Goal: Transaction & Acquisition: Purchase product/service

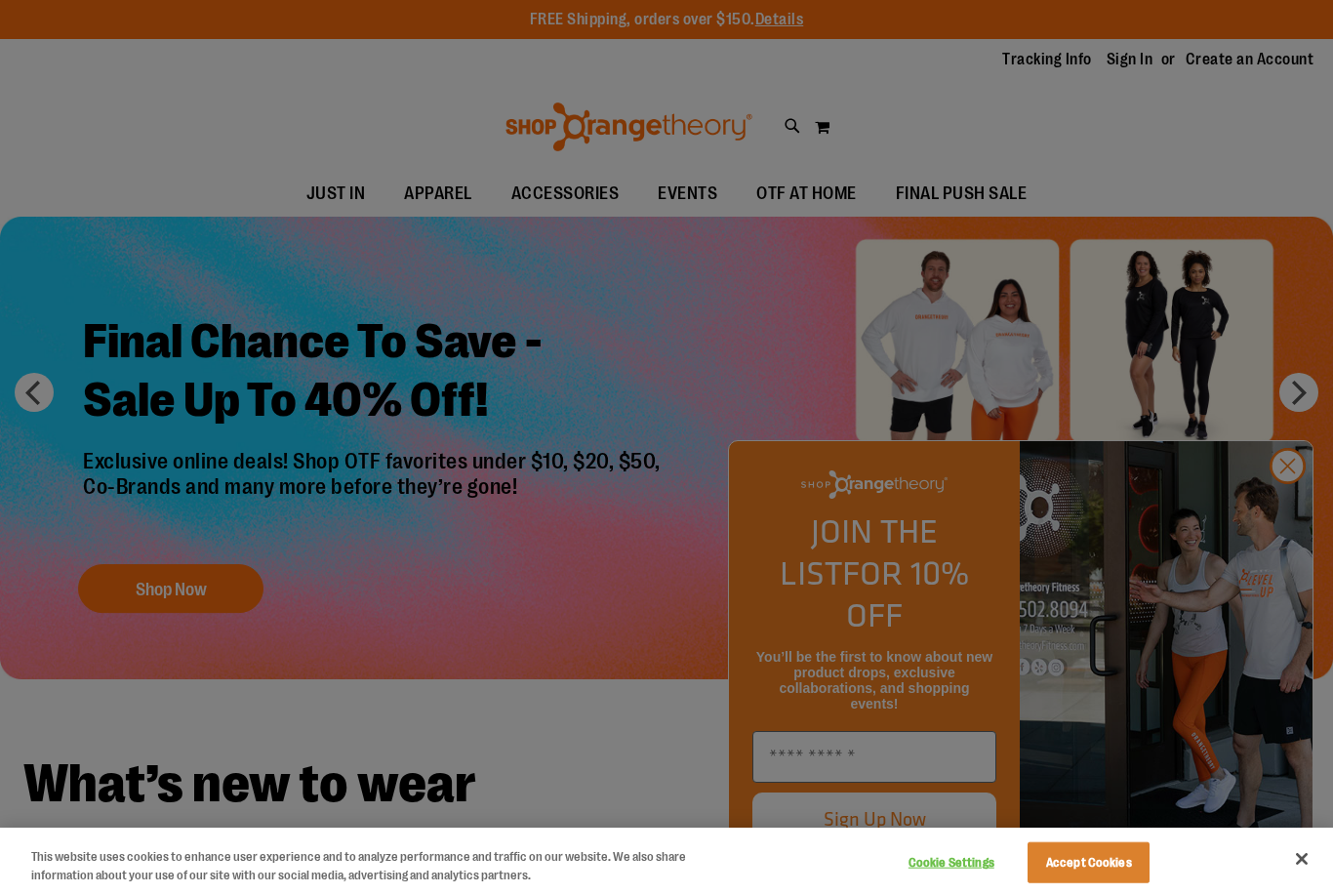
click at [1109, 854] on button "Accept Cookies" at bounding box center [1088, 862] width 122 height 41
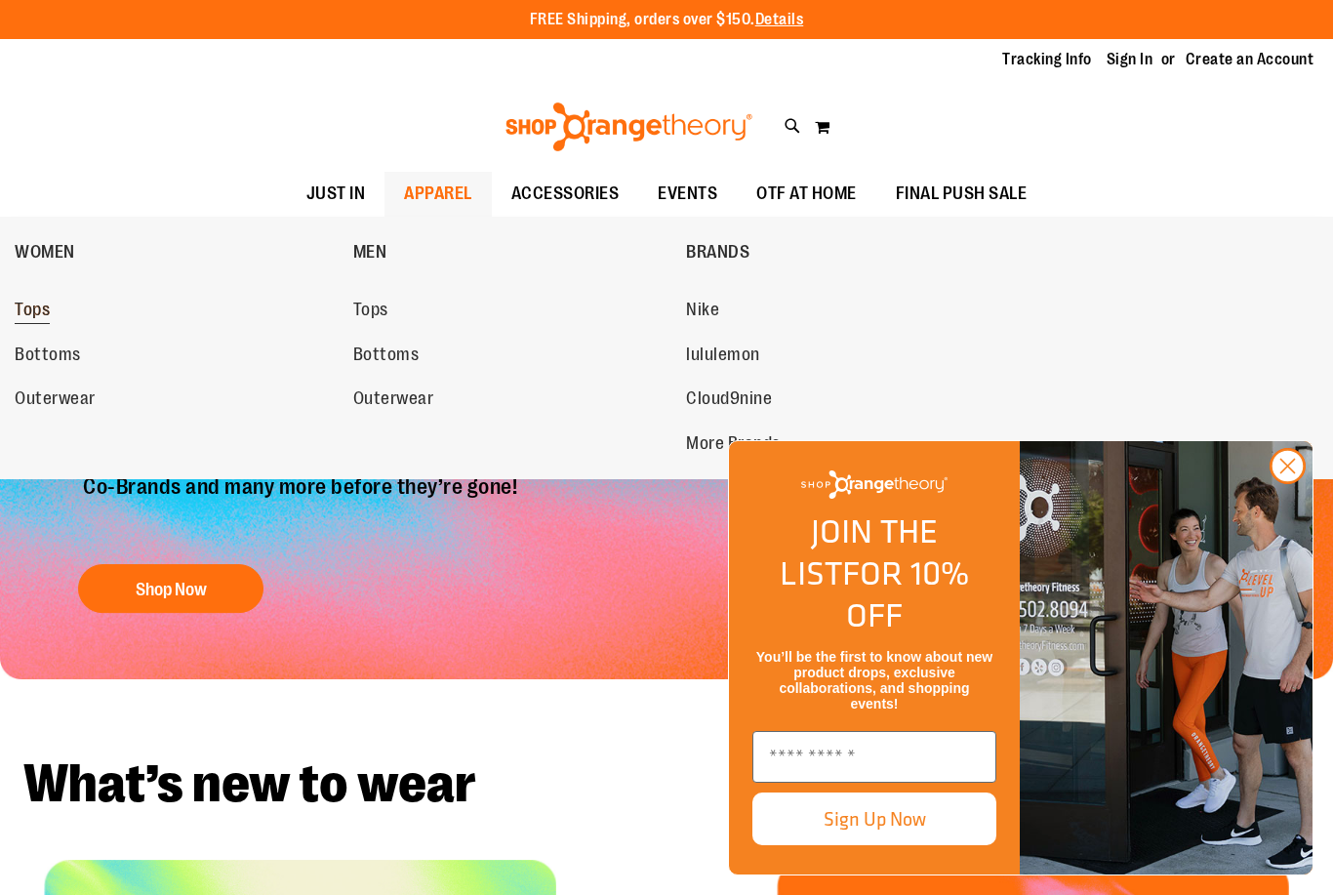
click at [46, 309] on span "Tops" at bounding box center [32, 312] width 35 height 24
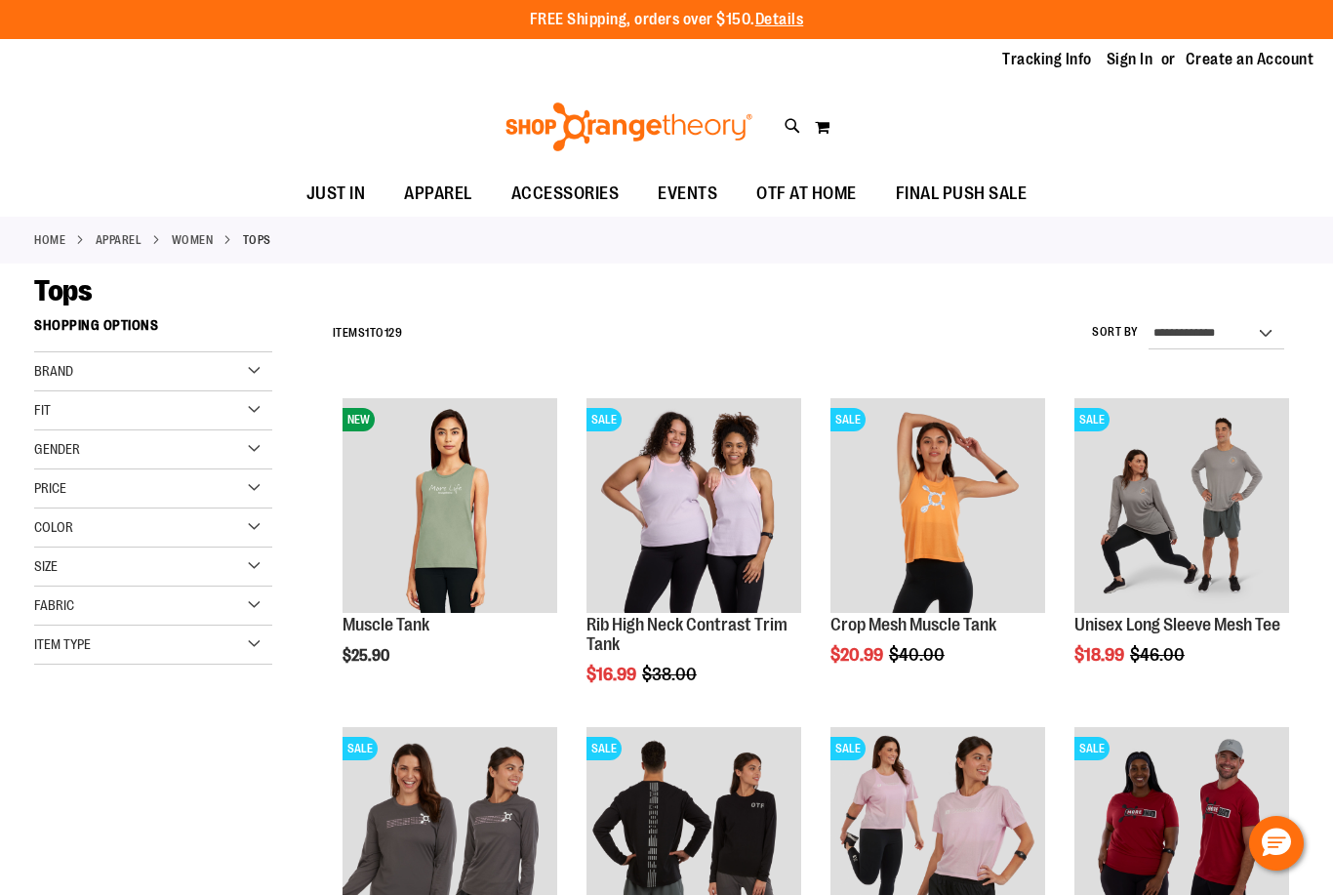
click at [214, 524] on div "Color" at bounding box center [153, 527] width 238 height 39
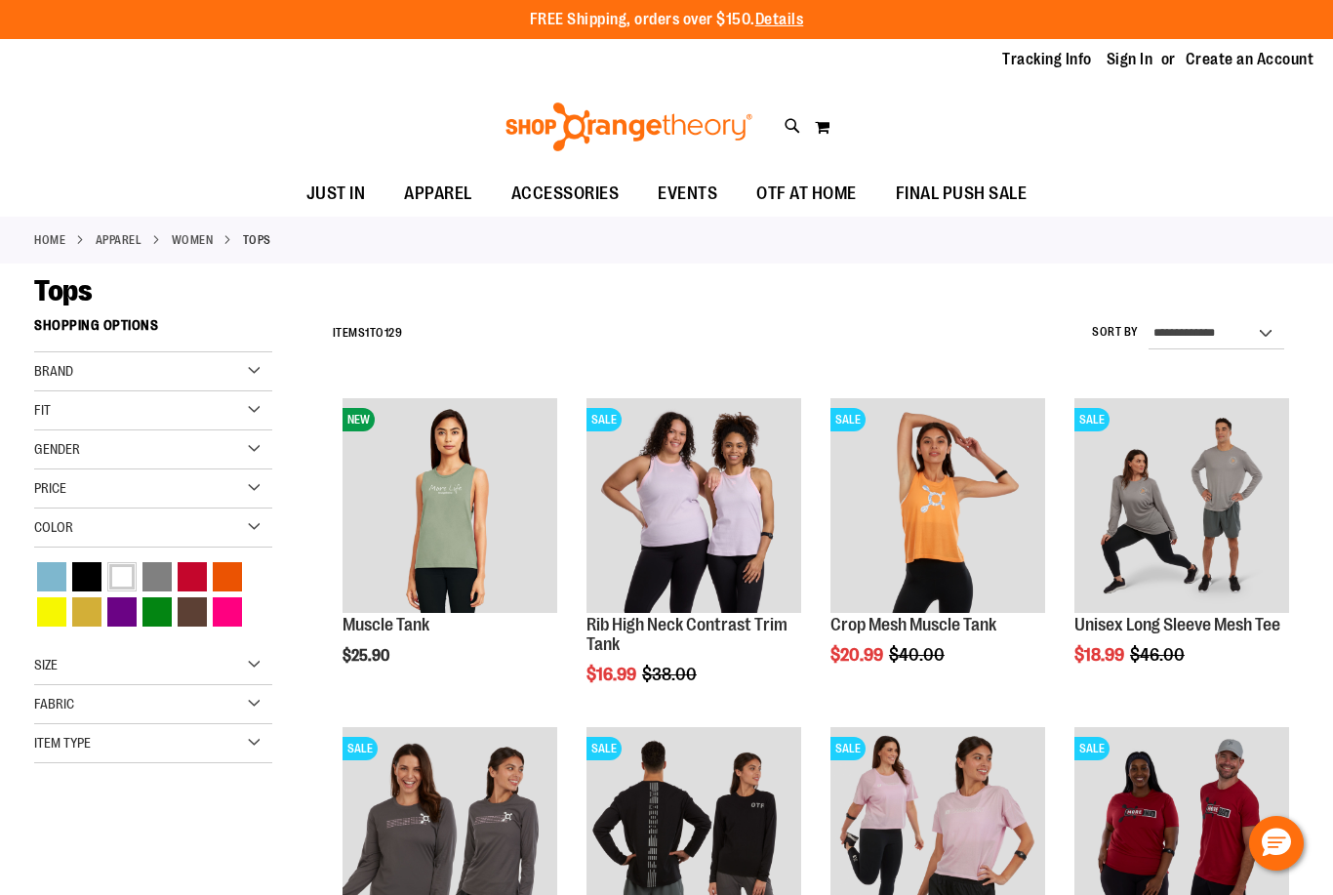
click at [114, 576] on div "White" at bounding box center [121, 576] width 29 height 29
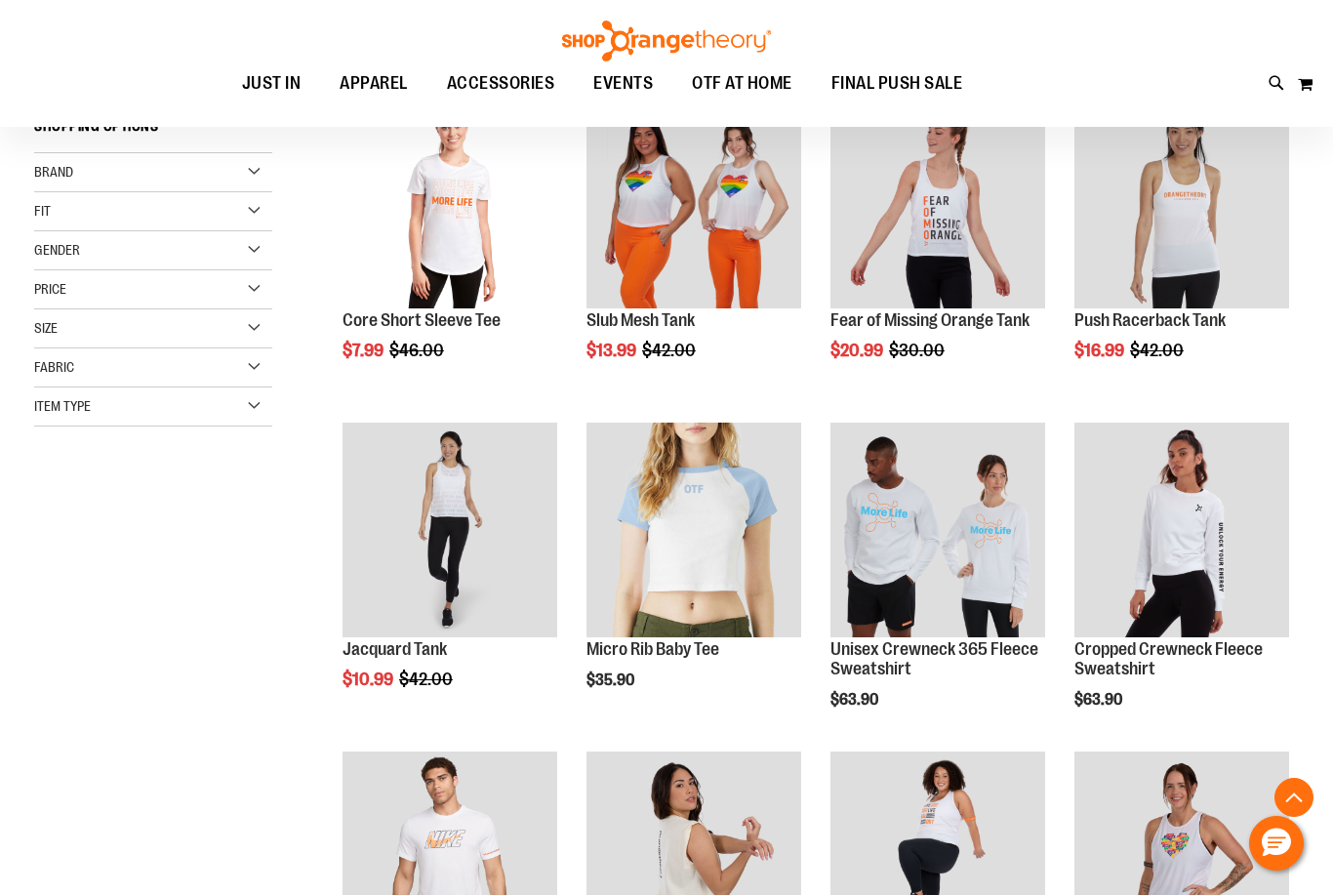
scroll to position [307, 0]
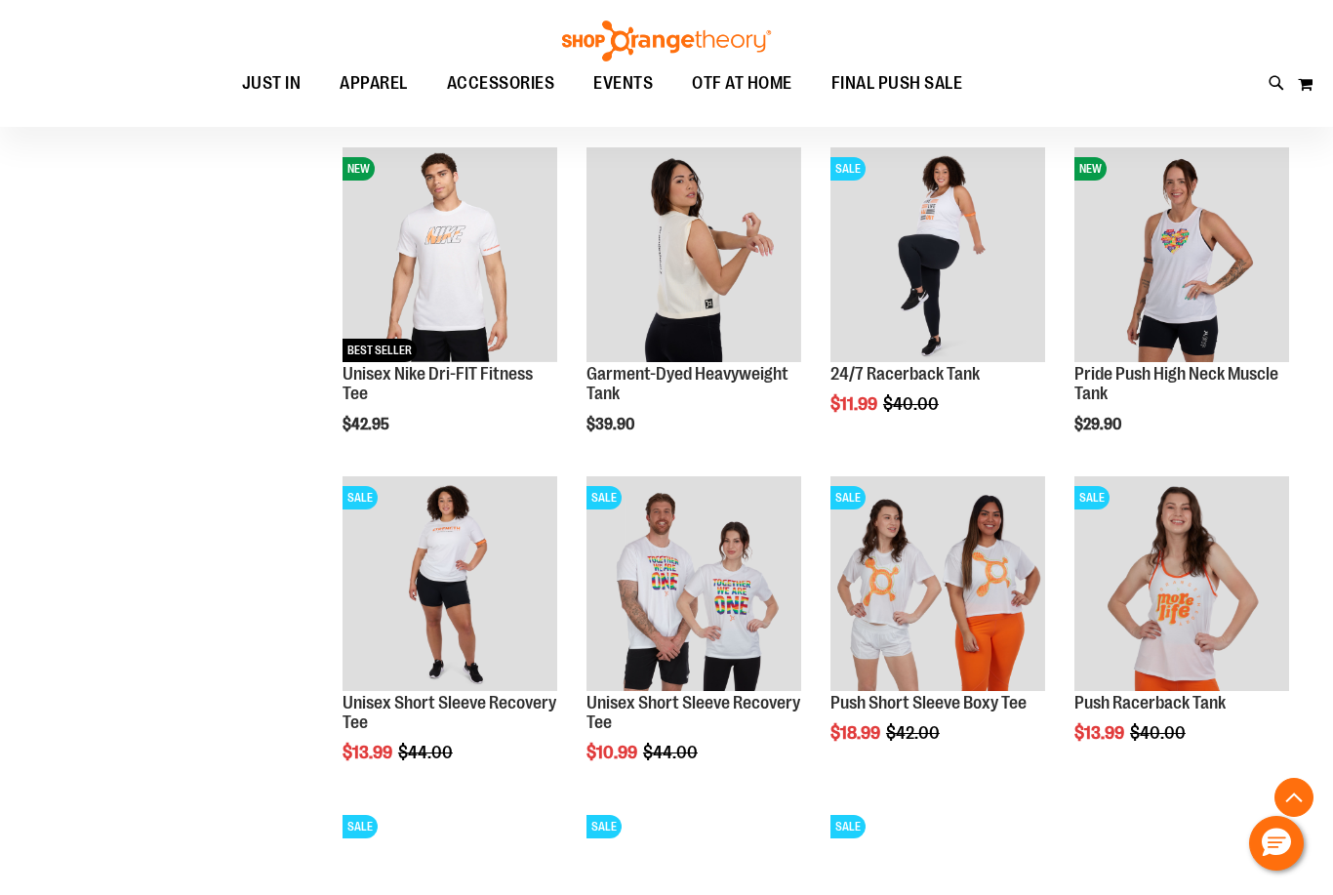
scroll to position [906, 0]
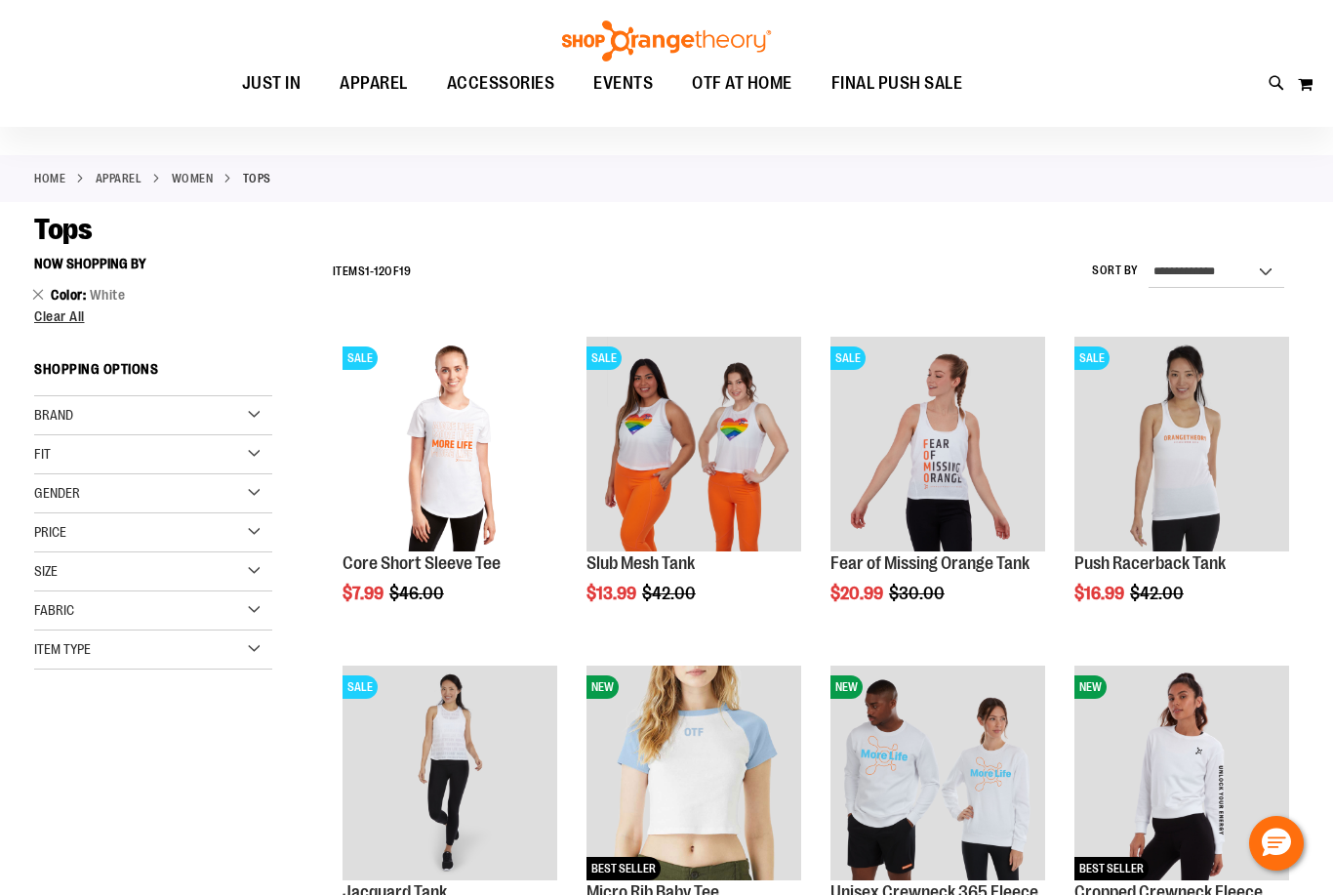
scroll to position [60, 0]
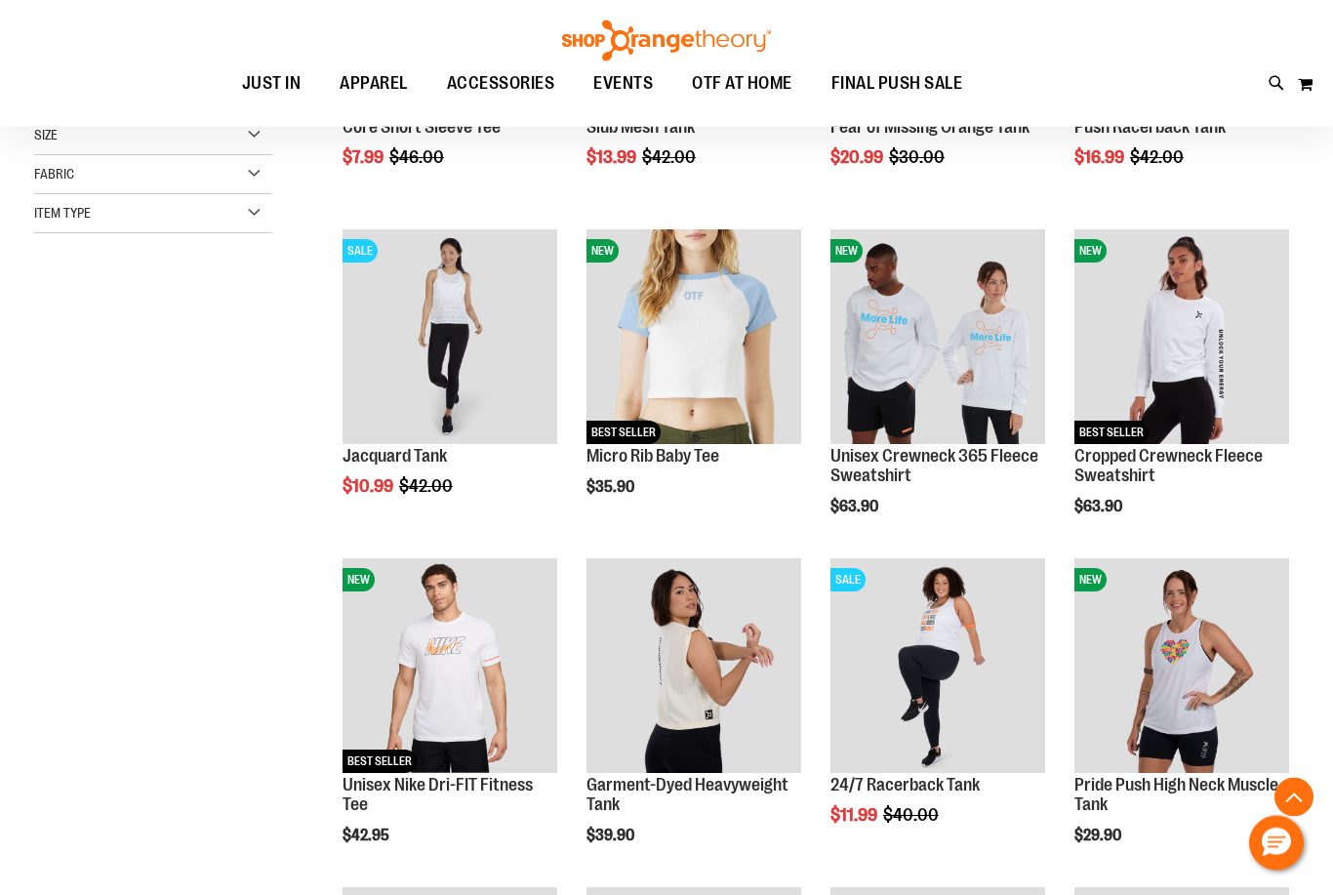
scroll to position [581, 0]
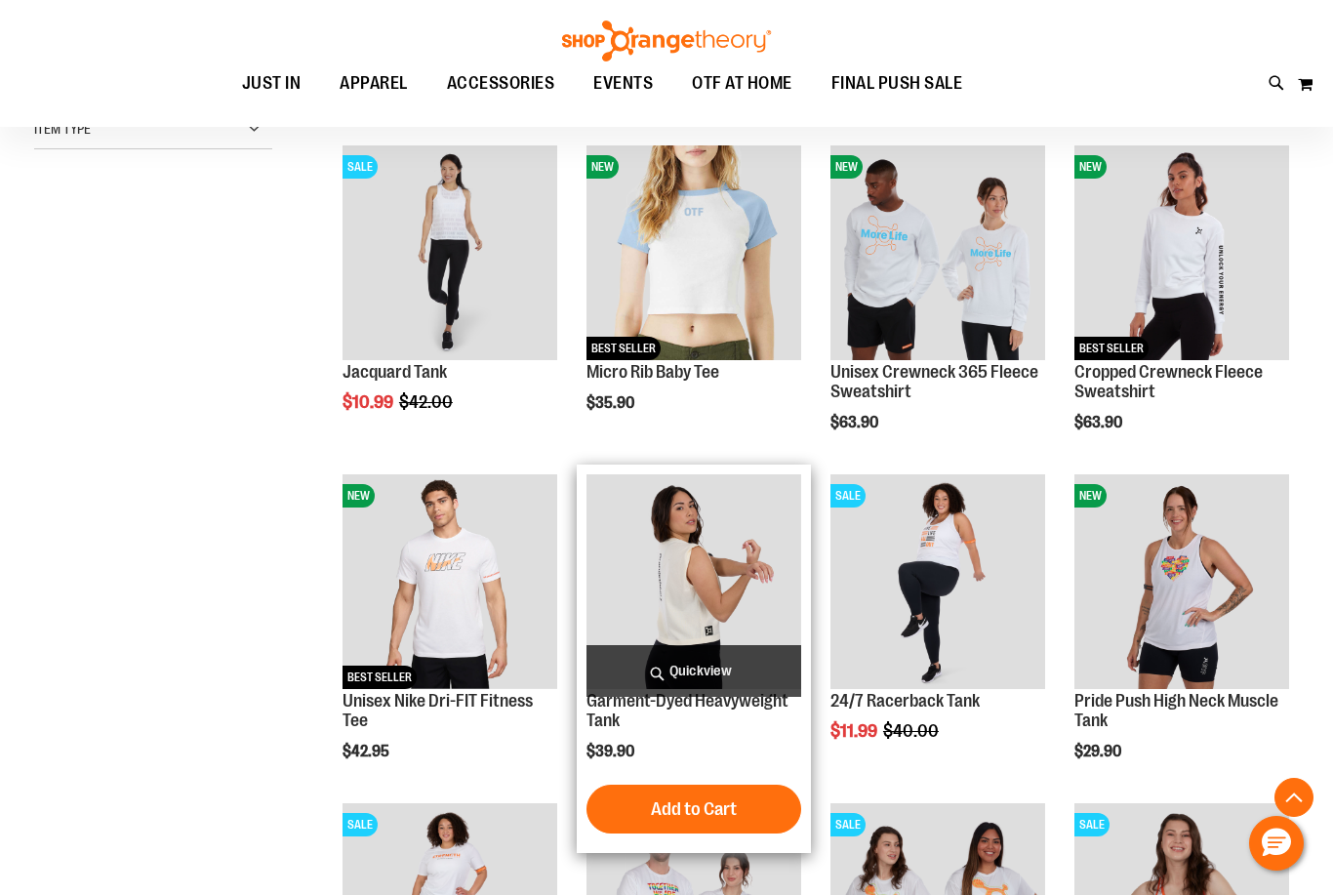
click at [726, 664] on span "Quickview" at bounding box center [693, 671] width 215 height 52
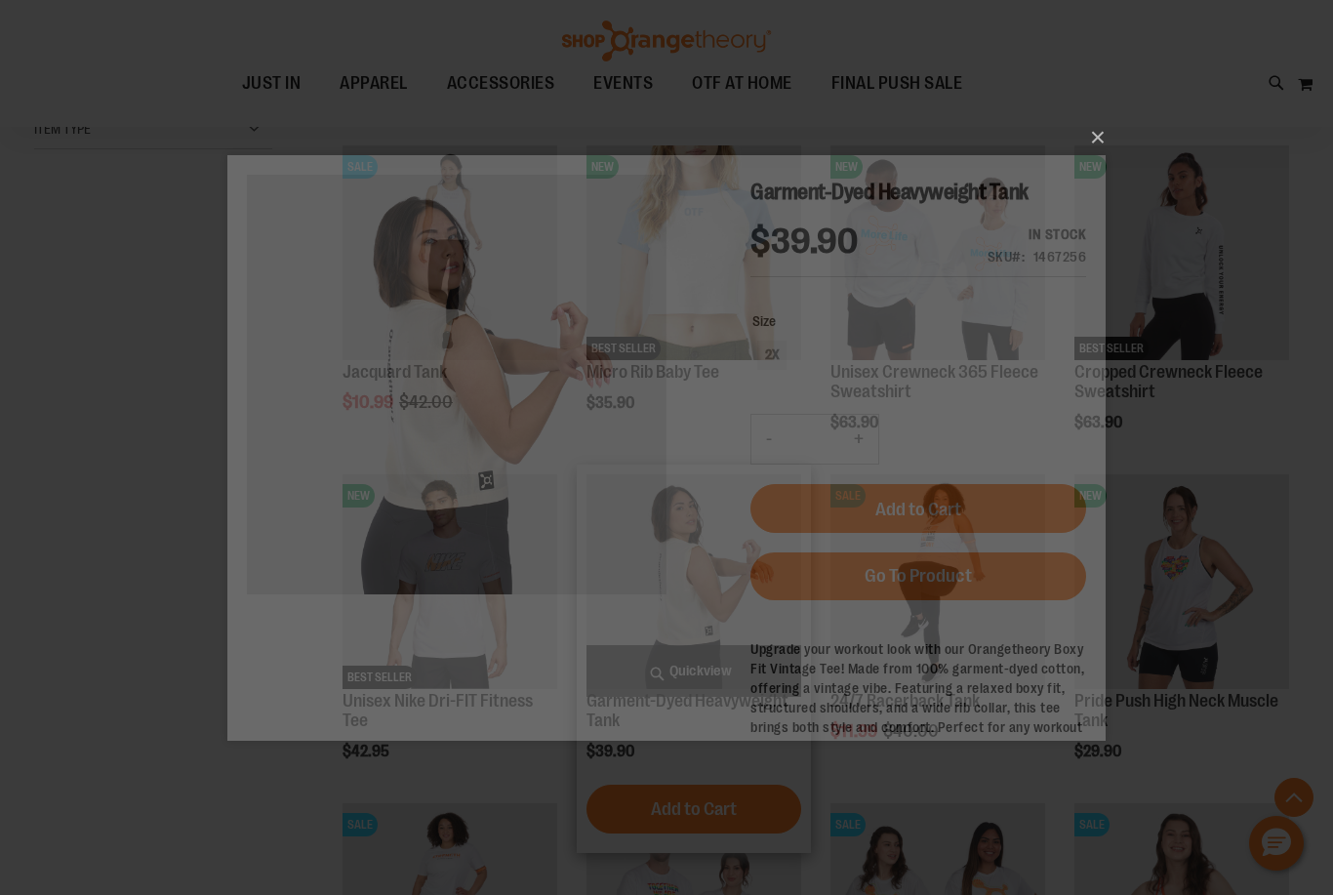
scroll to position [0, 0]
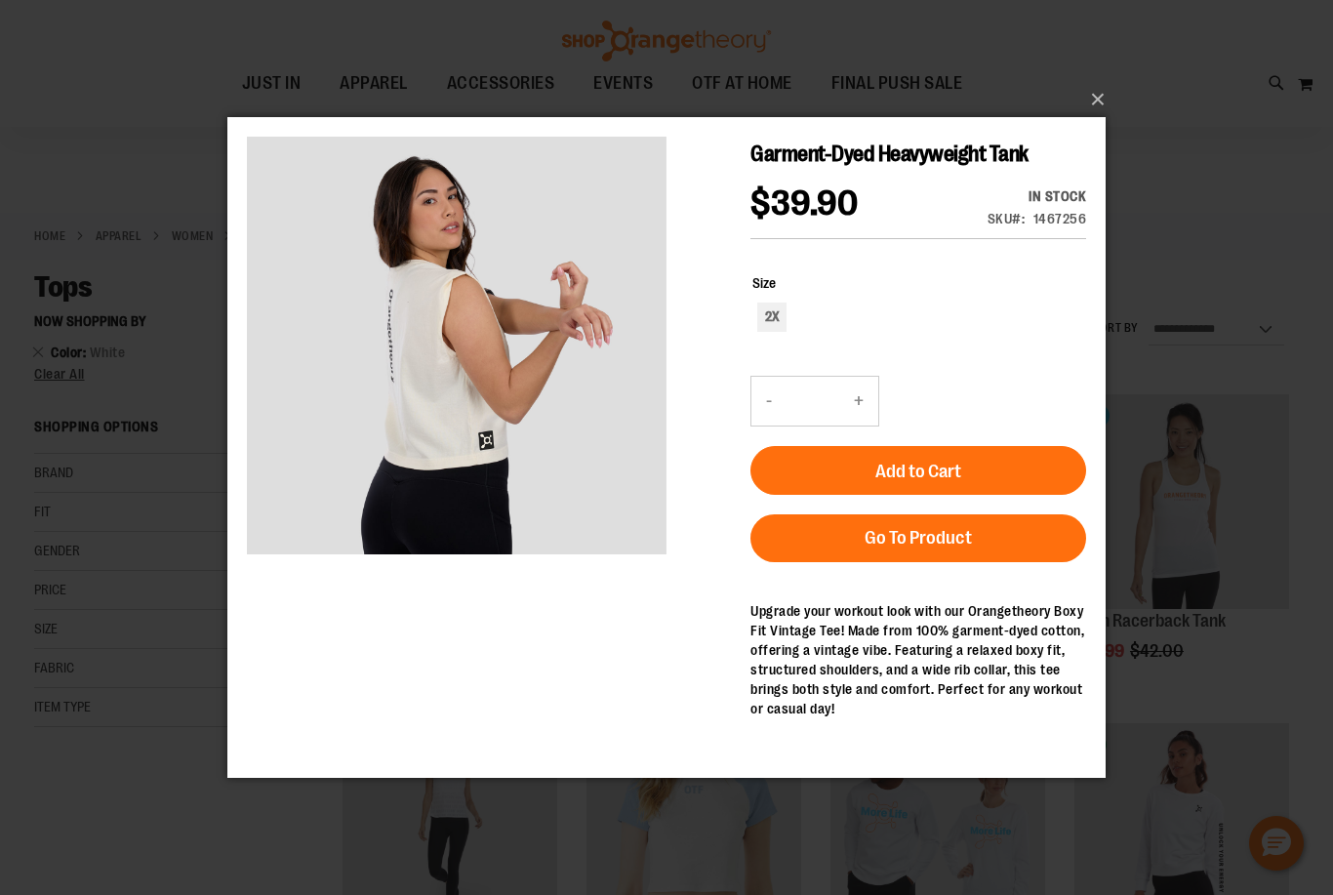
scroll to position [2, 0]
click at [1215, 386] on div "×" at bounding box center [666, 447] width 1333 height 895
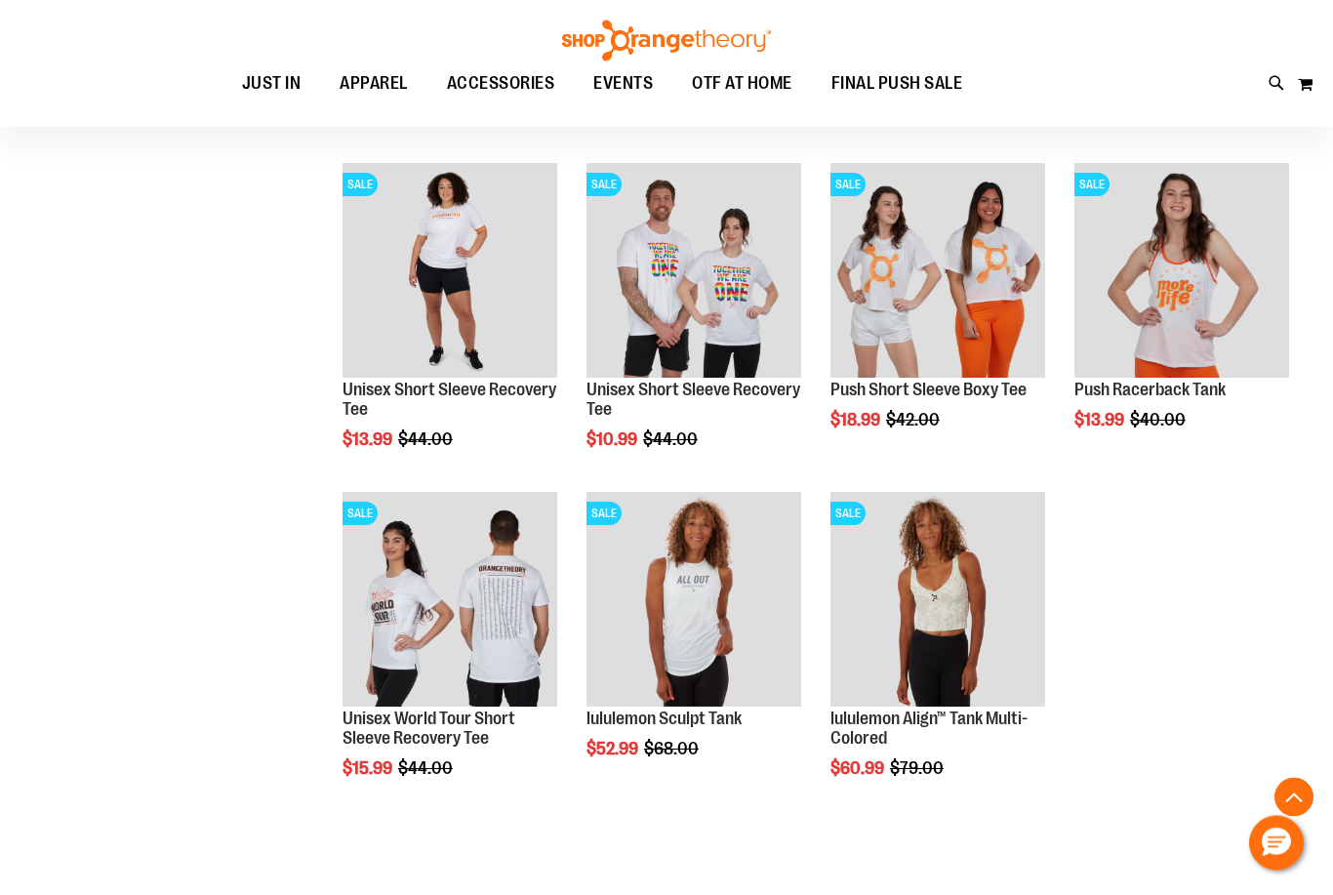
scroll to position [1362, 0]
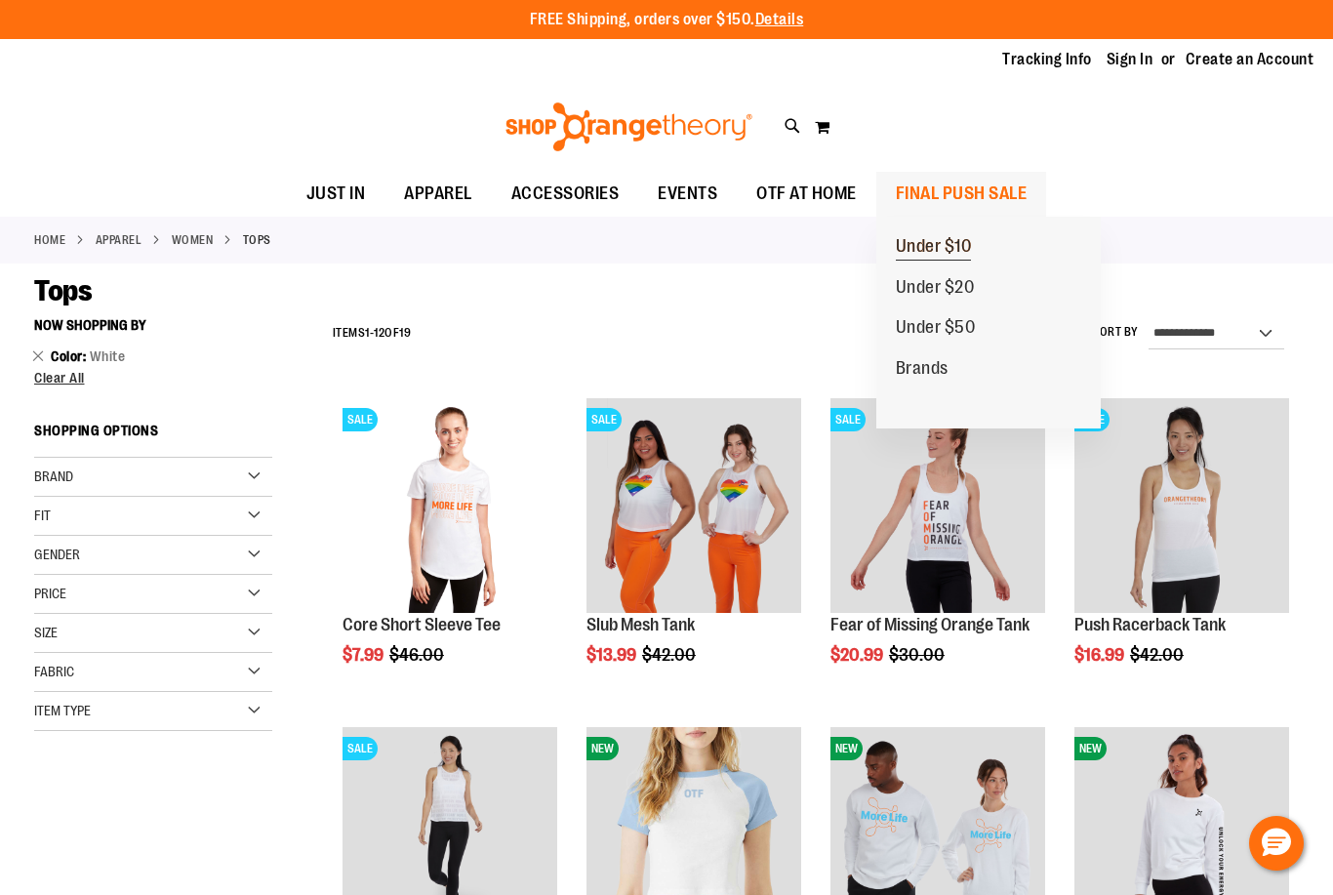
click at [971, 247] on span "Under $10" at bounding box center [934, 248] width 76 height 24
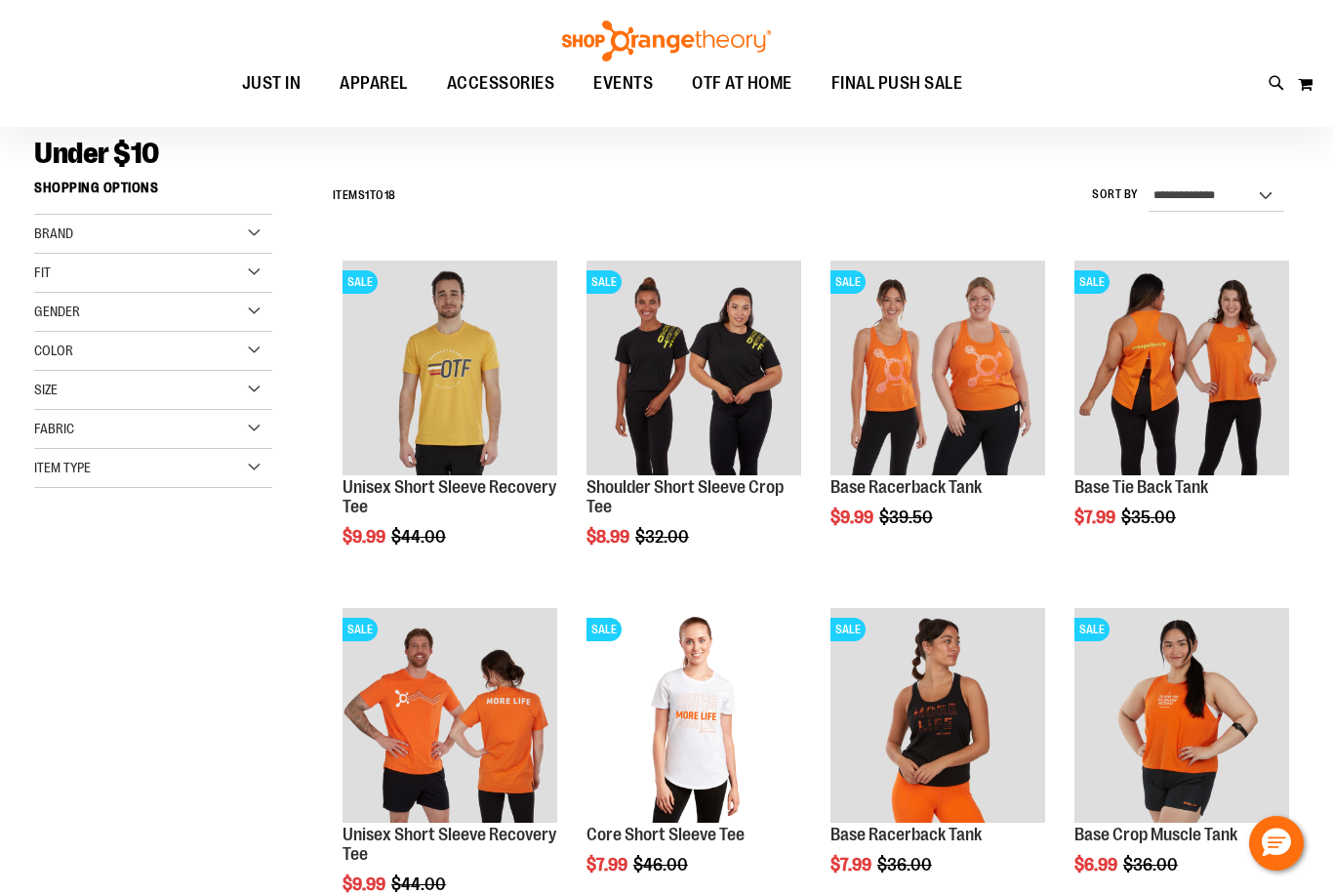
scroll to position [143, 0]
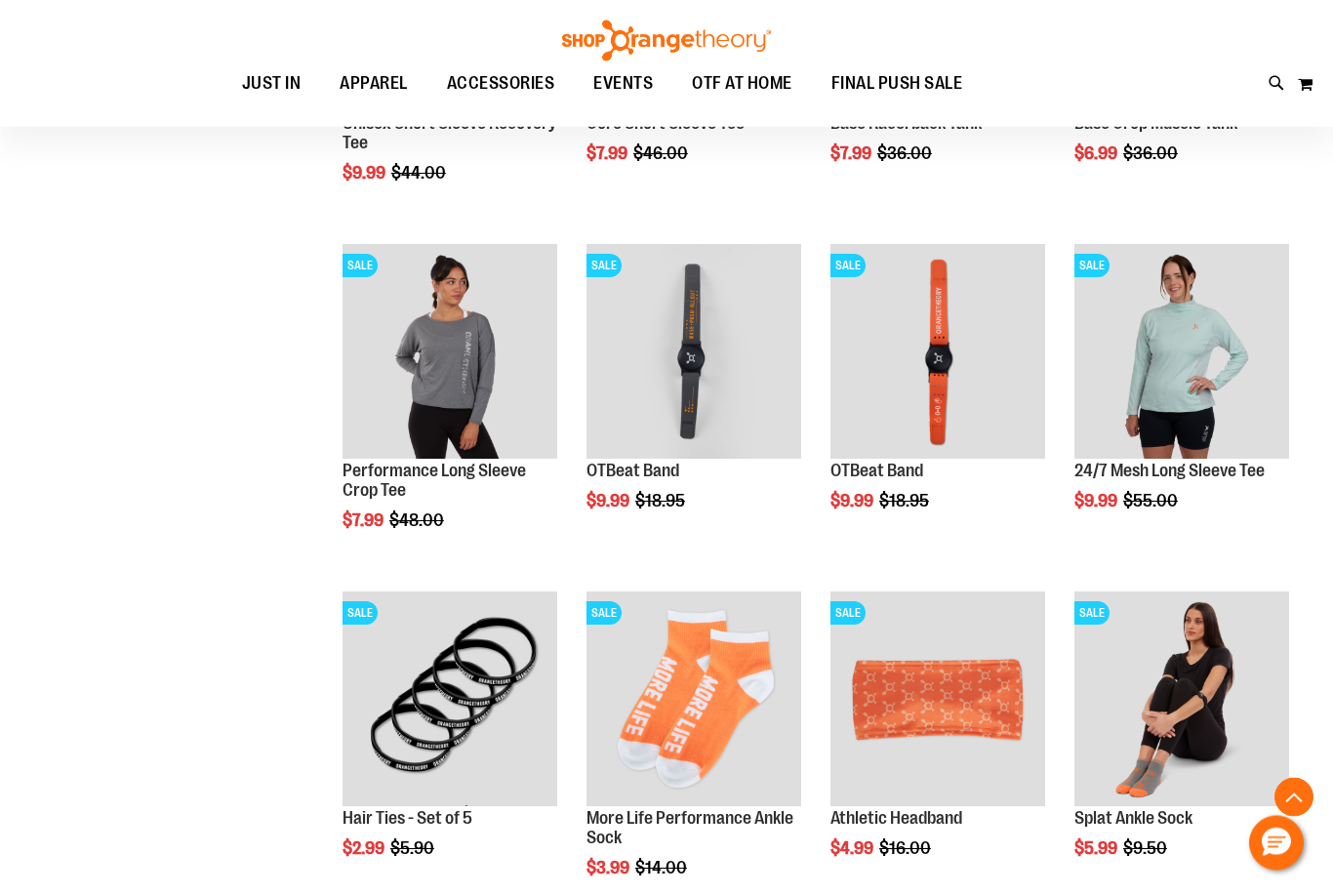
scroll to position [848, 0]
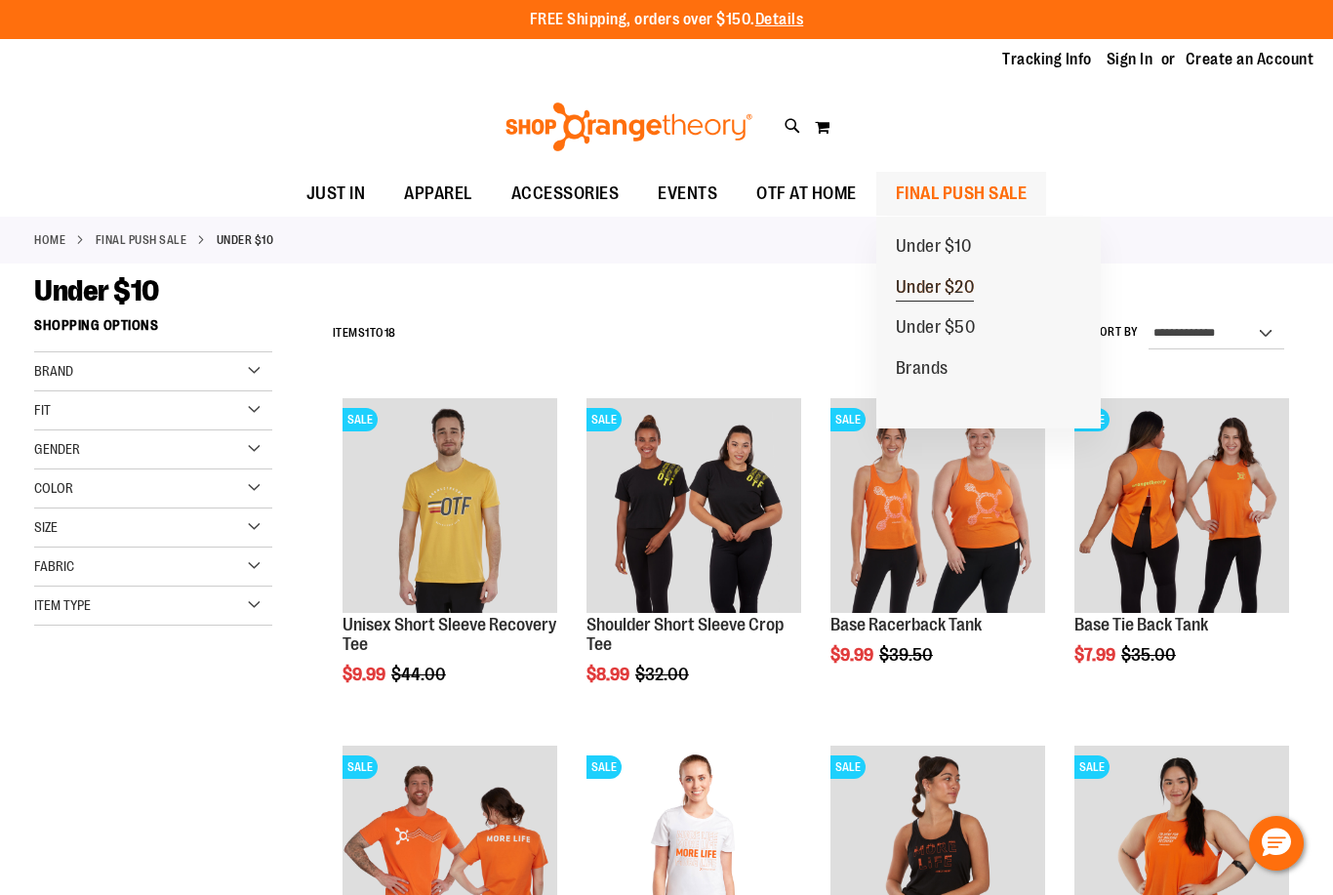
click at [976, 290] on link "Under $20" at bounding box center [935, 287] width 118 height 41
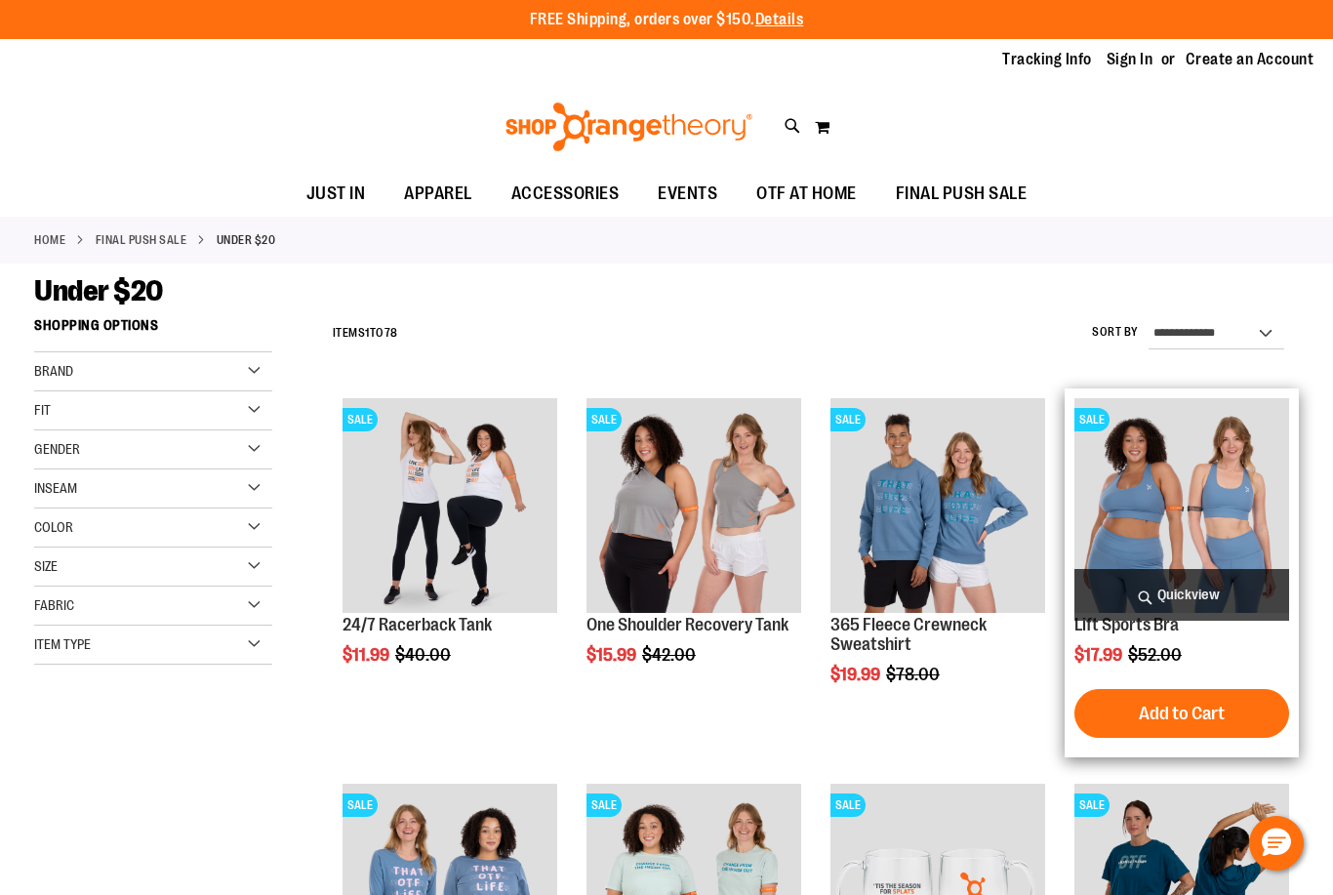
click at [1216, 596] on span "Quickview" at bounding box center [1181, 595] width 215 height 52
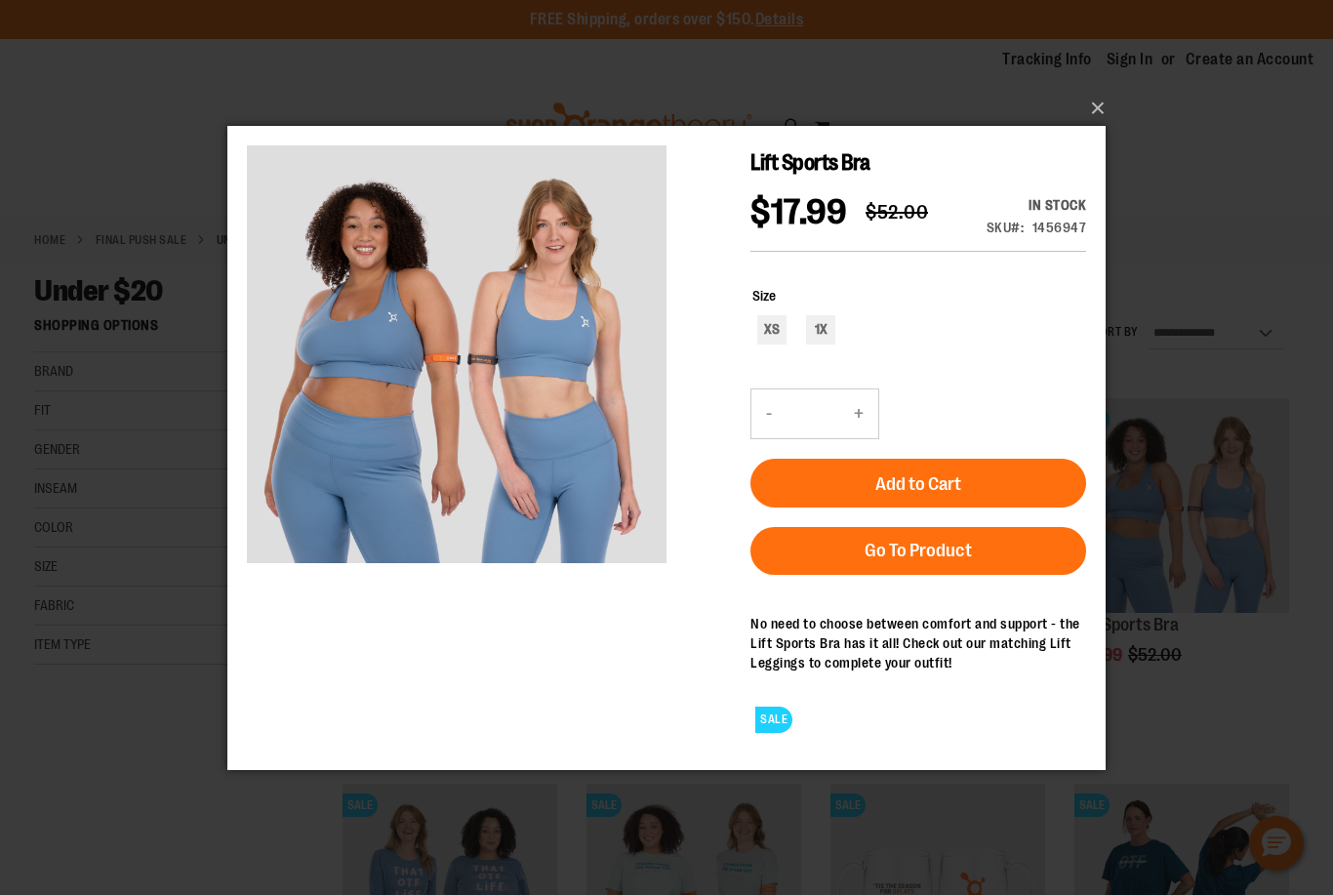
click at [109, 532] on div "×" at bounding box center [666, 447] width 1333 height 895
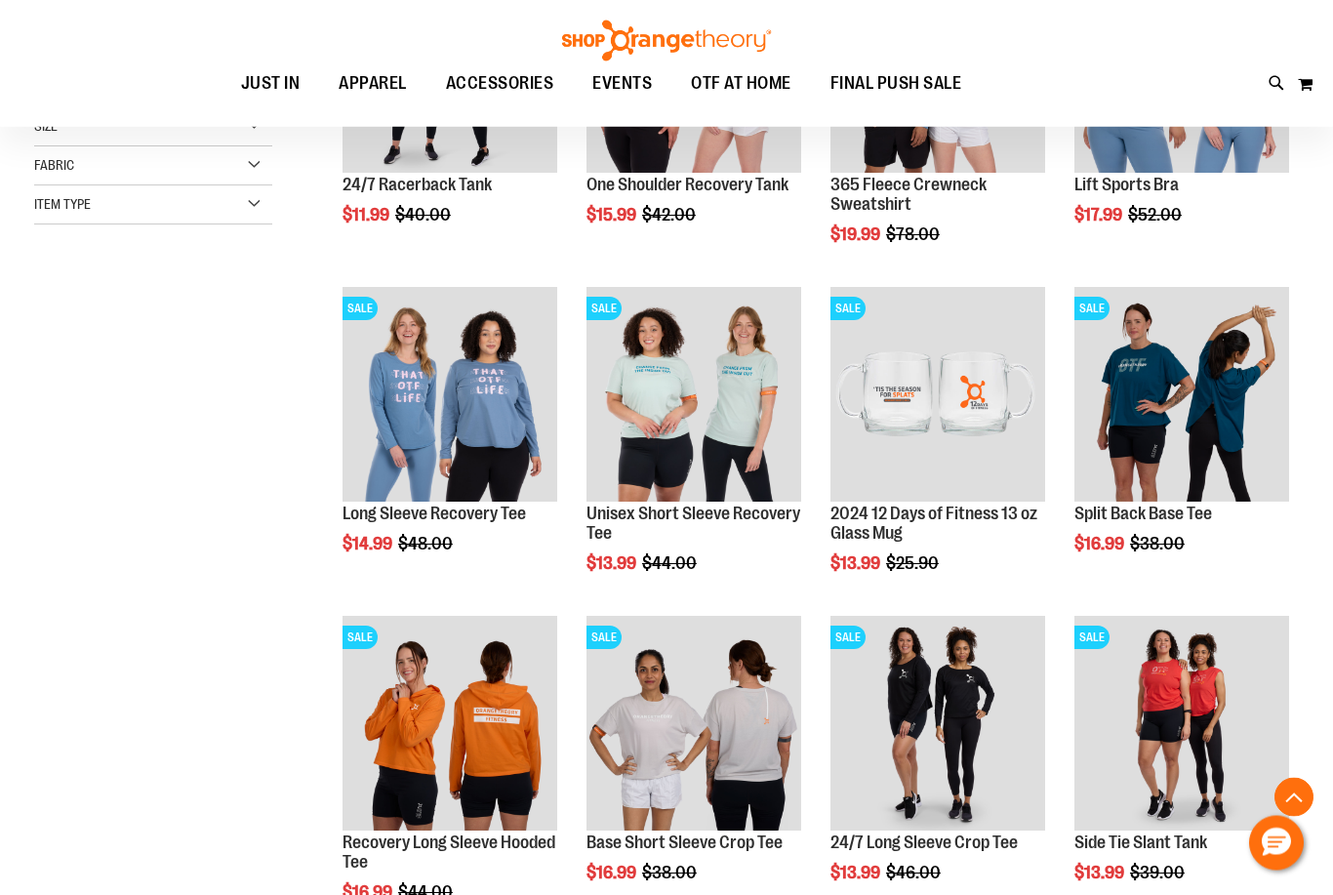
scroll to position [439, 0]
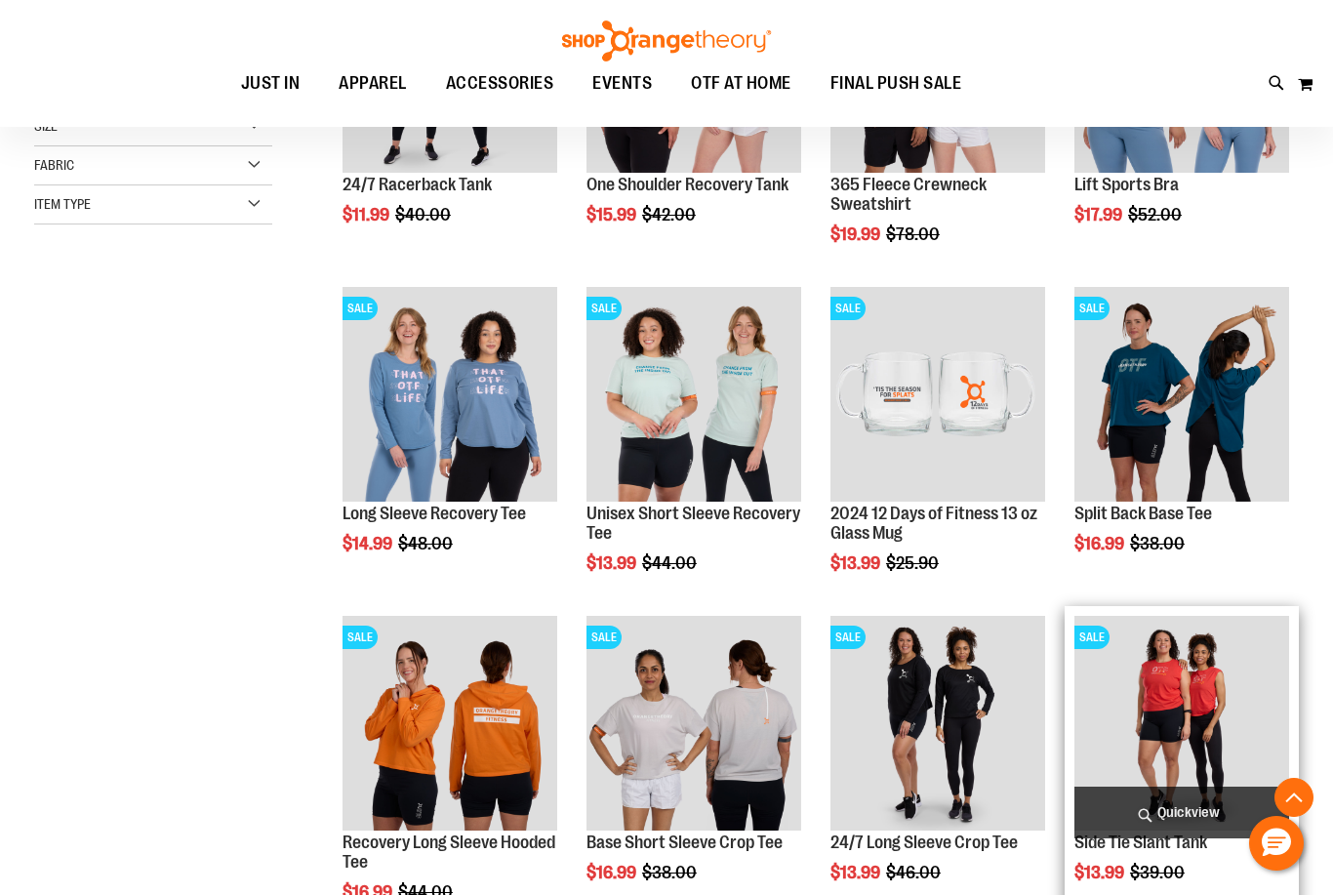
click at [1199, 813] on span "Quickview" at bounding box center [1181, 812] width 215 height 52
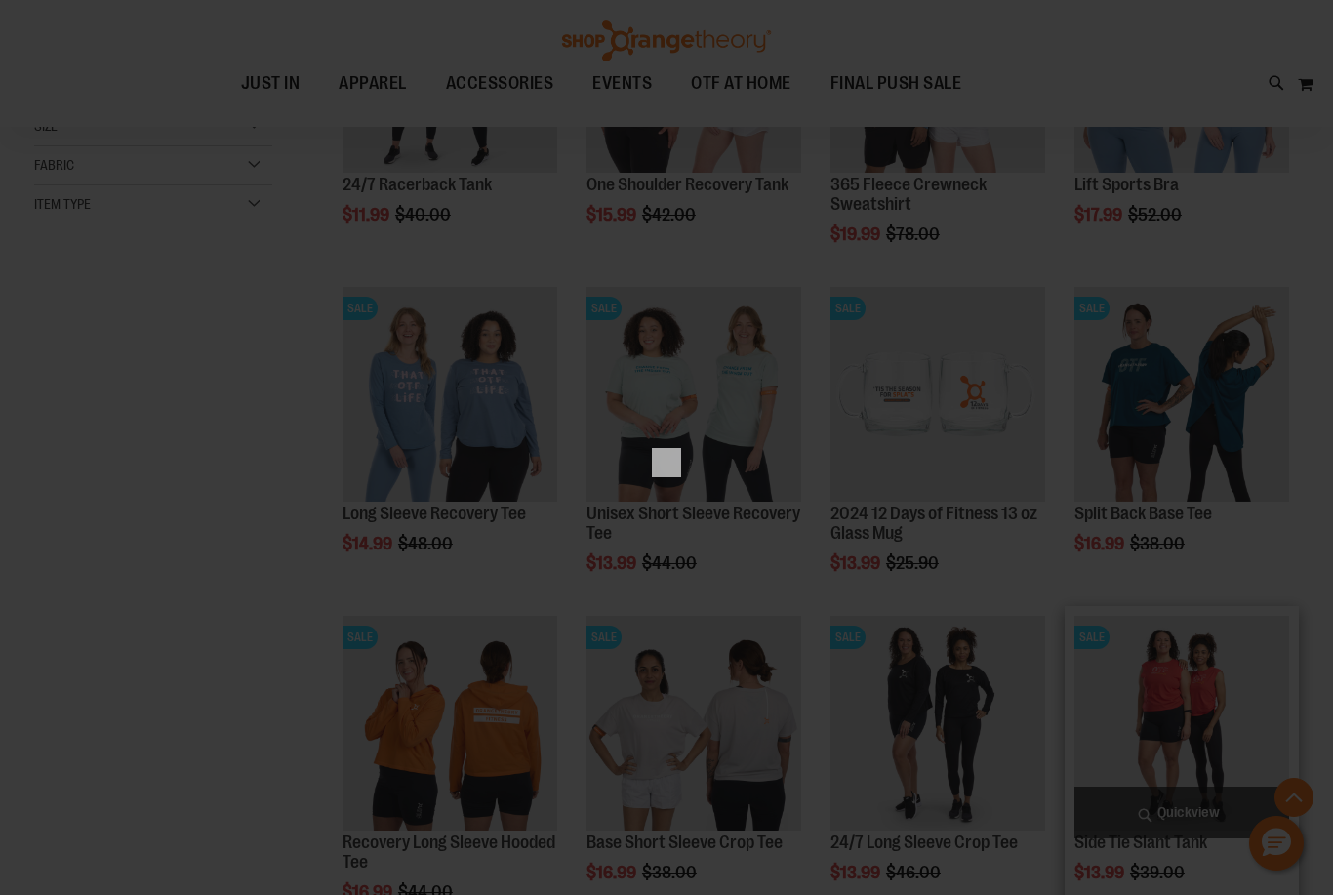
scroll to position [0, 0]
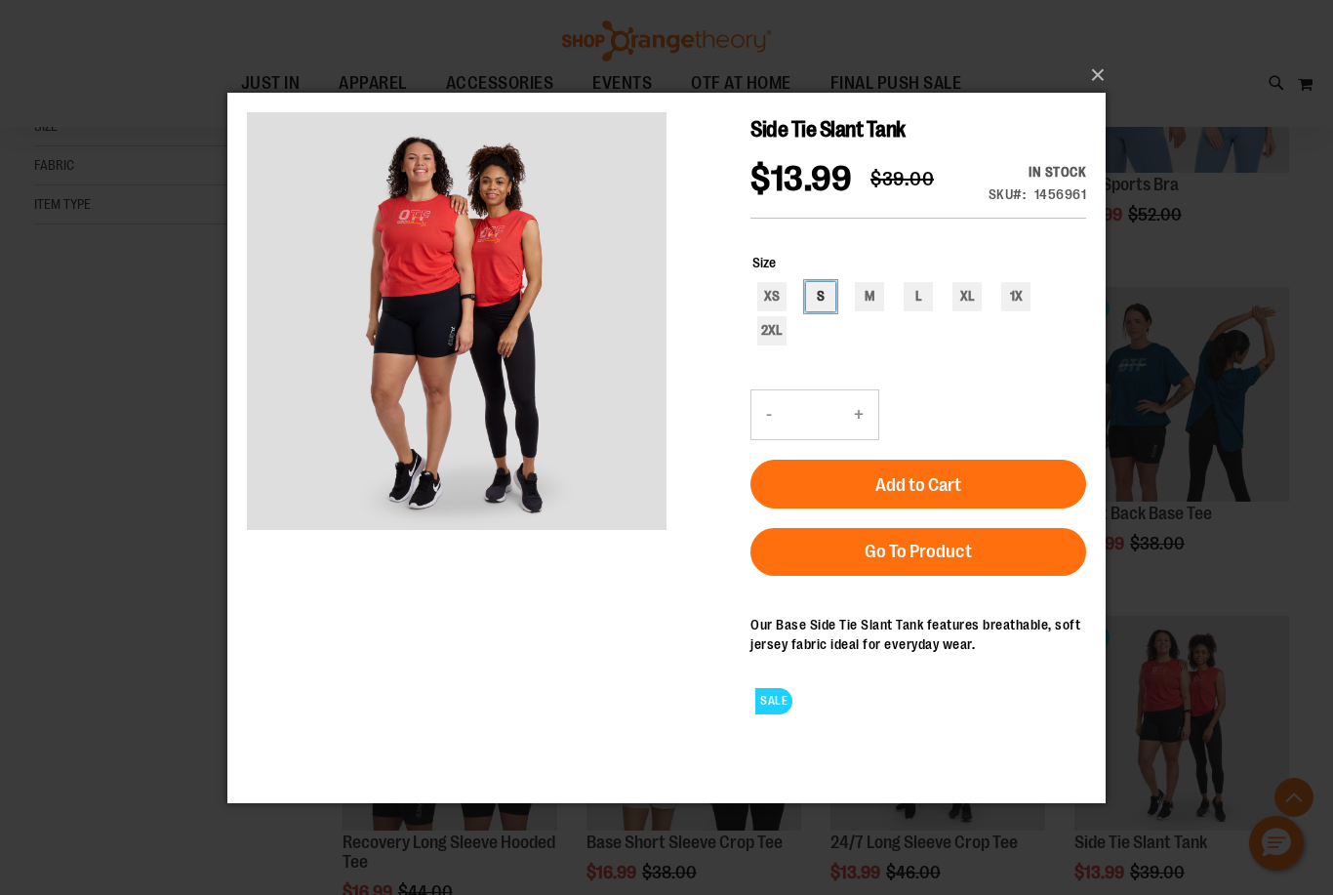
click at [817, 310] on div "S" at bounding box center [820, 295] width 29 height 29
type input "***"
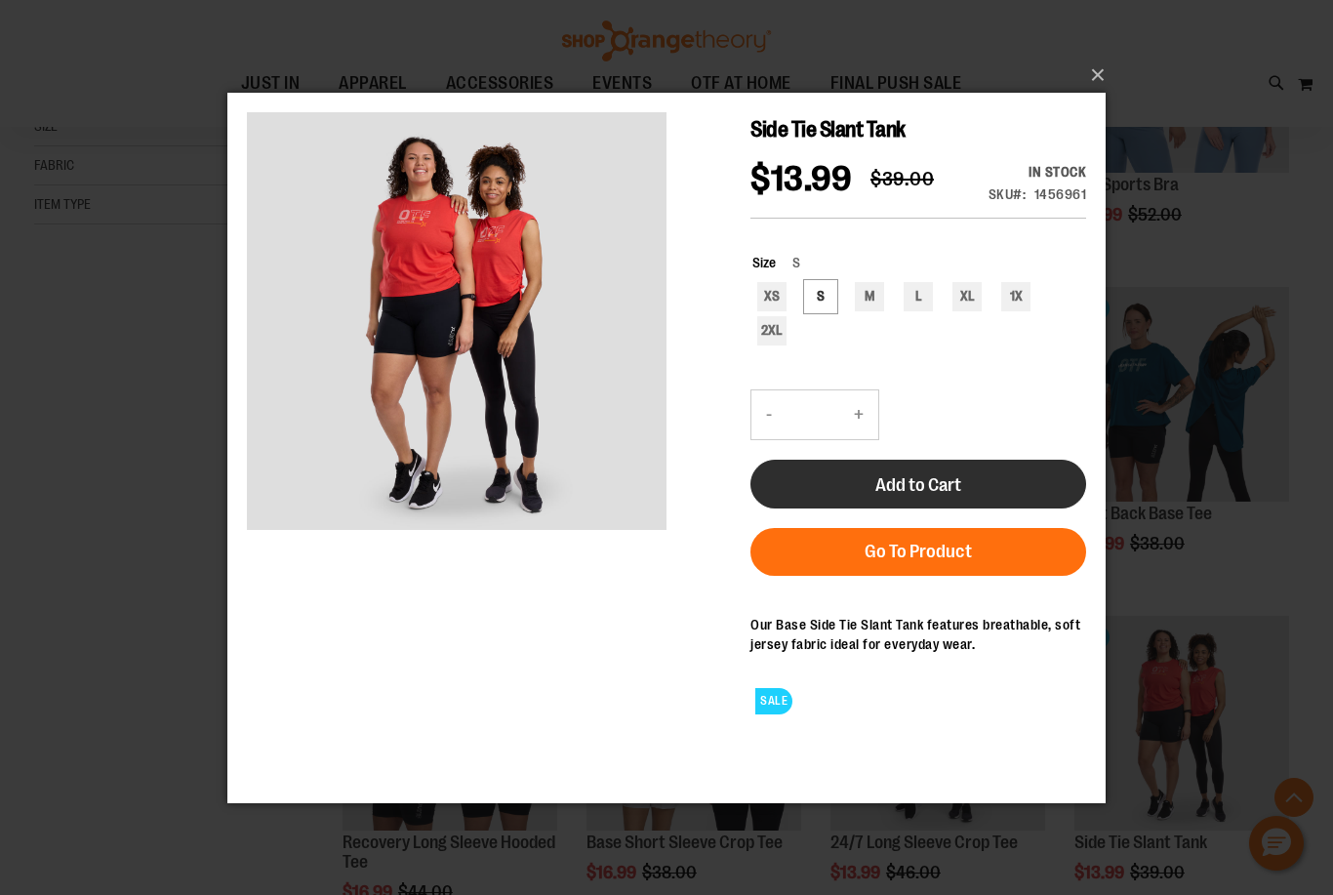
click at [984, 507] on button "Add to Cart" at bounding box center [918, 483] width 336 height 49
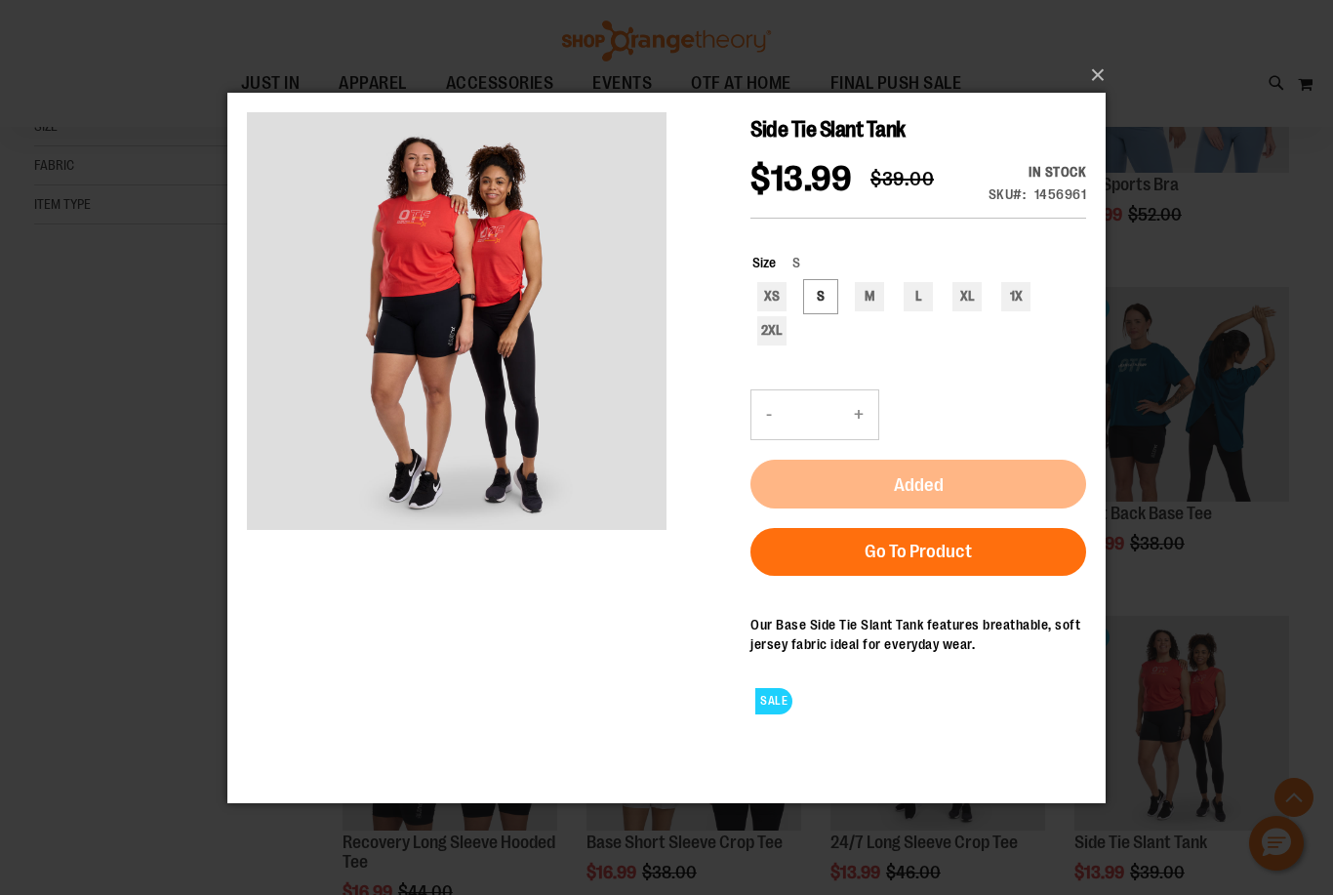
click at [1255, 445] on div "×" at bounding box center [666, 447] width 1333 height 895
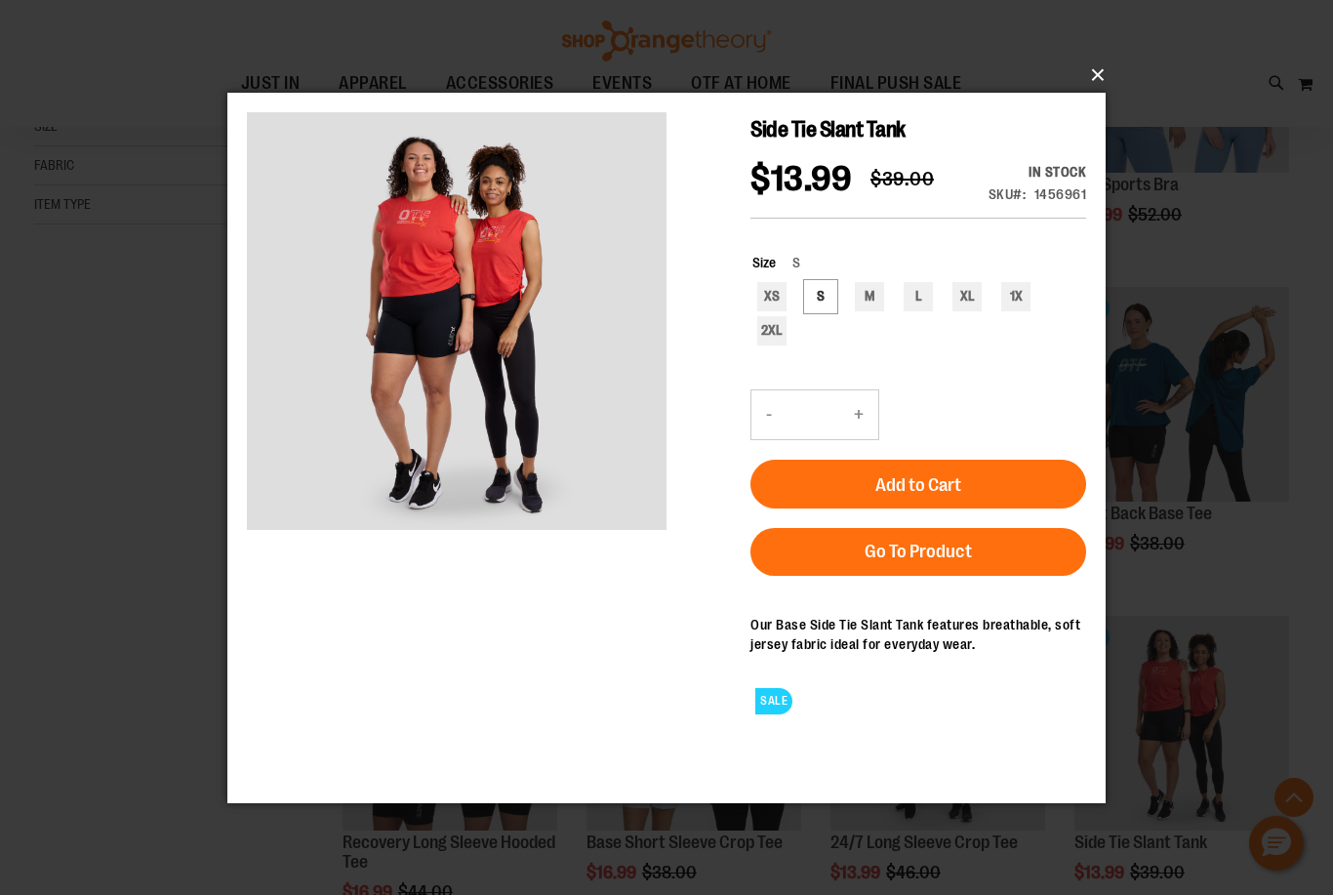
click at [1075, 97] on button "×" at bounding box center [672, 75] width 878 height 43
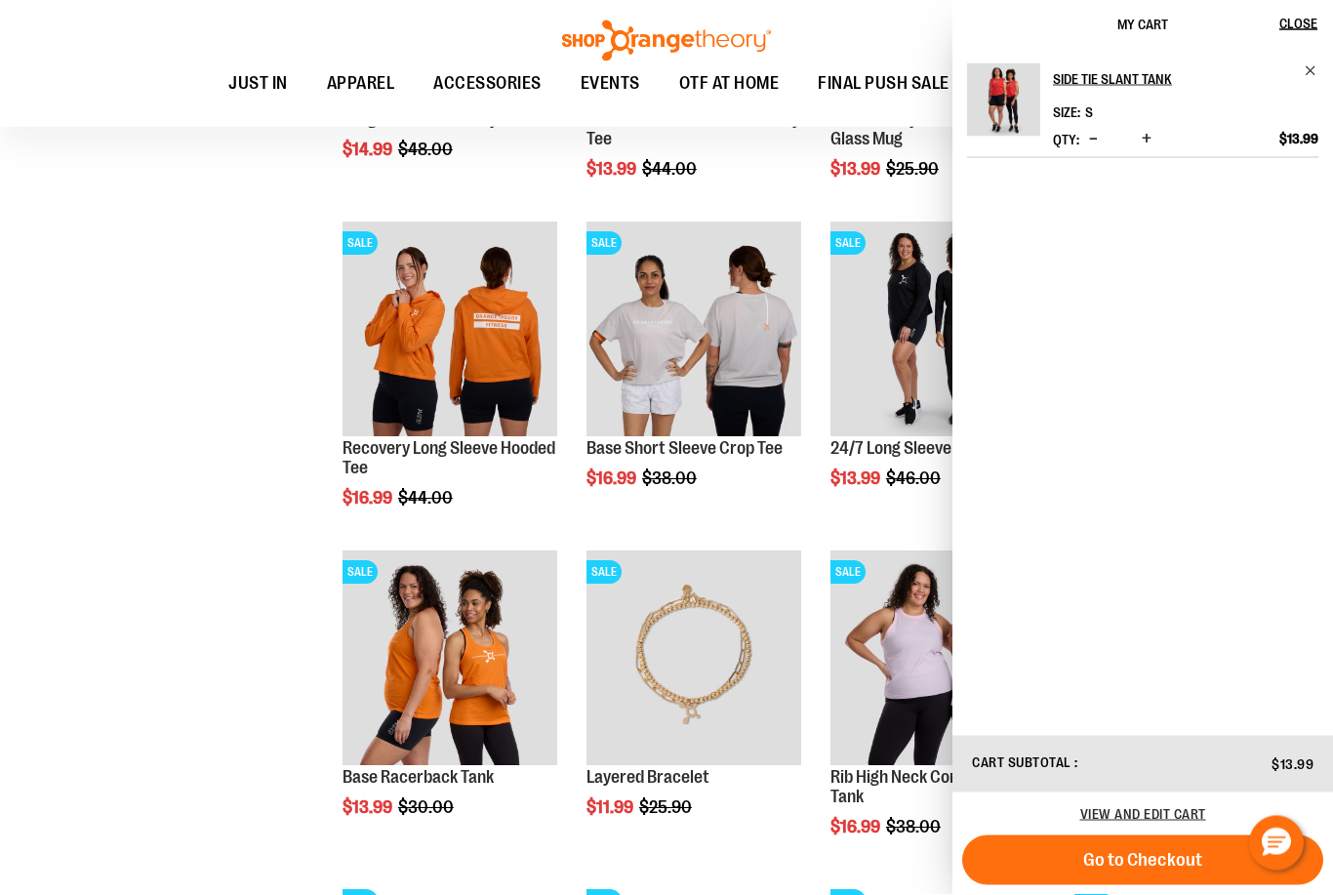
scroll to position [890, 0]
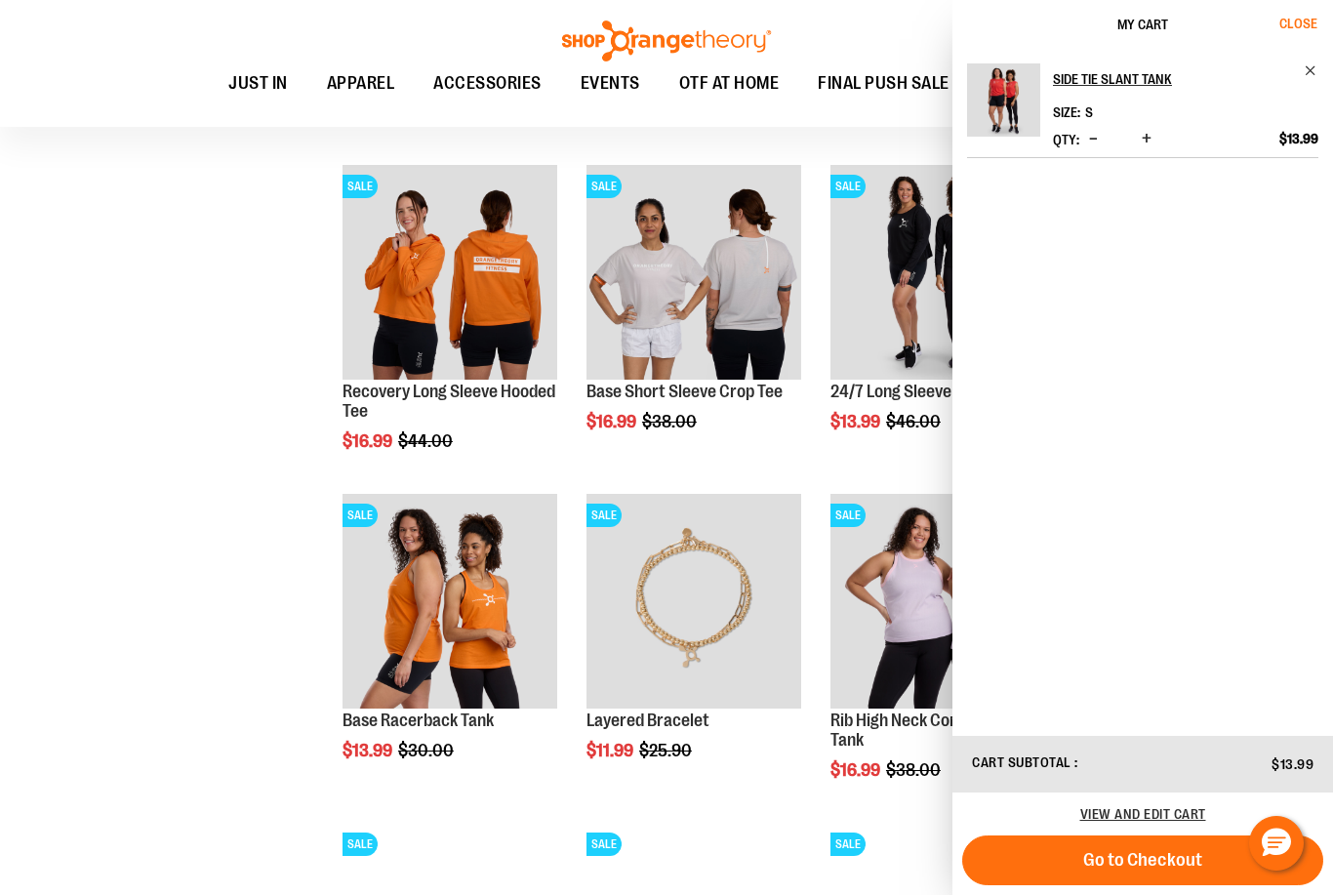
click at [1300, 24] on span "Close" at bounding box center [1298, 24] width 38 height 16
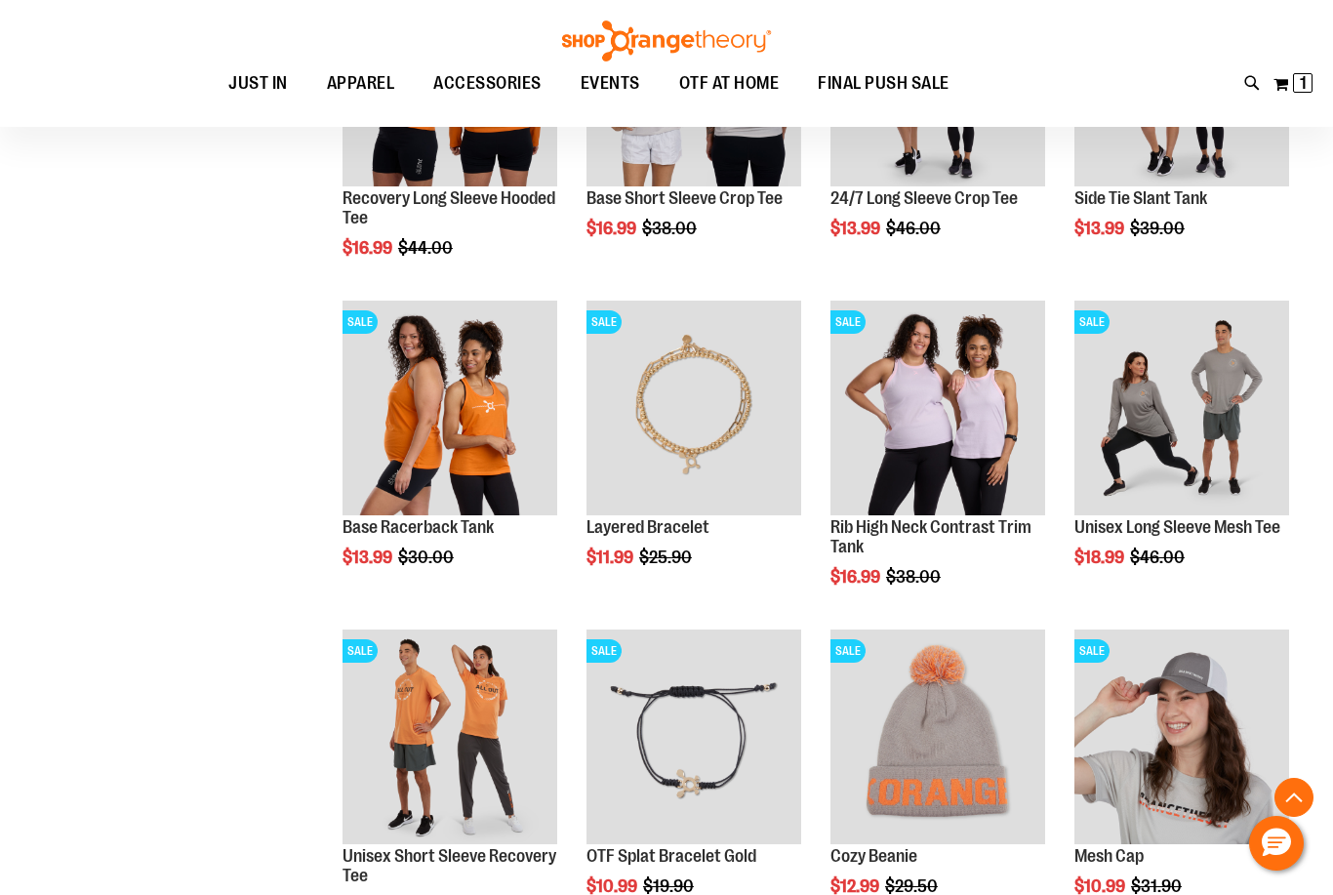
scroll to position [1095, 0]
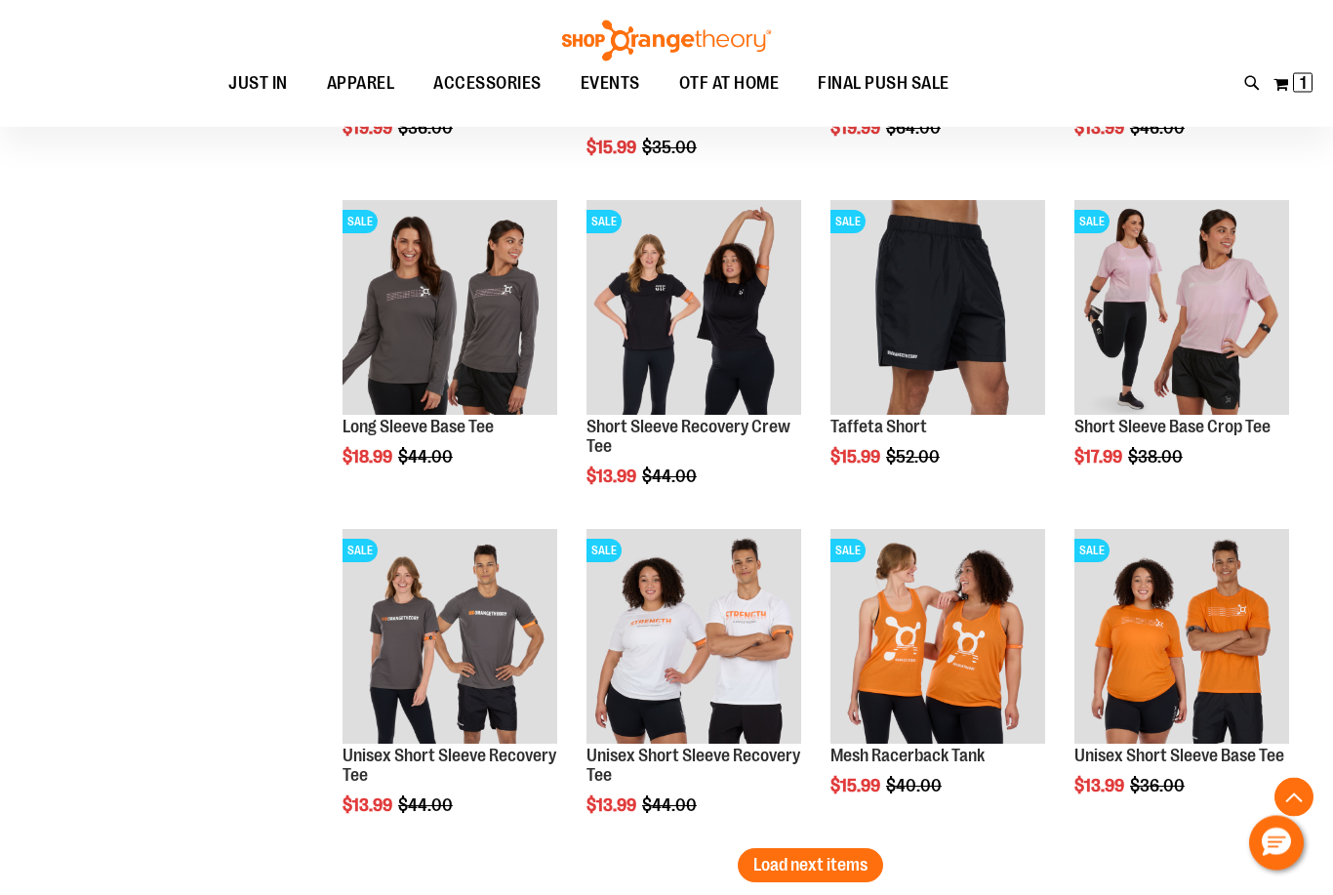
scroll to position [2500, 0]
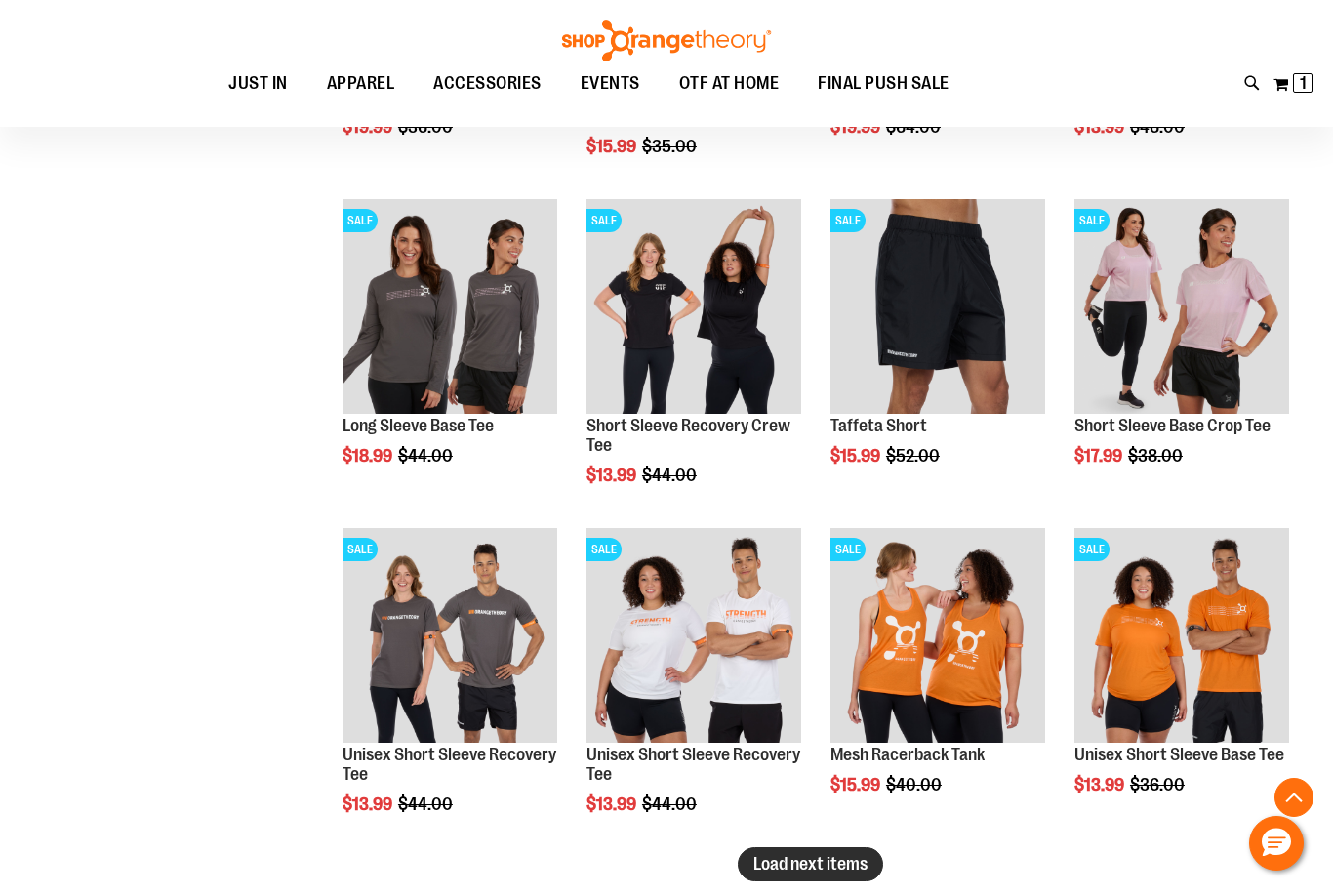
click at [826, 865] on span "Load next items" at bounding box center [810, 864] width 114 height 20
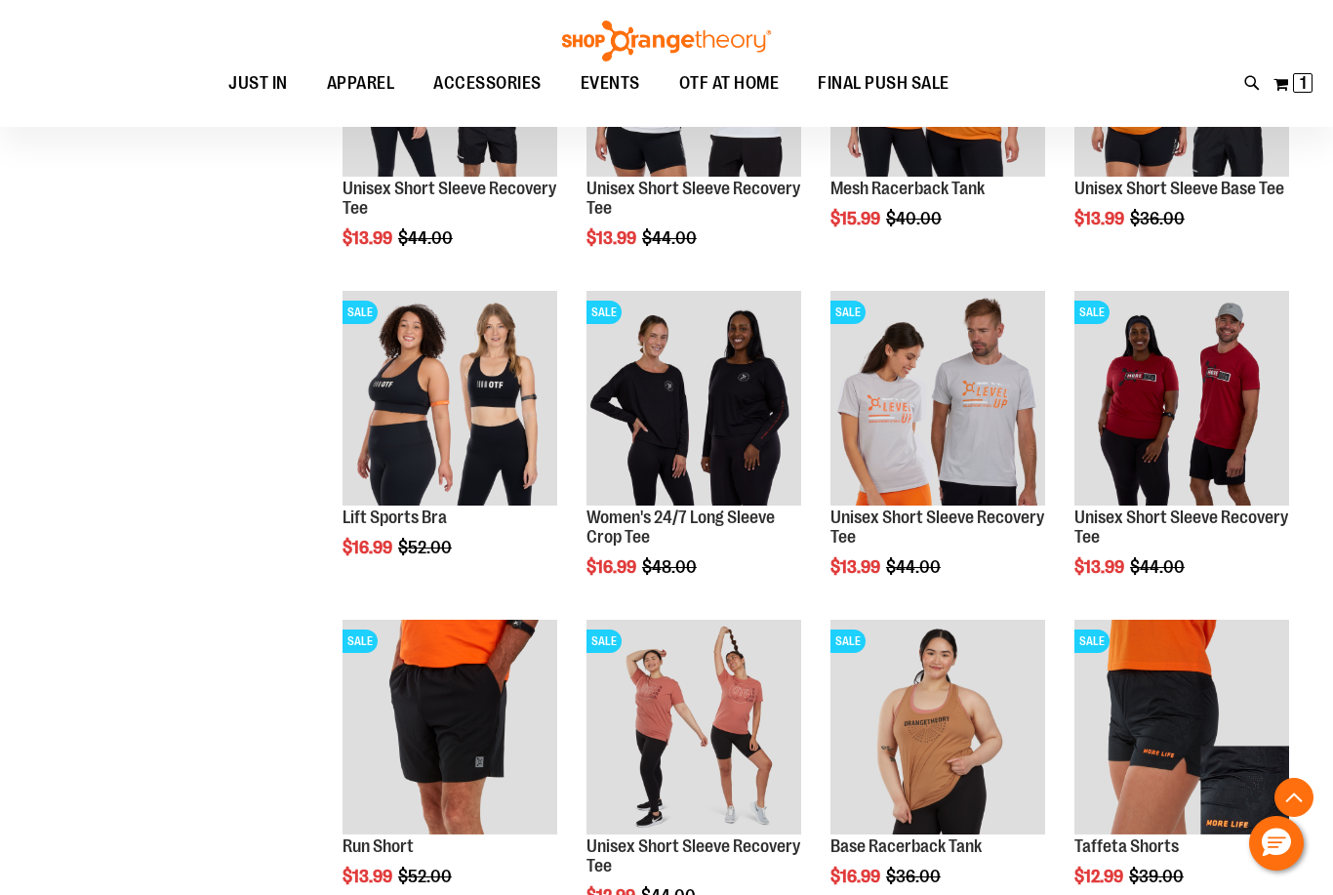
scroll to position [3067, 0]
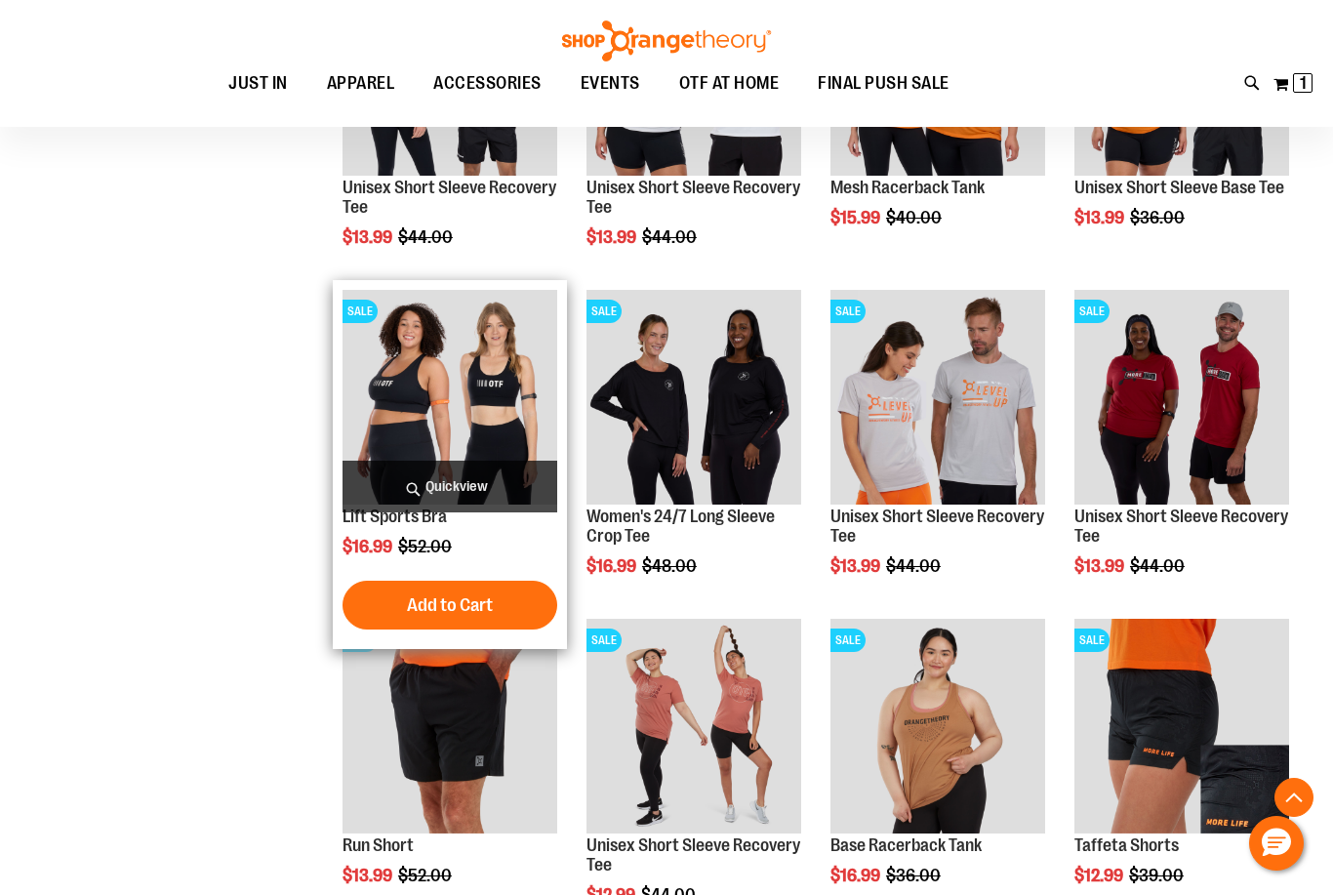
click at [507, 491] on span "Quickview" at bounding box center [449, 487] width 215 height 52
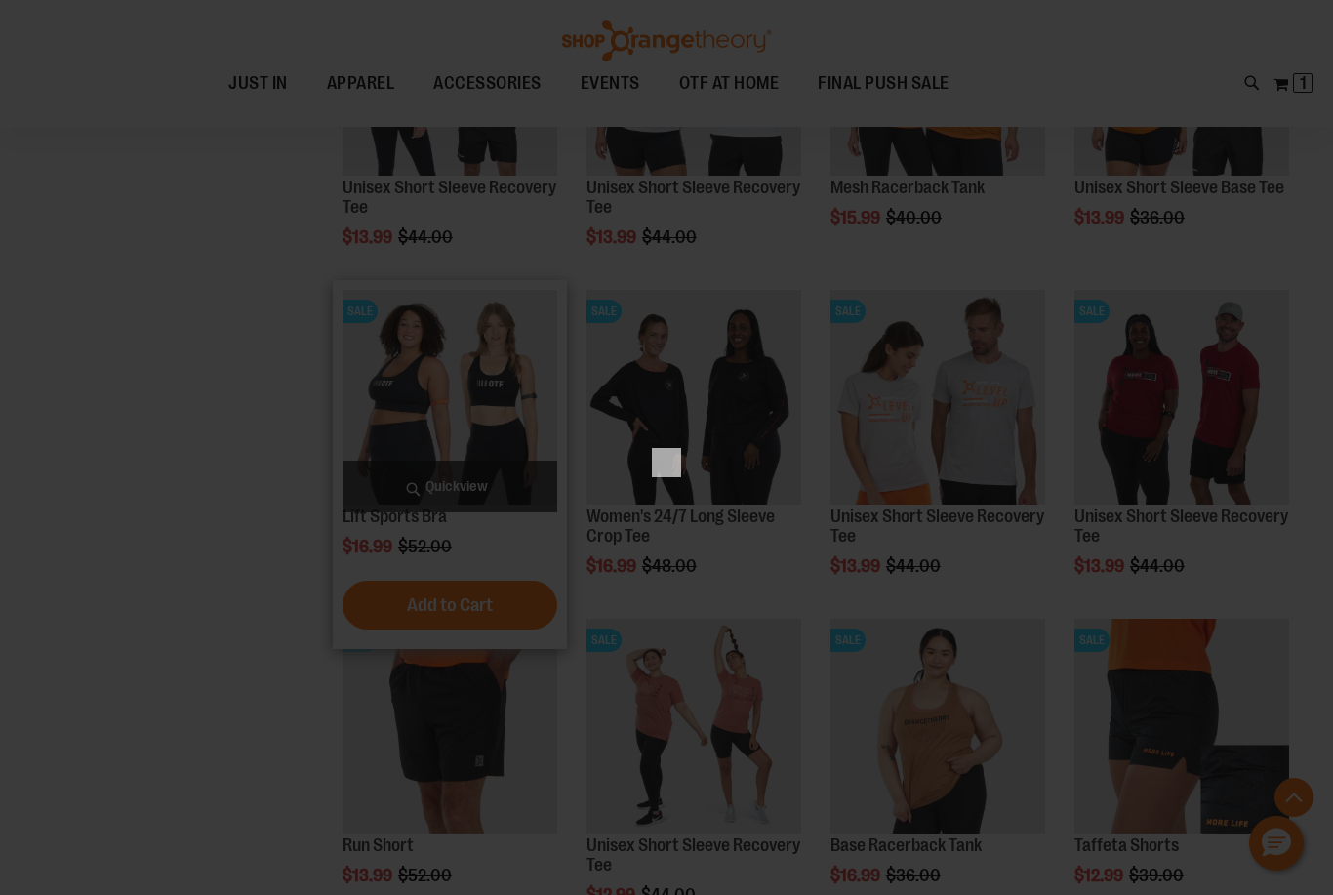
scroll to position [0, 0]
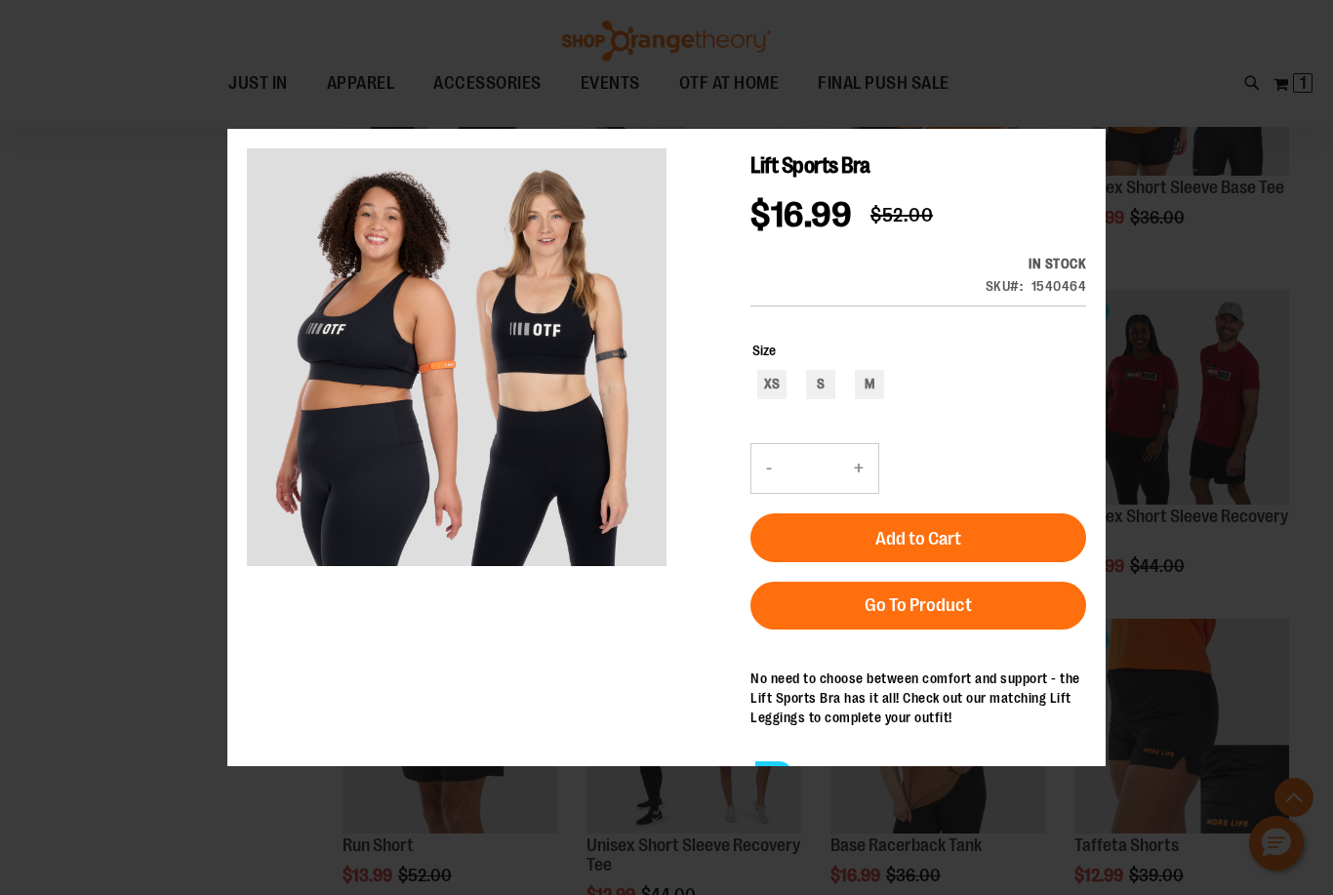
click at [819, 407] on div "Size XS S M" at bounding box center [918, 371] width 336 height 102
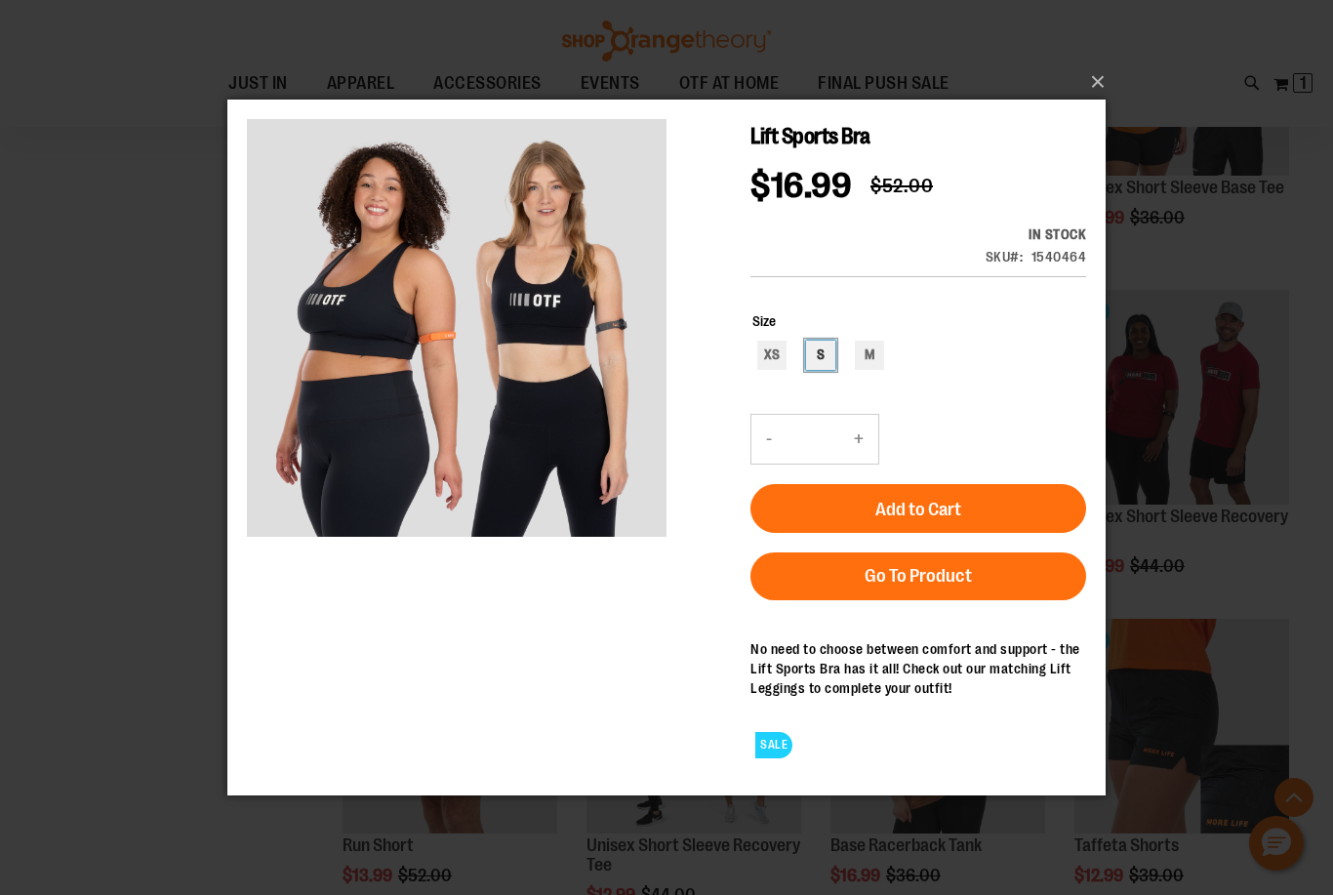
click at [821, 347] on div "S" at bounding box center [820, 355] width 29 height 29
type input "***"
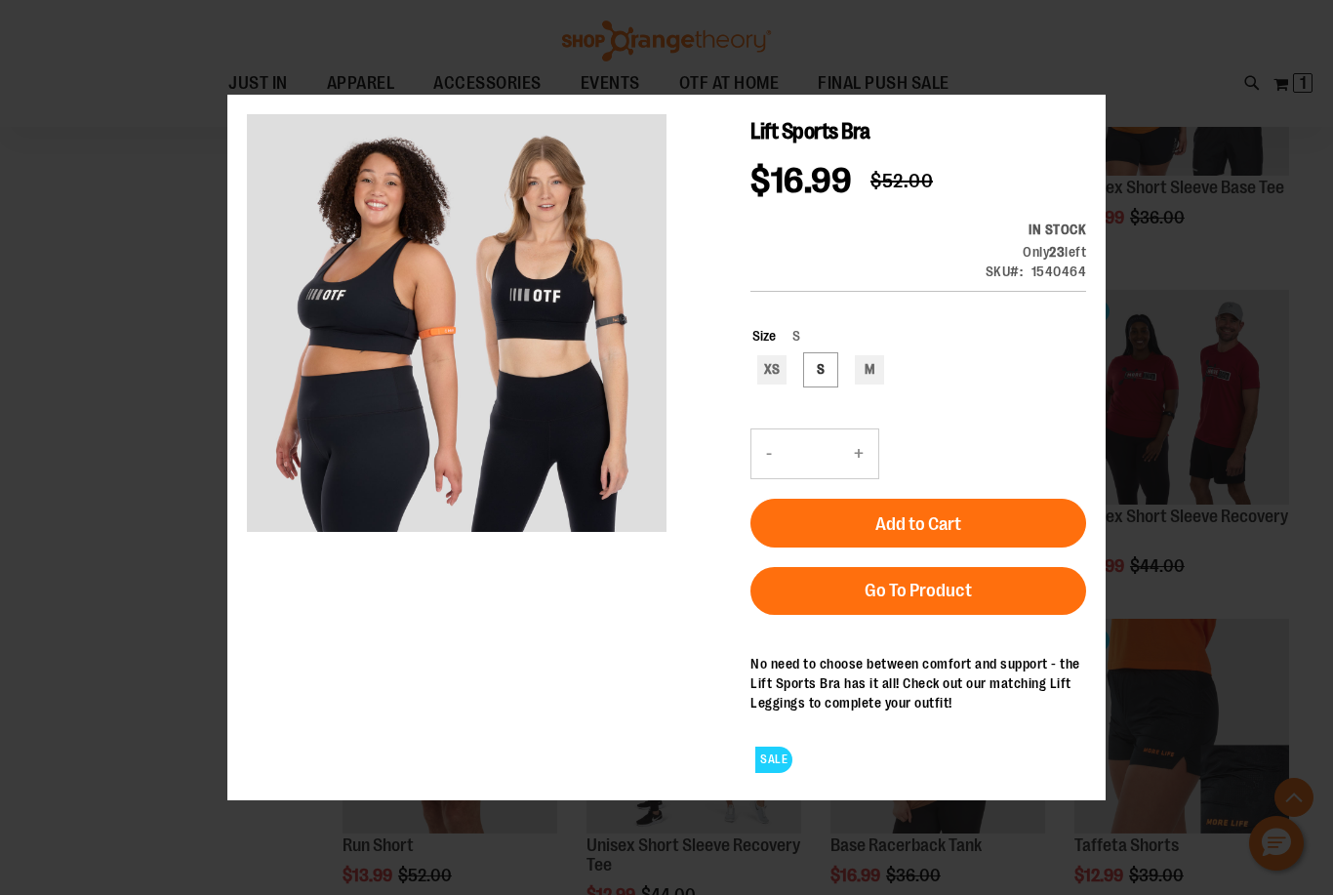
click at [998, 493] on div "Add to Cart" at bounding box center [918, 487] width 336 height 119
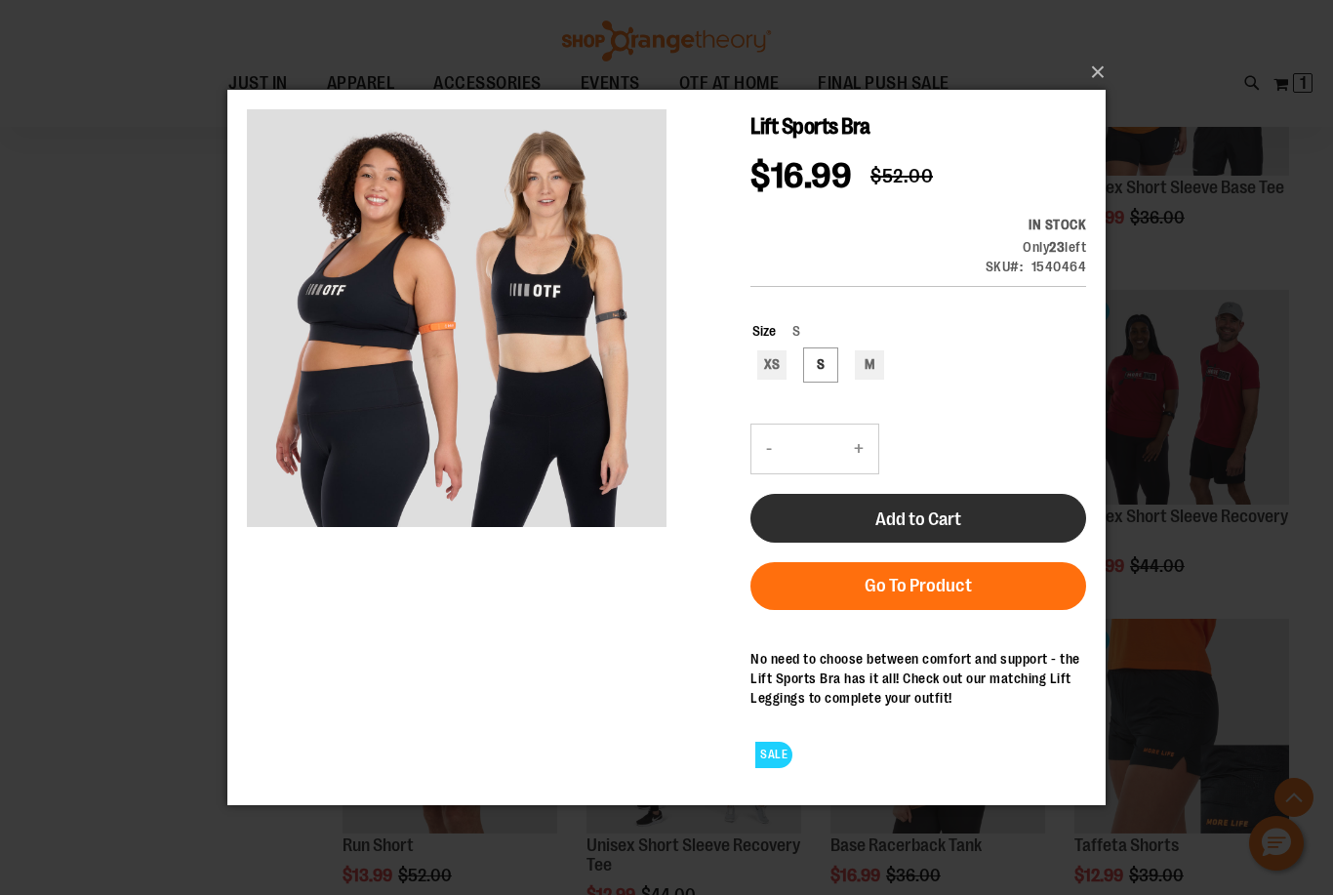
click at [1032, 506] on button "Add to Cart" at bounding box center [918, 518] width 336 height 49
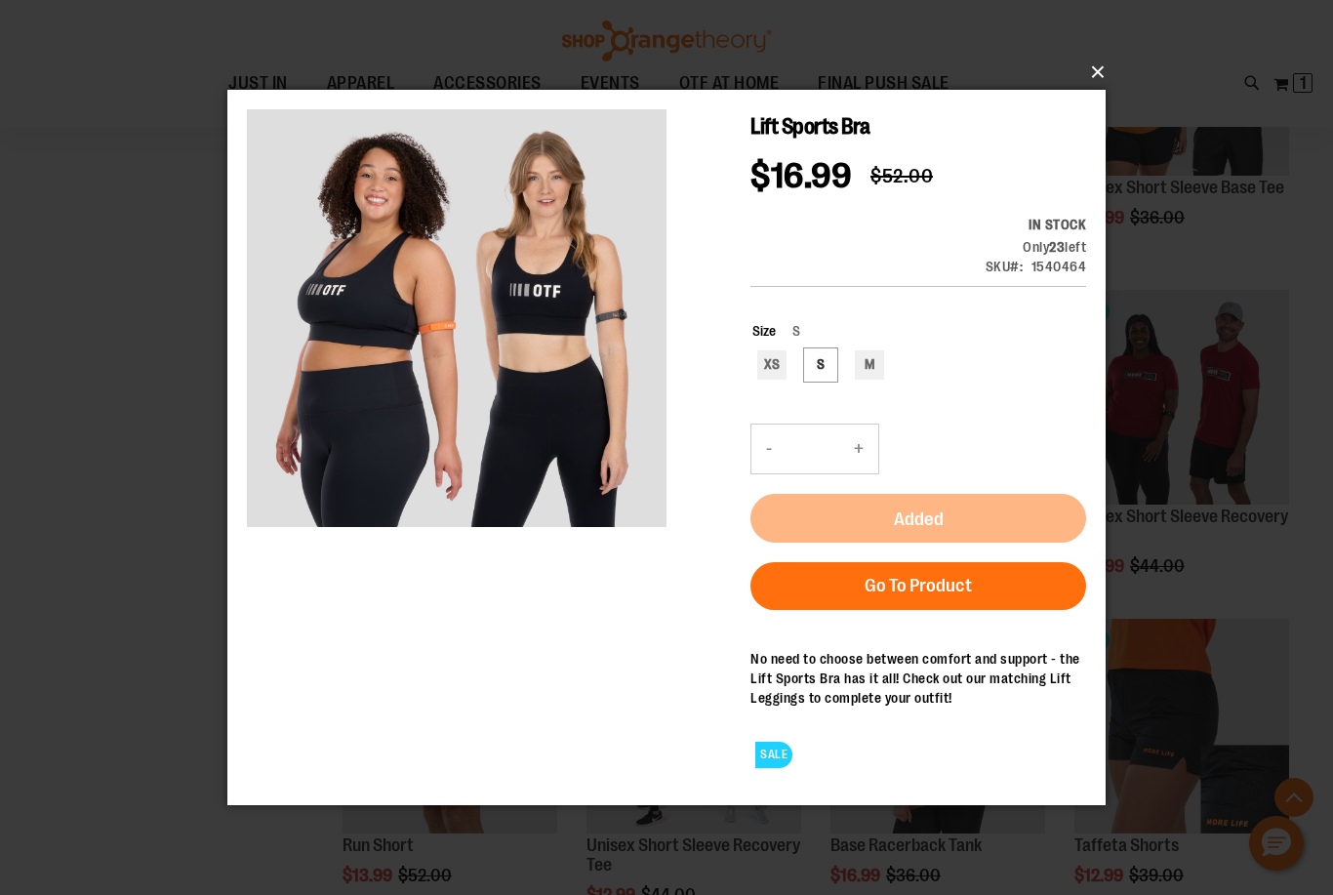
click at [1083, 89] on button "×" at bounding box center [672, 72] width 878 height 43
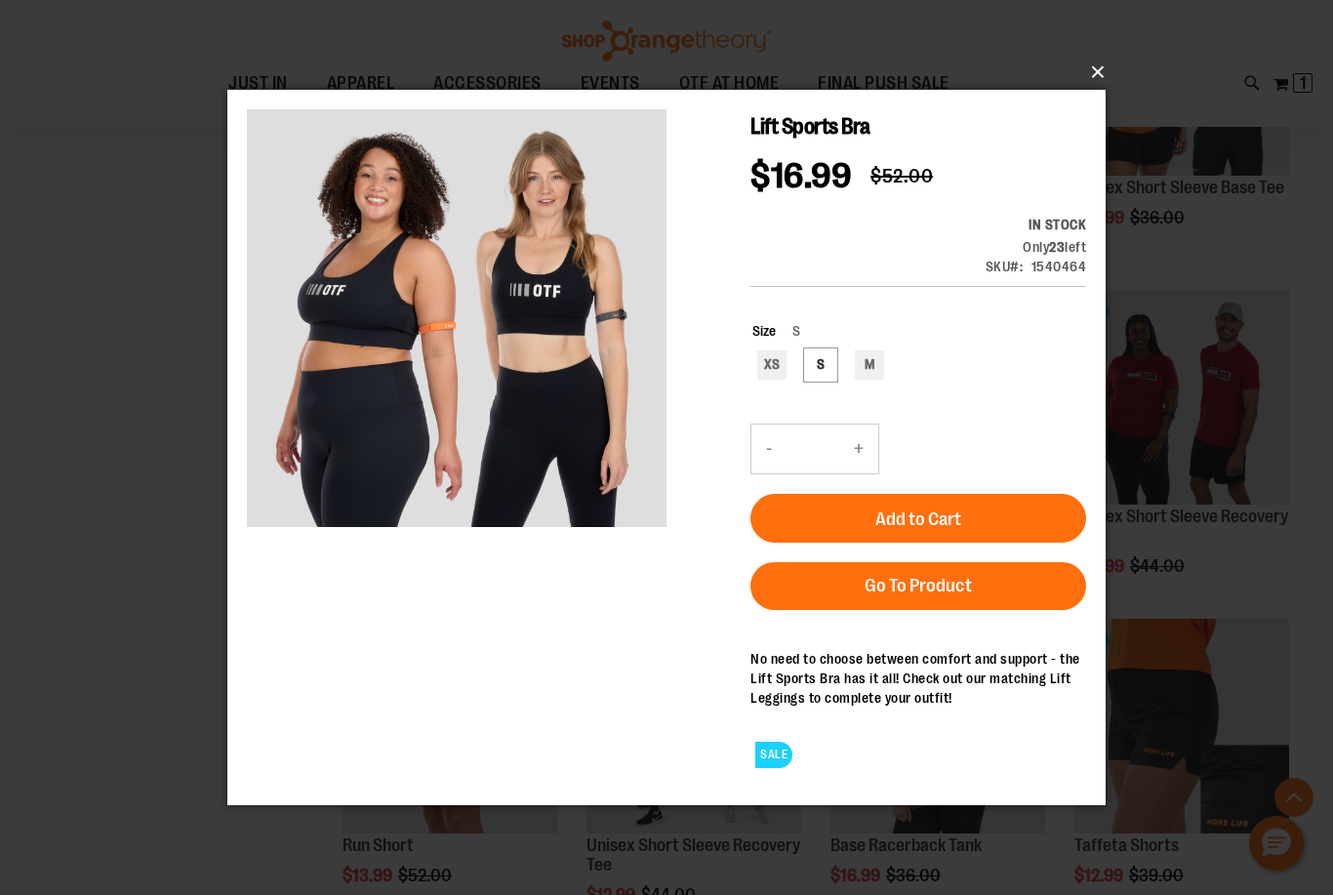
click at [1096, 94] on button "×" at bounding box center [672, 72] width 878 height 43
click at [1104, 94] on button "×" at bounding box center [672, 72] width 878 height 43
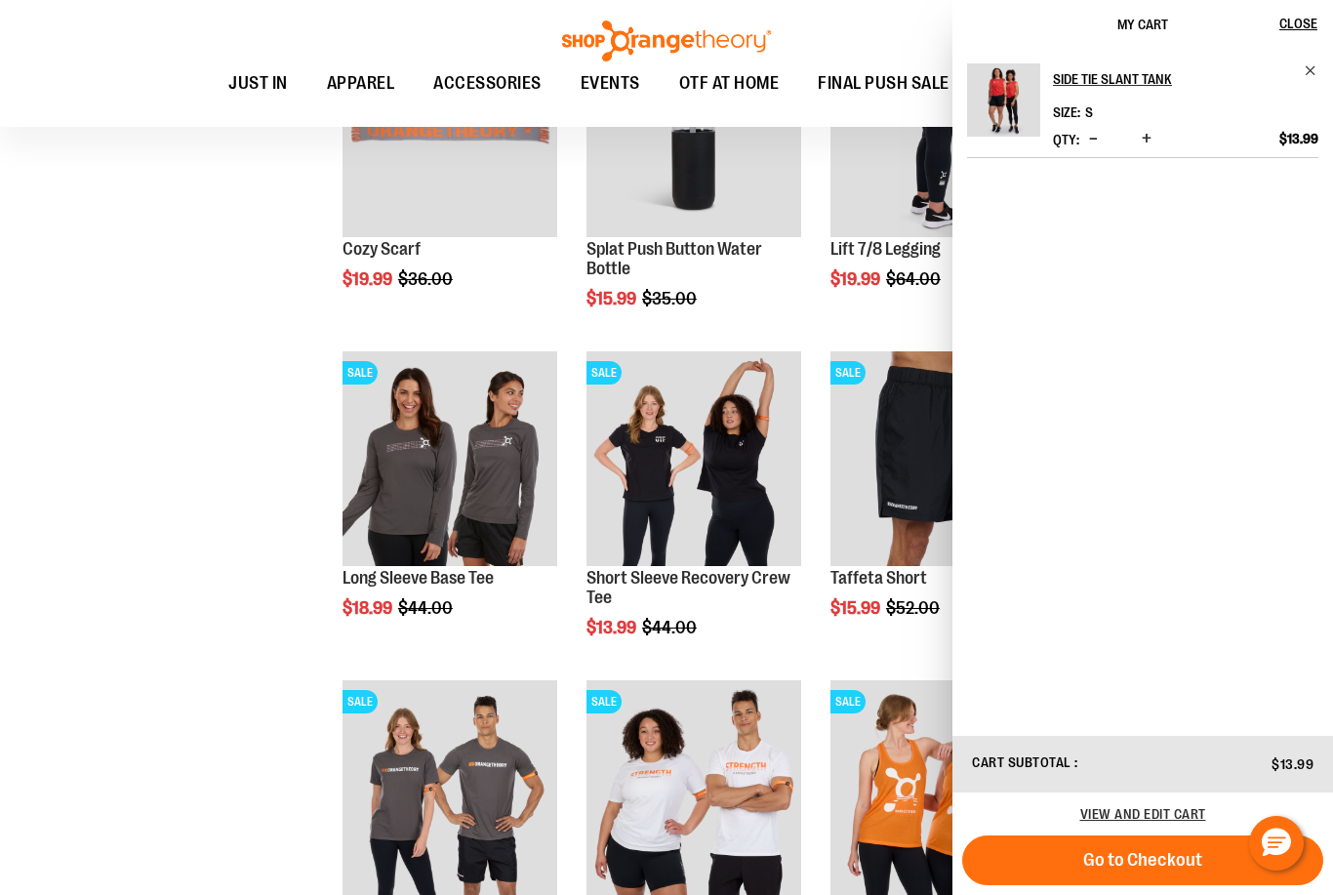
scroll to position [2394, 0]
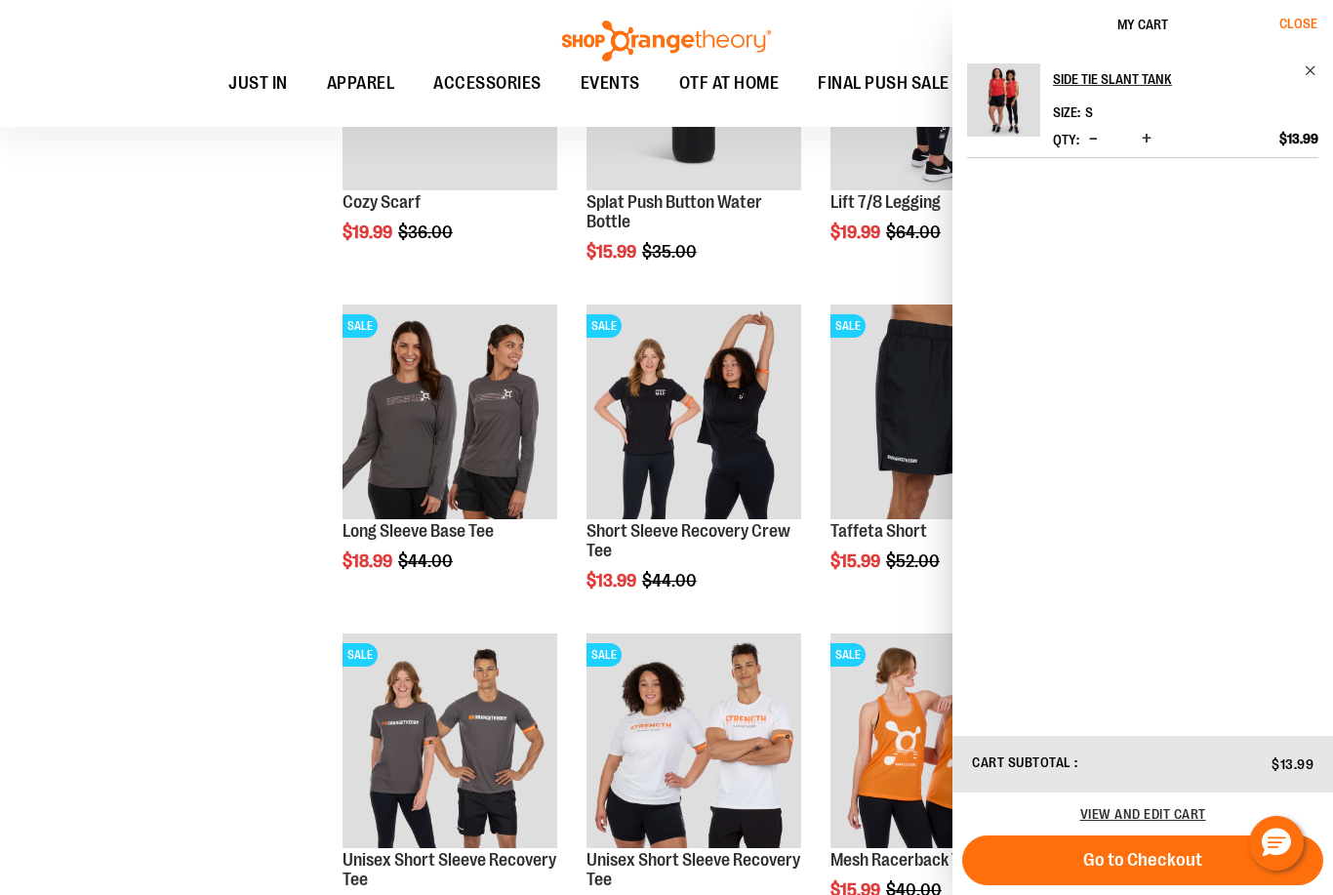
click at [1293, 41] on button "Close" at bounding box center [1306, 24] width 53 height 49
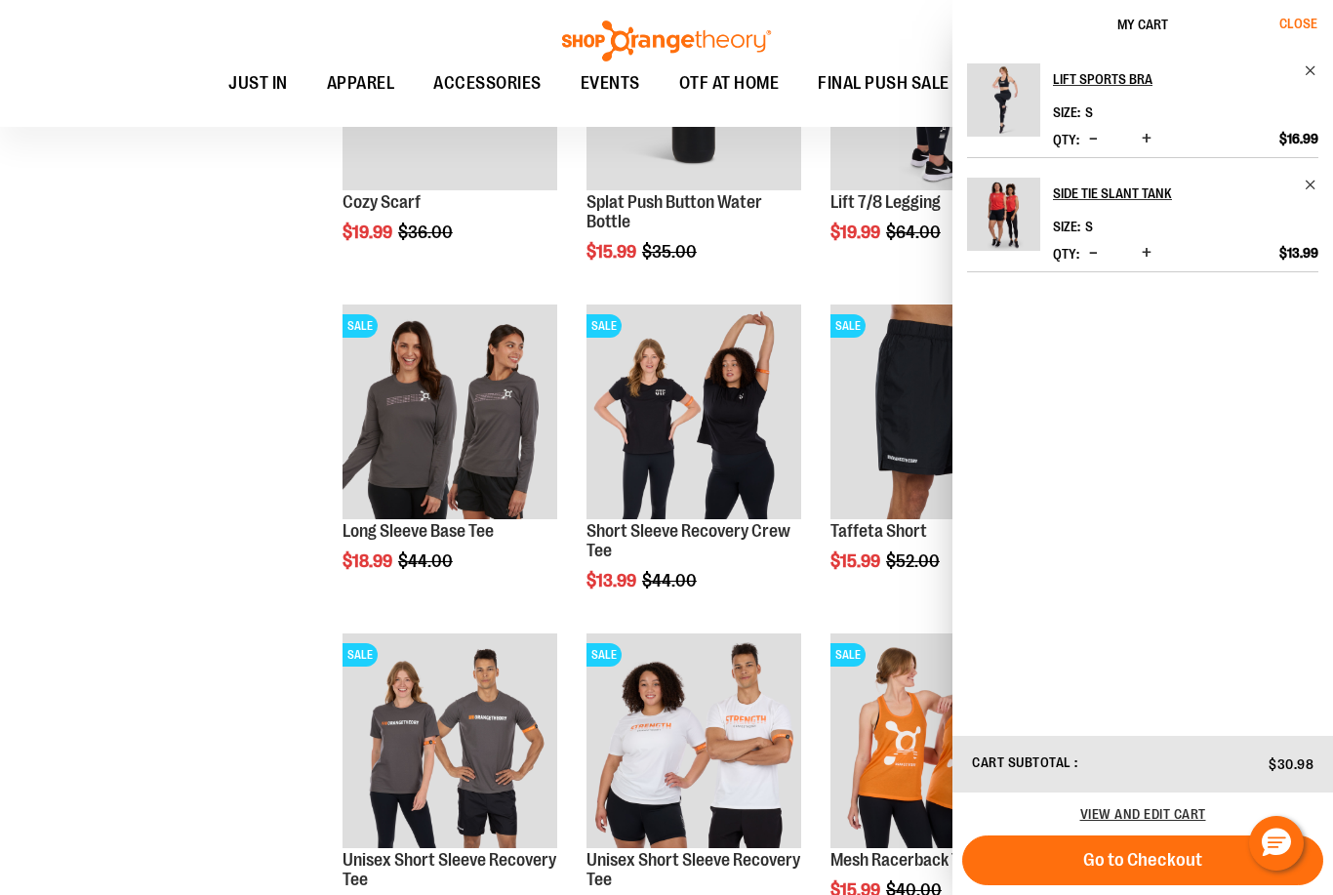
click at [1284, 23] on span "Close" at bounding box center [1298, 24] width 38 height 16
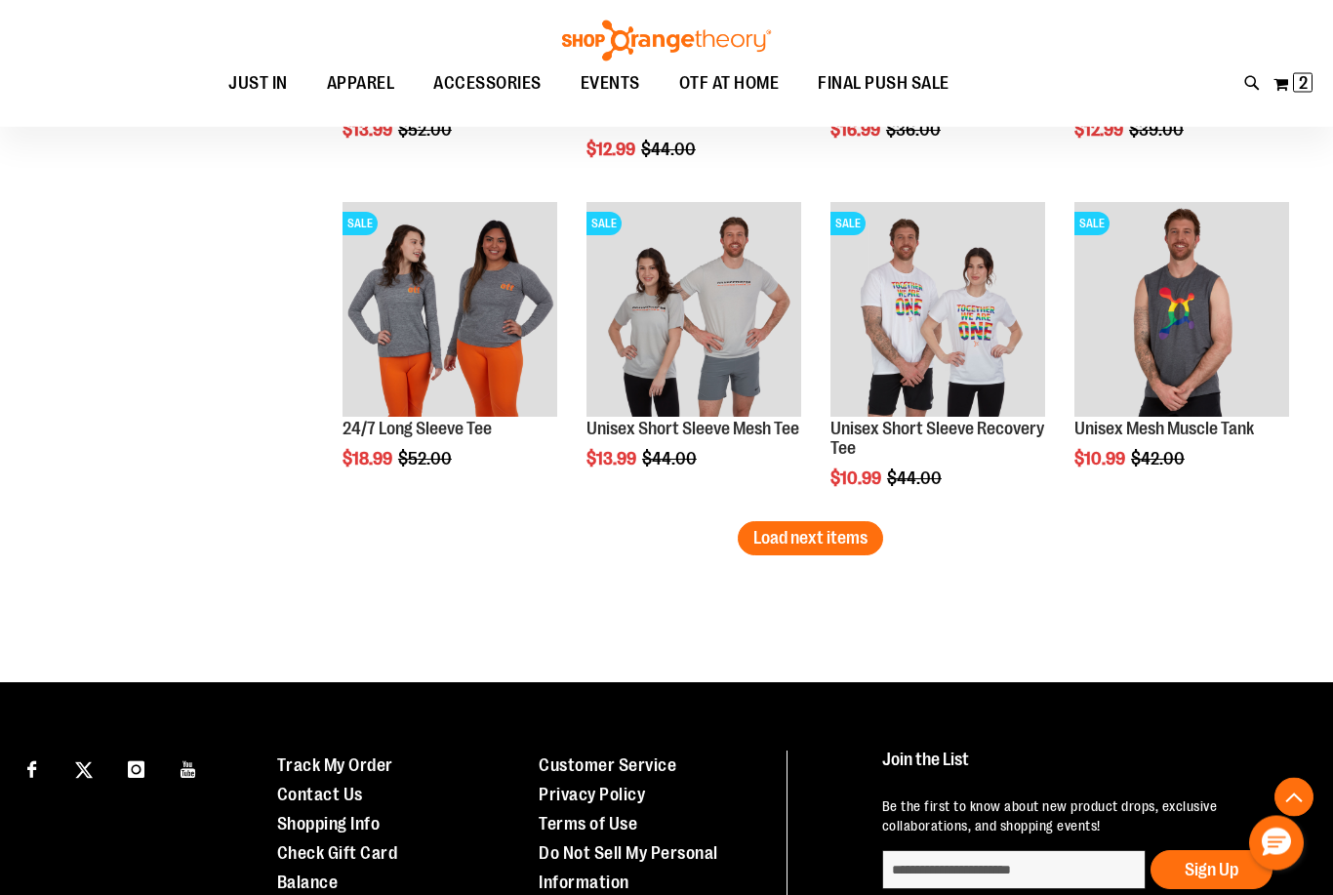
scroll to position [3812, 0]
click at [820, 554] on button "Load next items" at bounding box center [810, 538] width 145 height 34
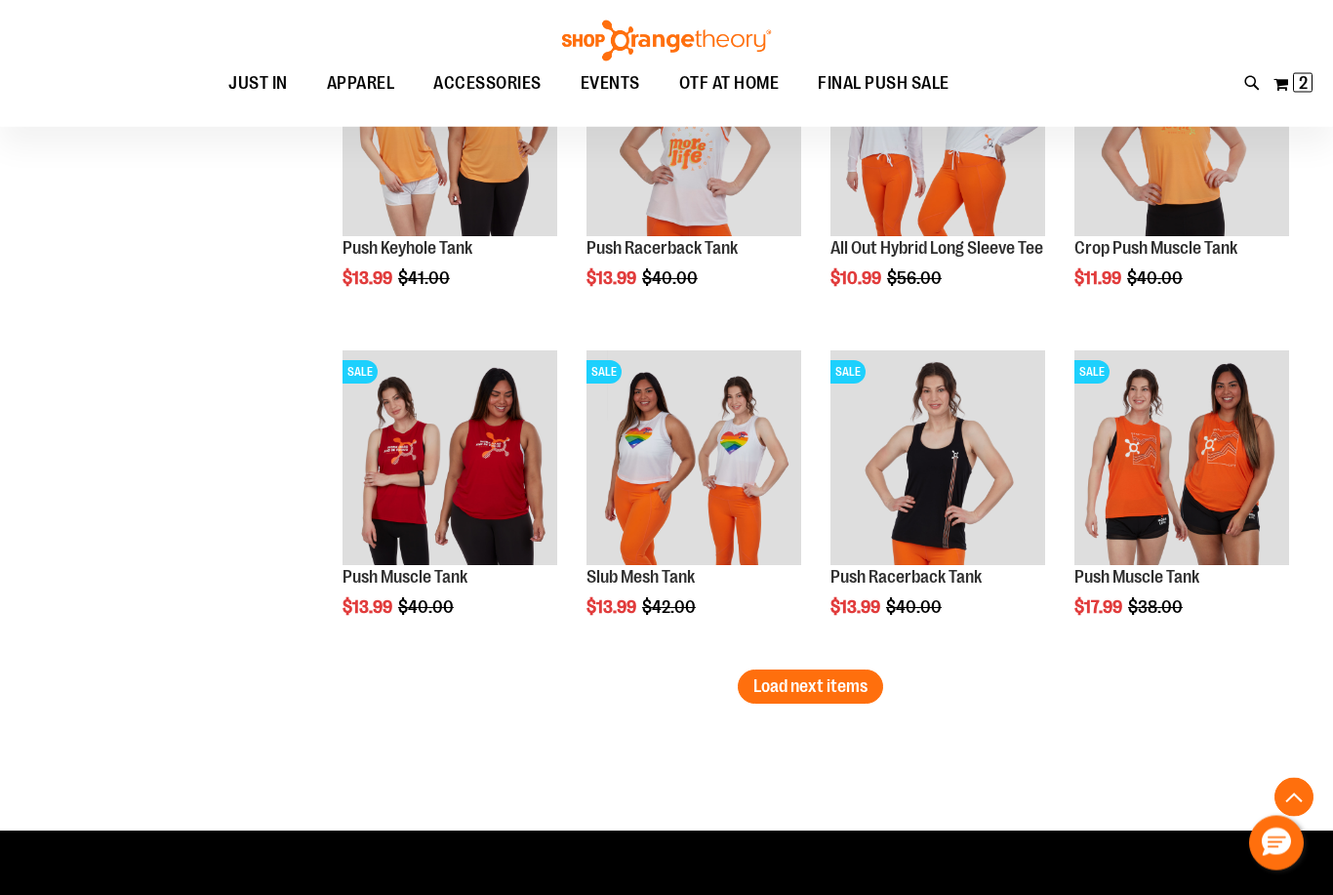
scroll to position [4650, 0]
click at [817, 693] on span "Load next items" at bounding box center [810, 686] width 114 height 20
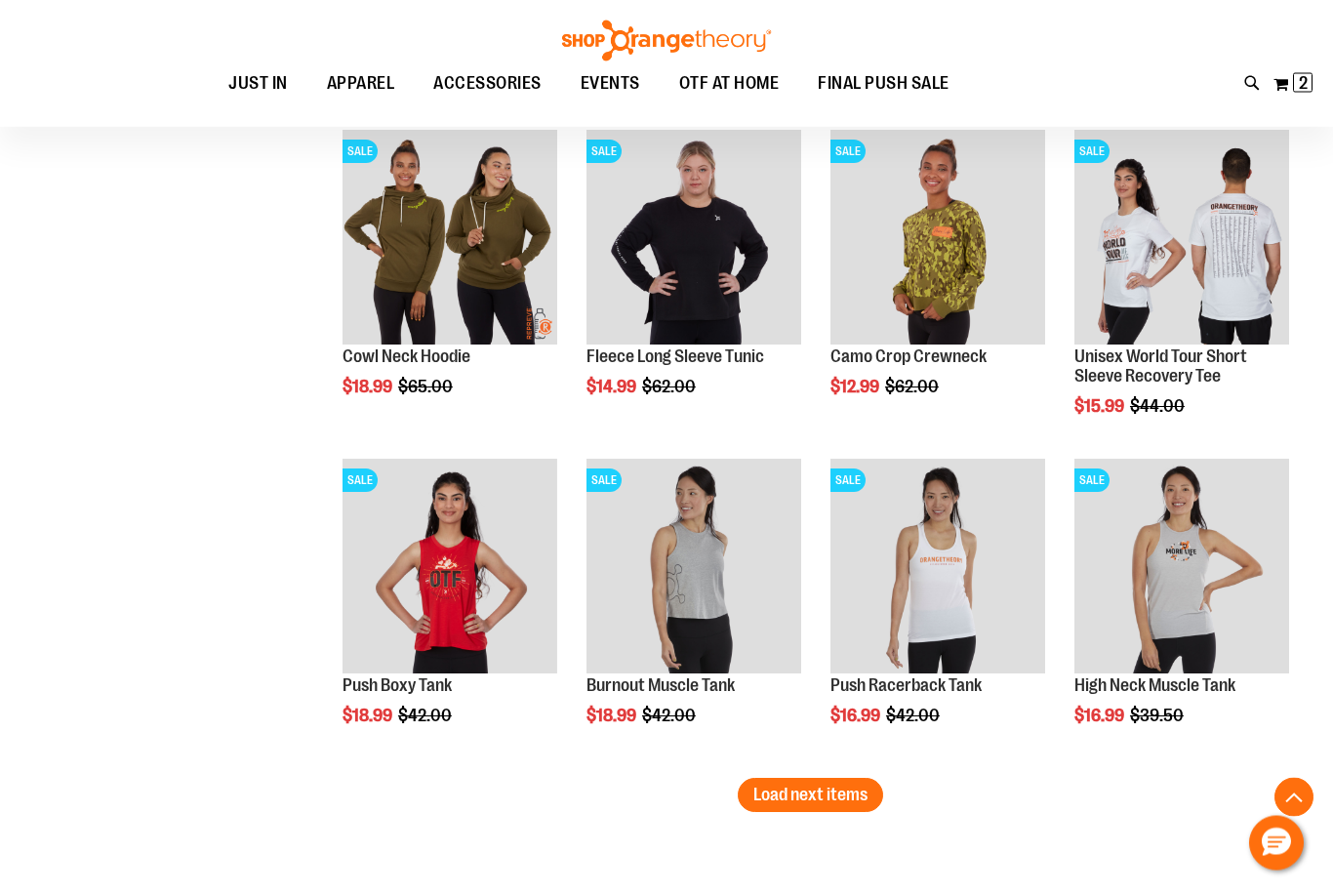
scroll to position [5529, 0]
click at [833, 785] on span "Load next items" at bounding box center [810, 794] width 114 height 20
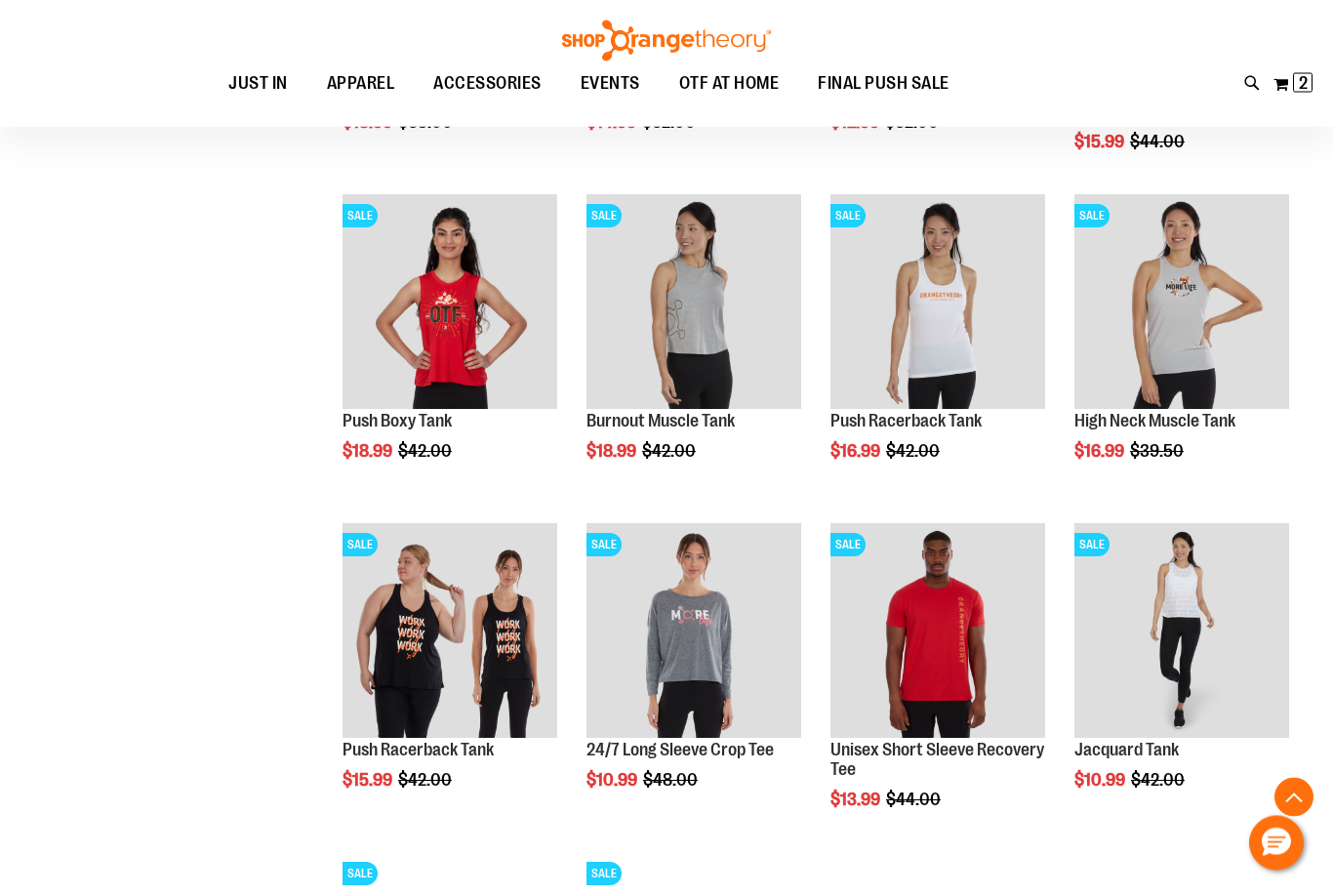
scroll to position [5773, 0]
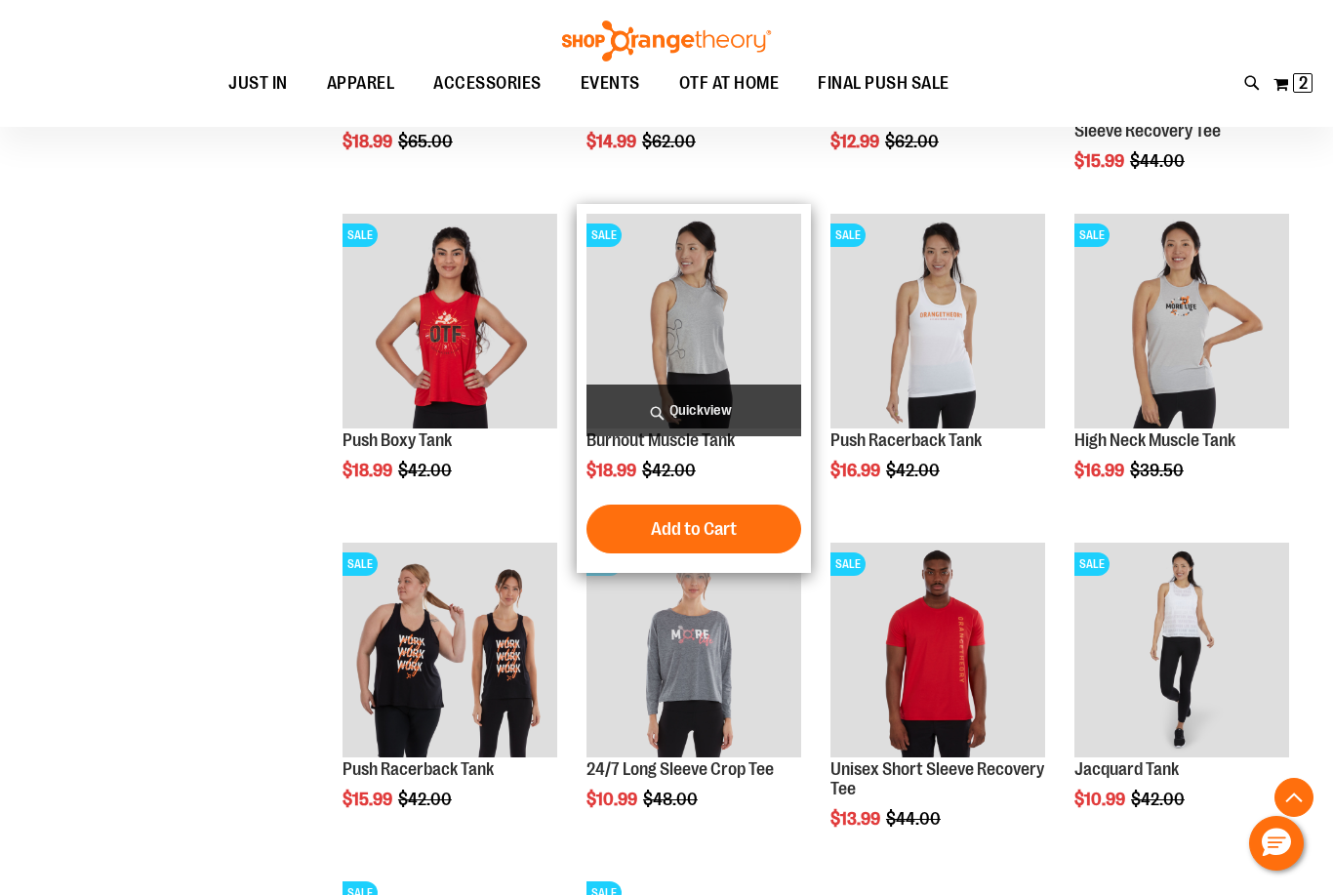
click at [751, 412] on span "Quickview" at bounding box center [693, 410] width 215 height 52
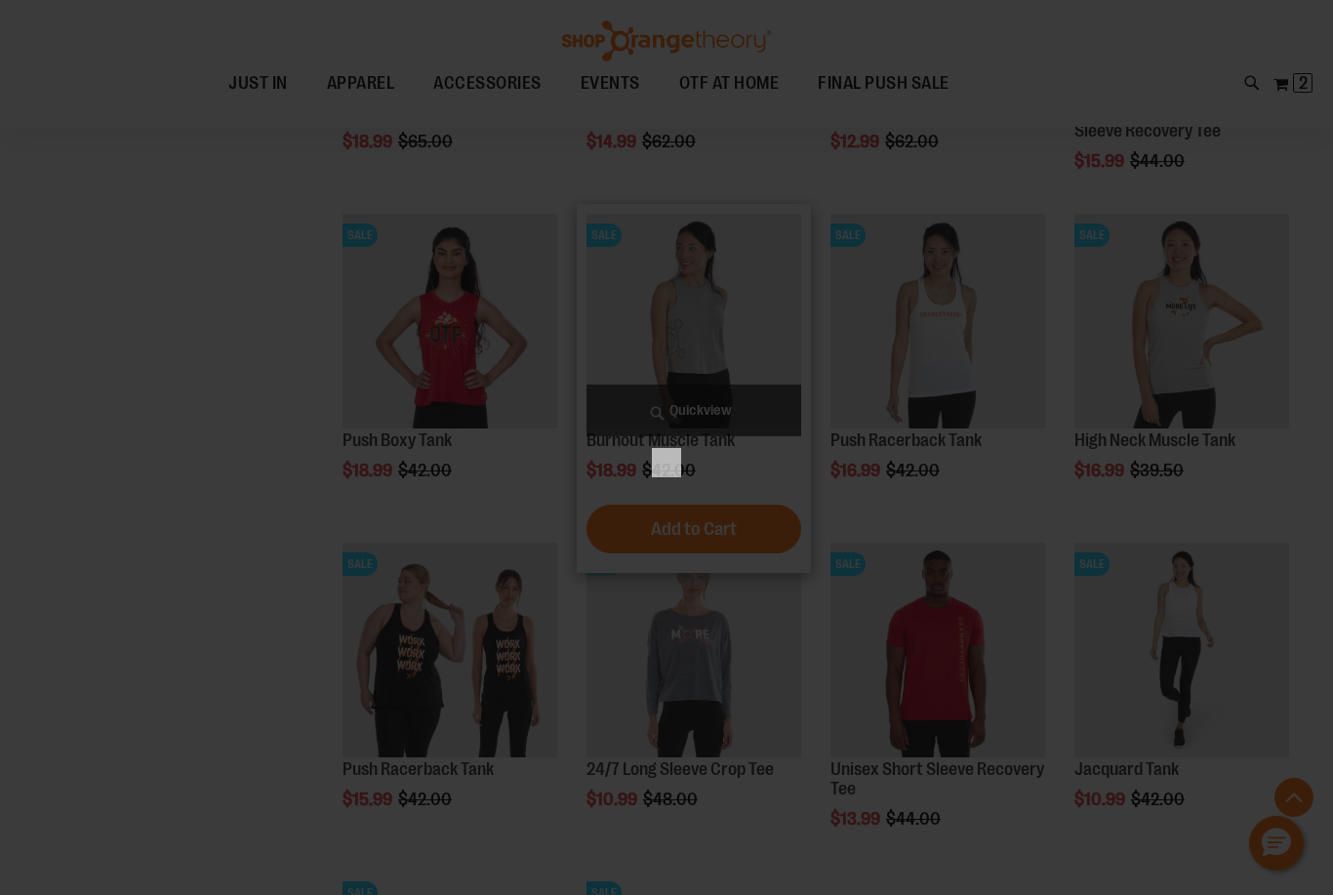
scroll to position [0, 0]
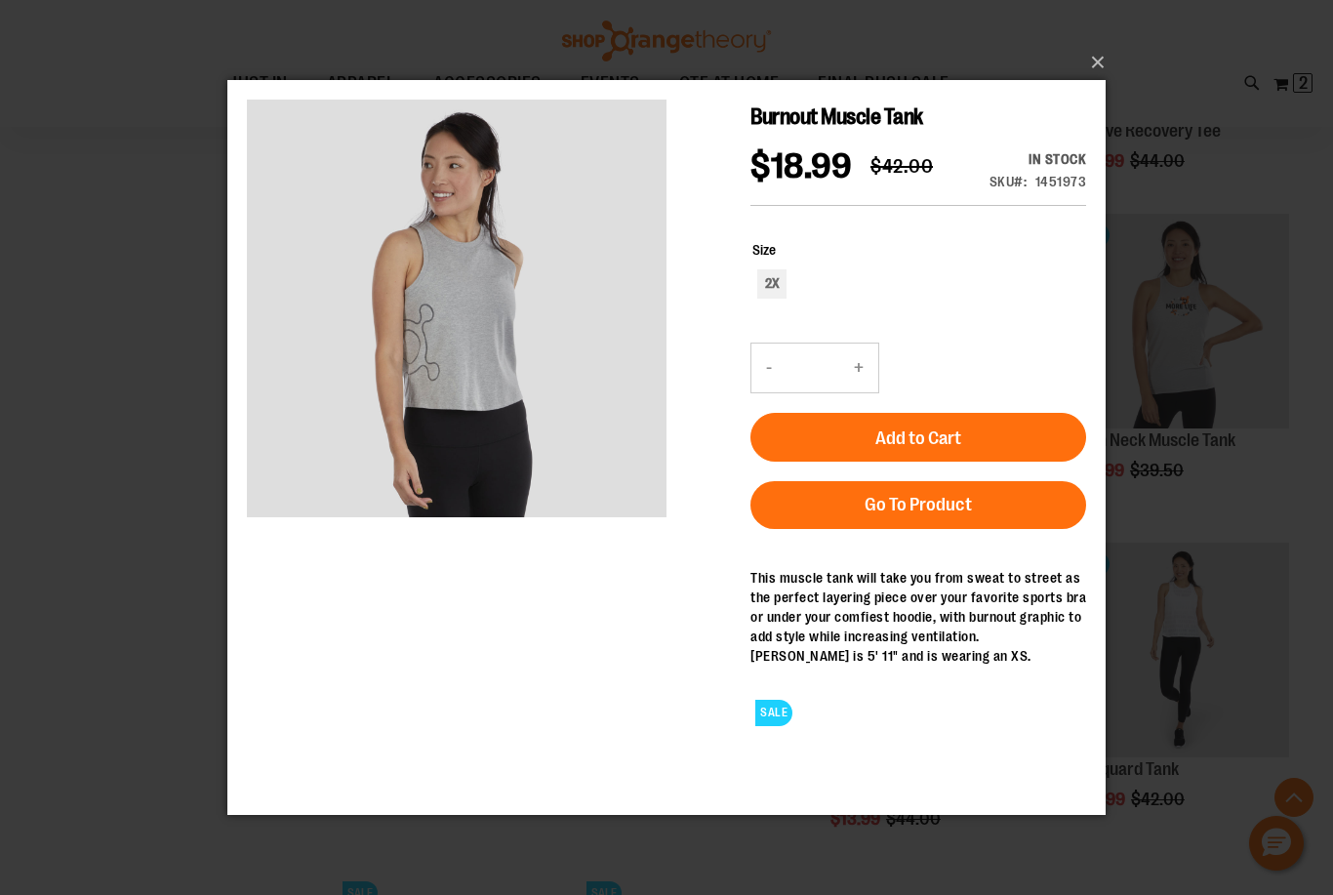
click at [1230, 373] on div "×" at bounding box center [666, 447] width 1333 height 895
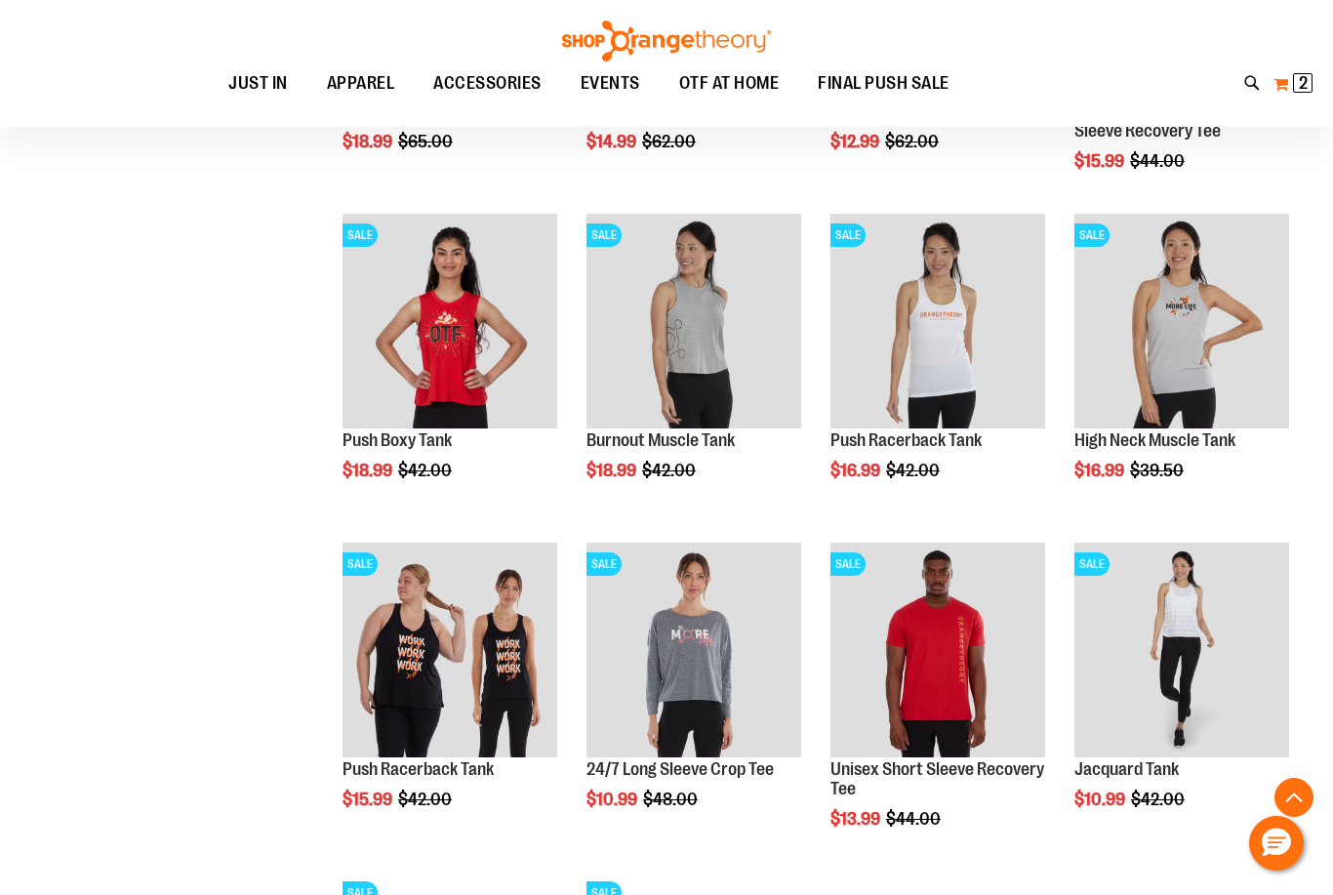
click at [1282, 77] on button "My Cart 2 2 items" at bounding box center [1292, 83] width 41 height 31
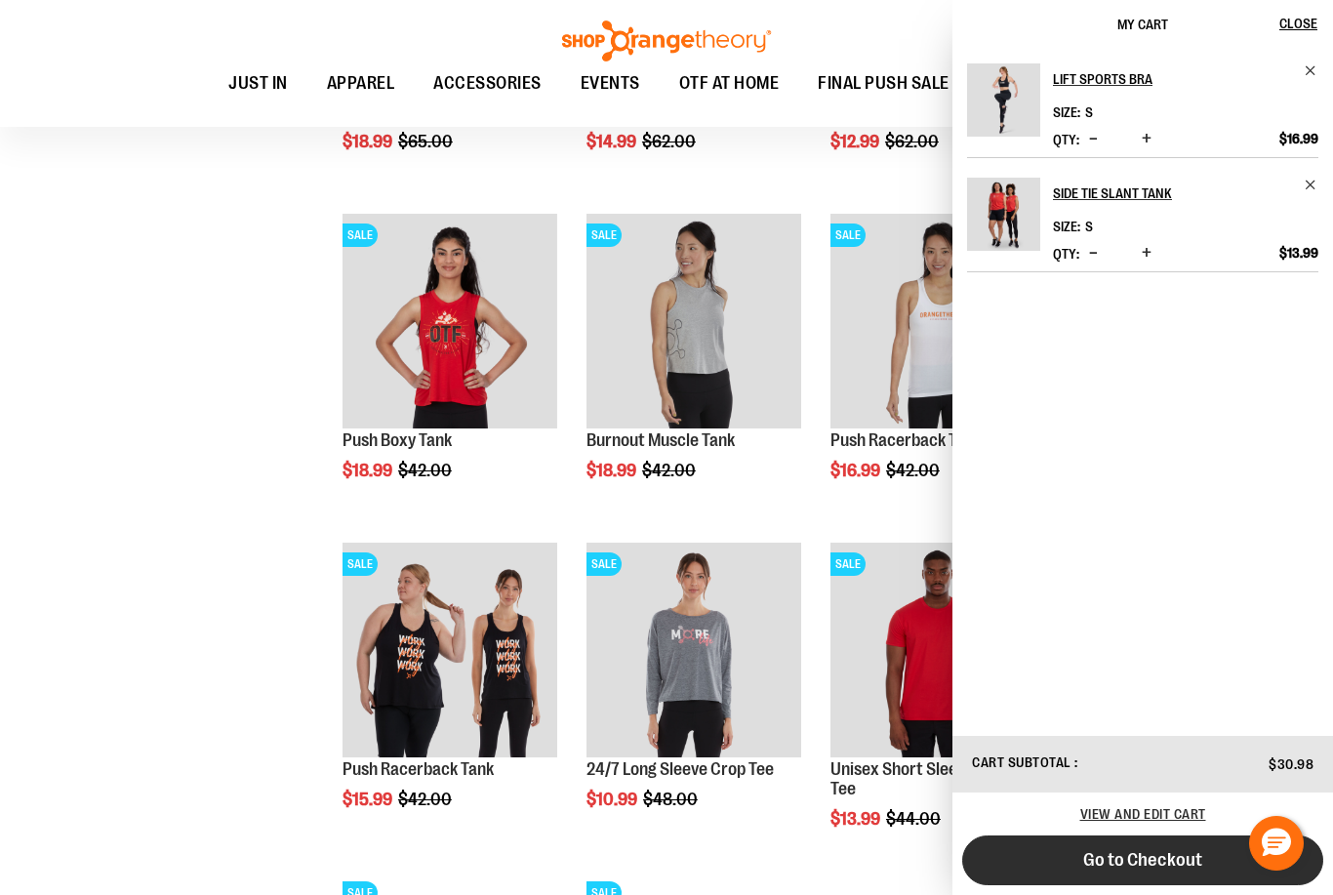
click at [1175, 870] on span "Go to Checkout" at bounding box center [1142, 859] width 119 height 21
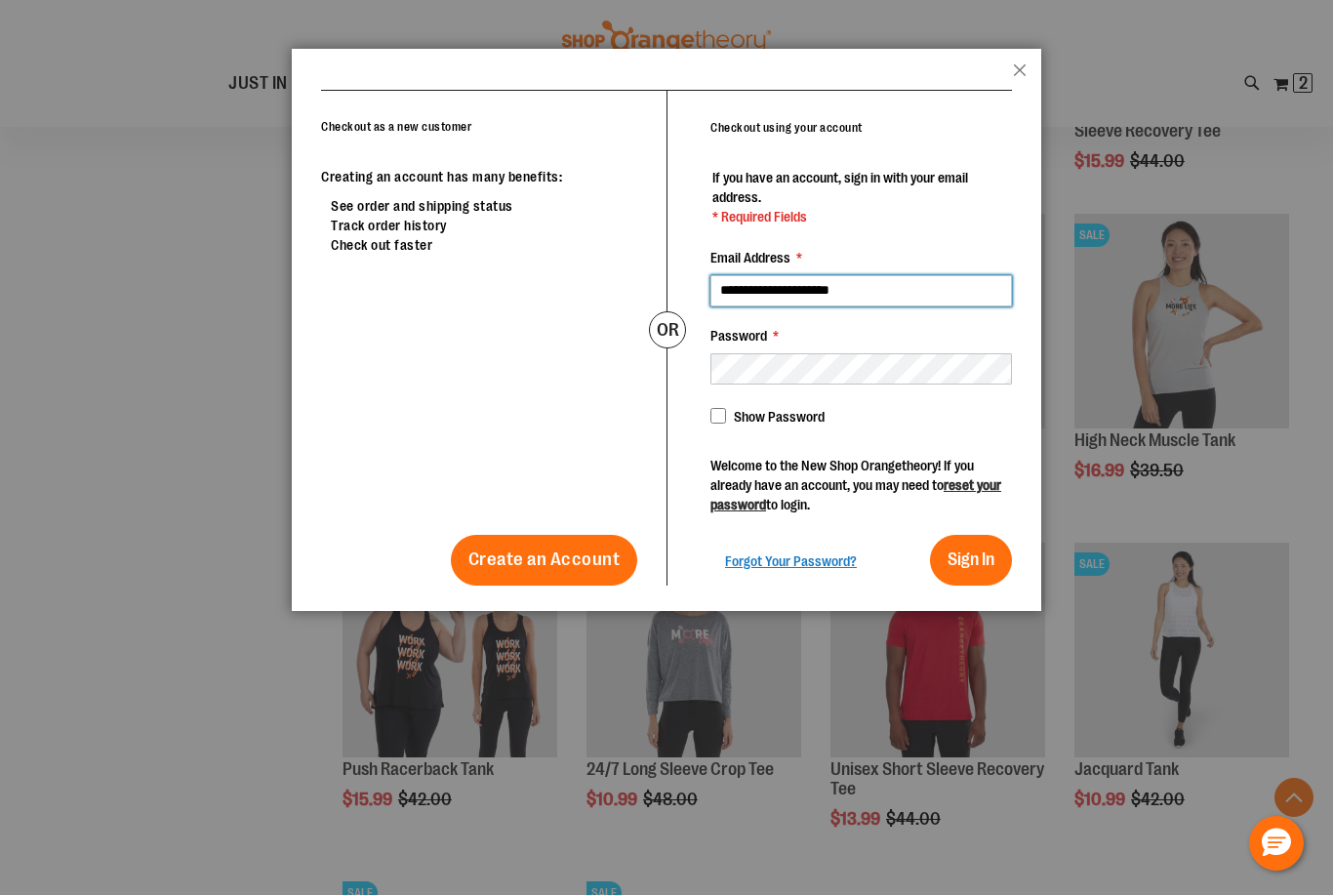
type input "**********"
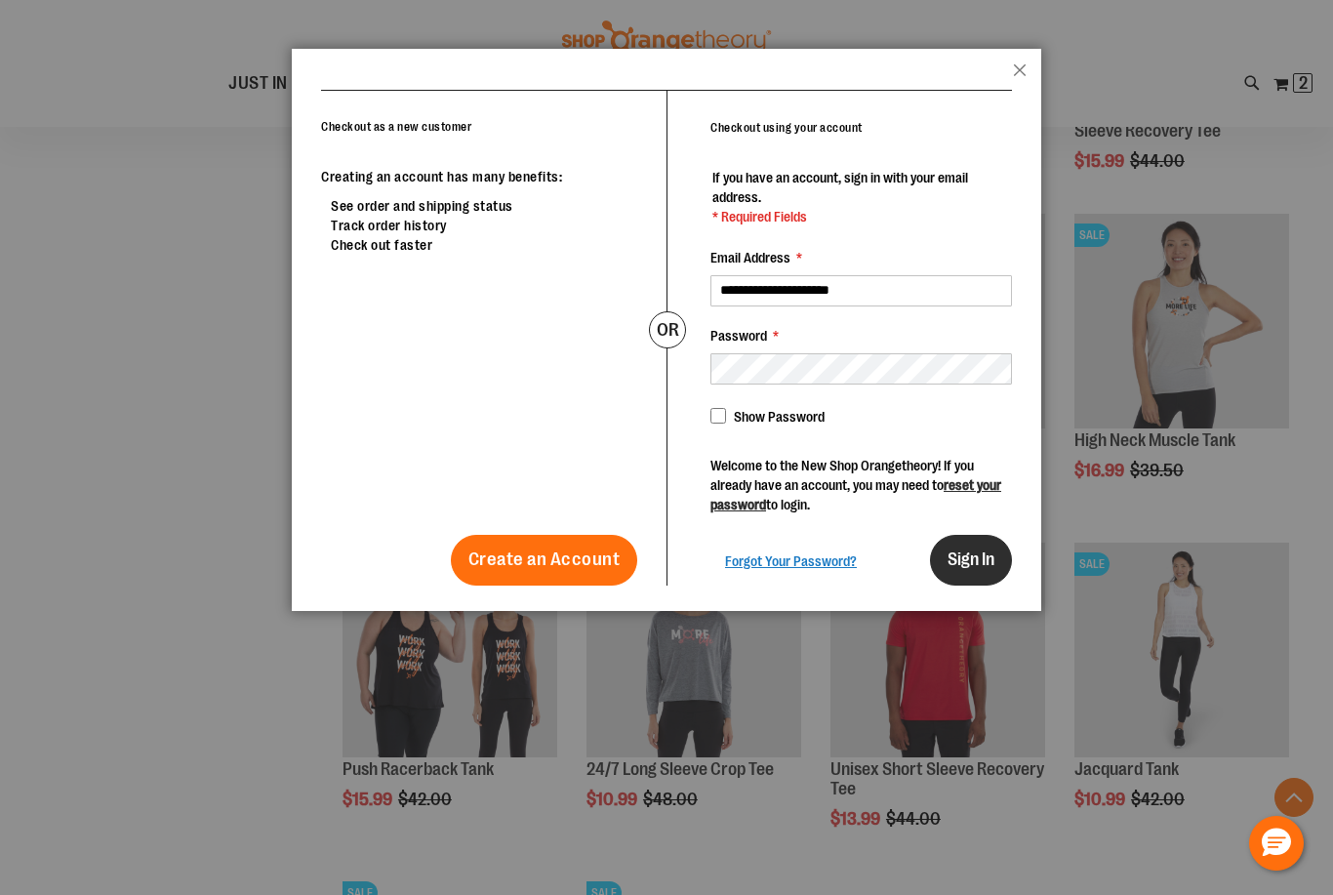
click at [979, 576] on button "Sign In" at bounding box center [971, 560] width 82 height 51
click at [985, 543] on button "Sign In" at bounding box center [971, 560] width 82 height 51
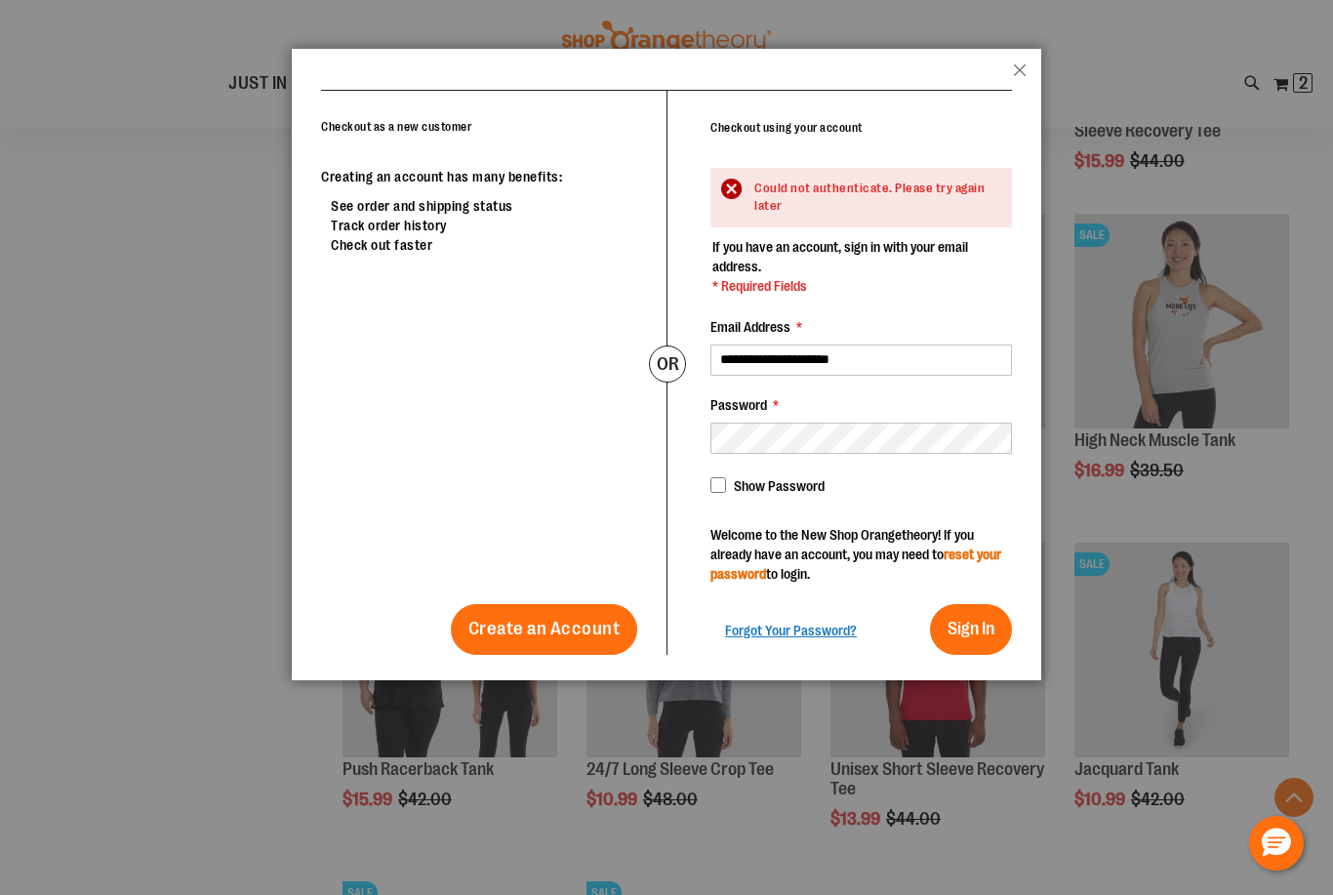
click at [961, 556] on link "reset your password" at bounding box center [855, 563] width 291 height 35
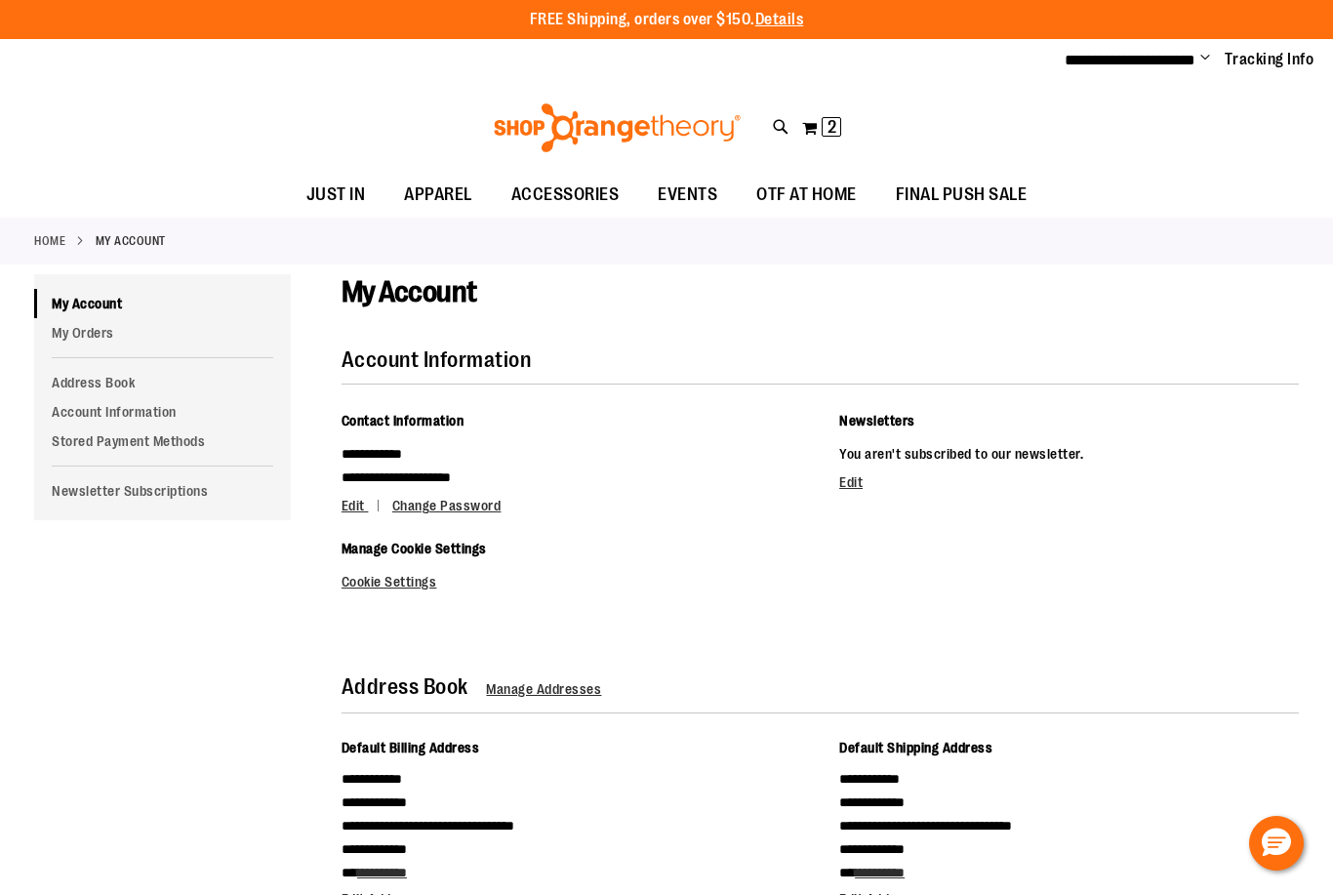
click at [831, 106] on div "Toggle Nav Search Popular Suggestions Advanced Search" at bounding box center [666, 128] width 1333 height 90
click at [816, 136] on button "My Cart 2 2 items" at bounding box center [821, 127] width 41 height 31
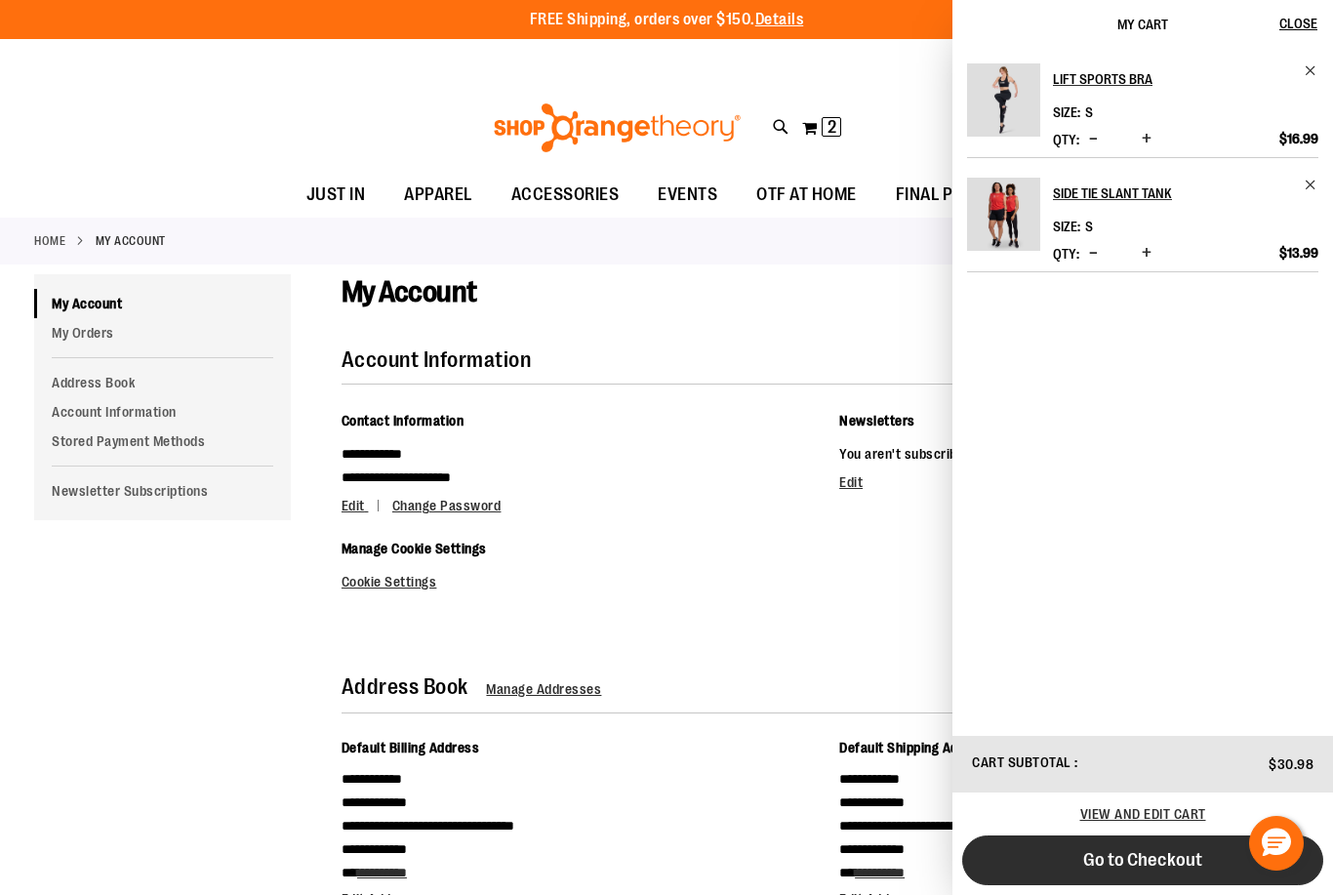
click at [1167, 857] on span "Go to Checkout" at bounding box center [1142, 859] width 119 height 21
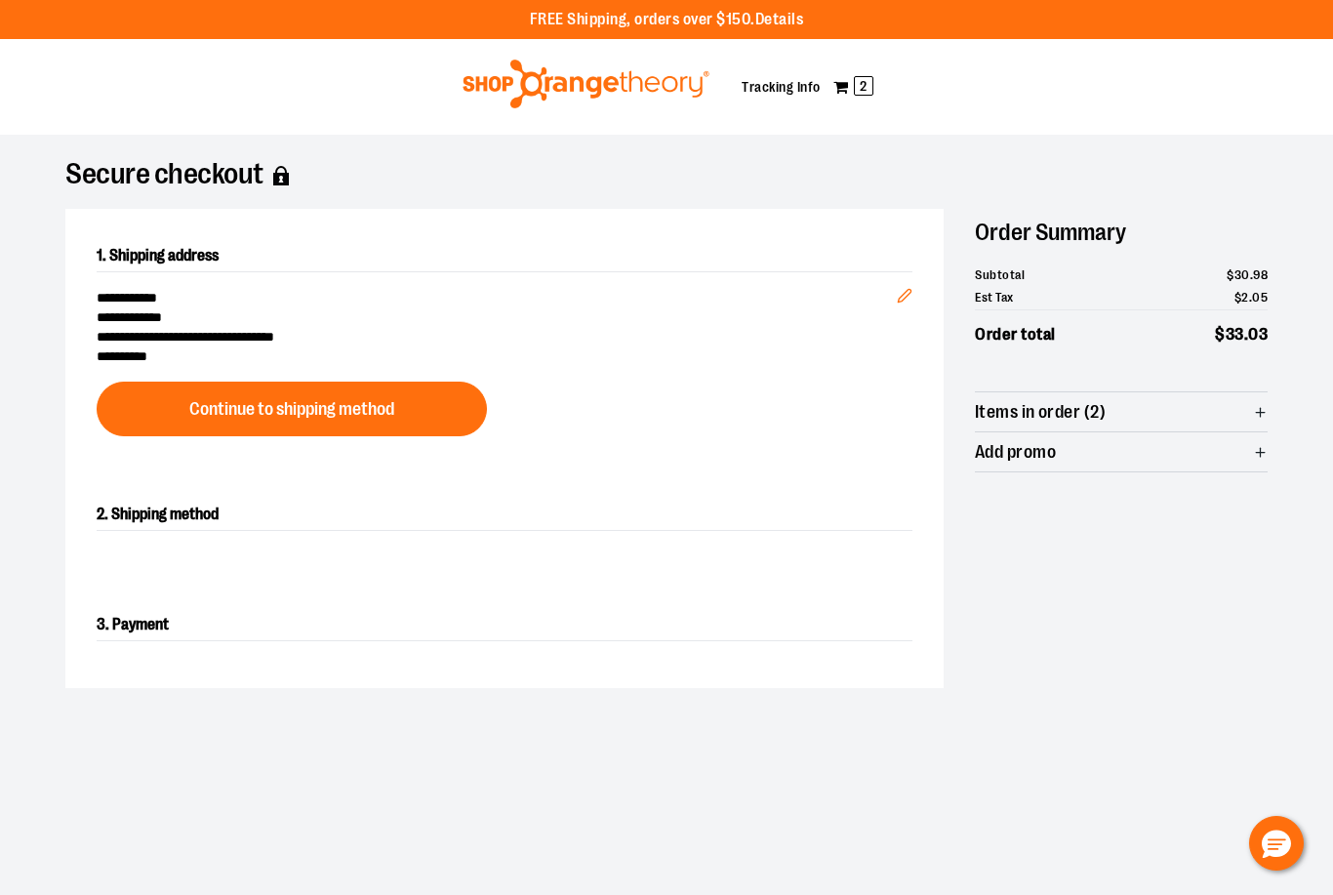
click at [203, 302] on span "**********" at bounding box center [497, 298] width 800 height 20
click at [421, 367] on div "**********" at bounding box center [504, 338] width 878 height 259
click at [413, 409] on button "Continue to shipping method" at bounding box center [292, 409] width 390 height 55
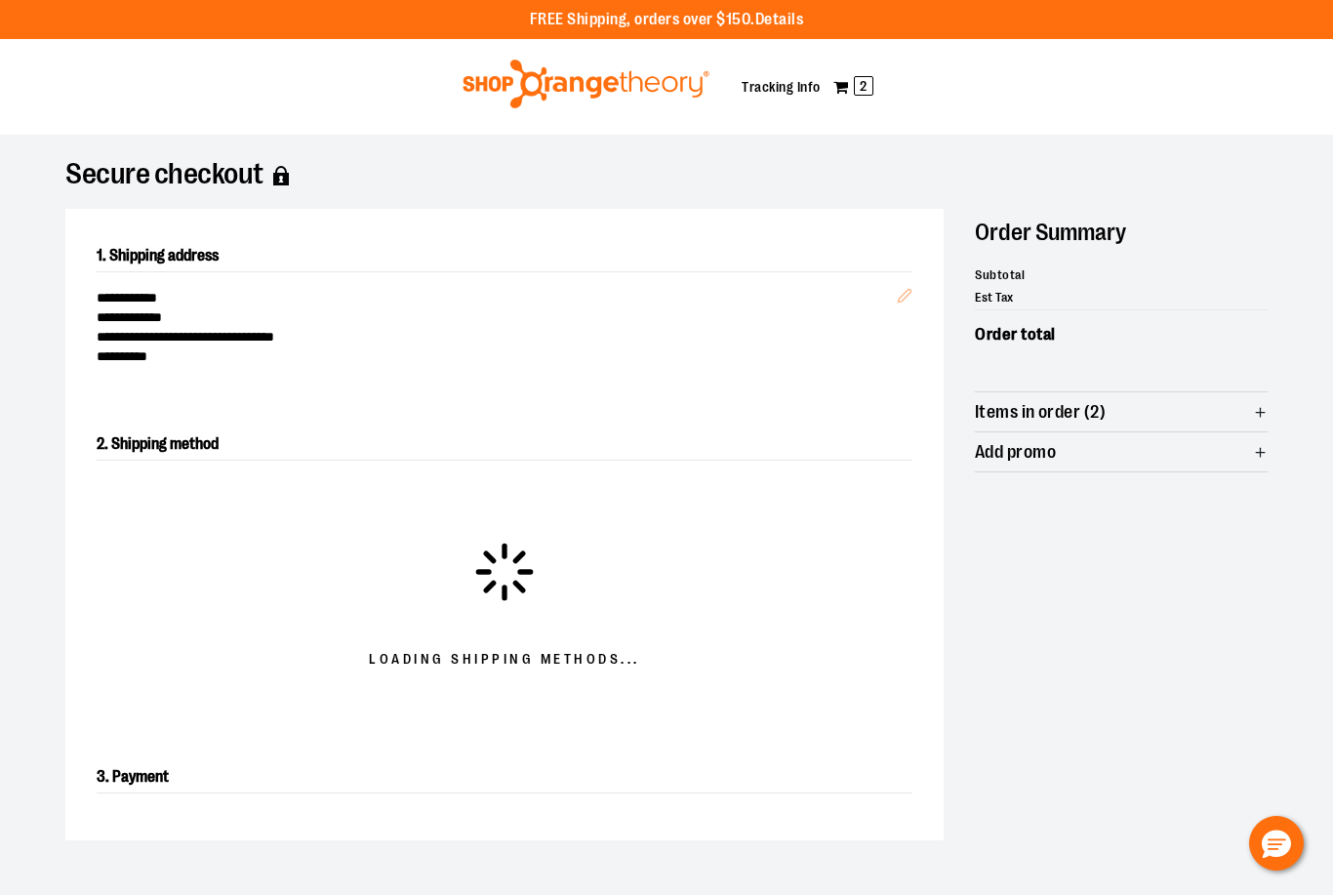
click at [917, 295] on div "**********" at bounding box center [504, 303] width 878 height 188
click at [908, 290] on div "**********" at bounding box center [505, 319] width 816 height 94
click at [895, 290] on span "**********" at bounding box center [497, 298] width 800 height 20
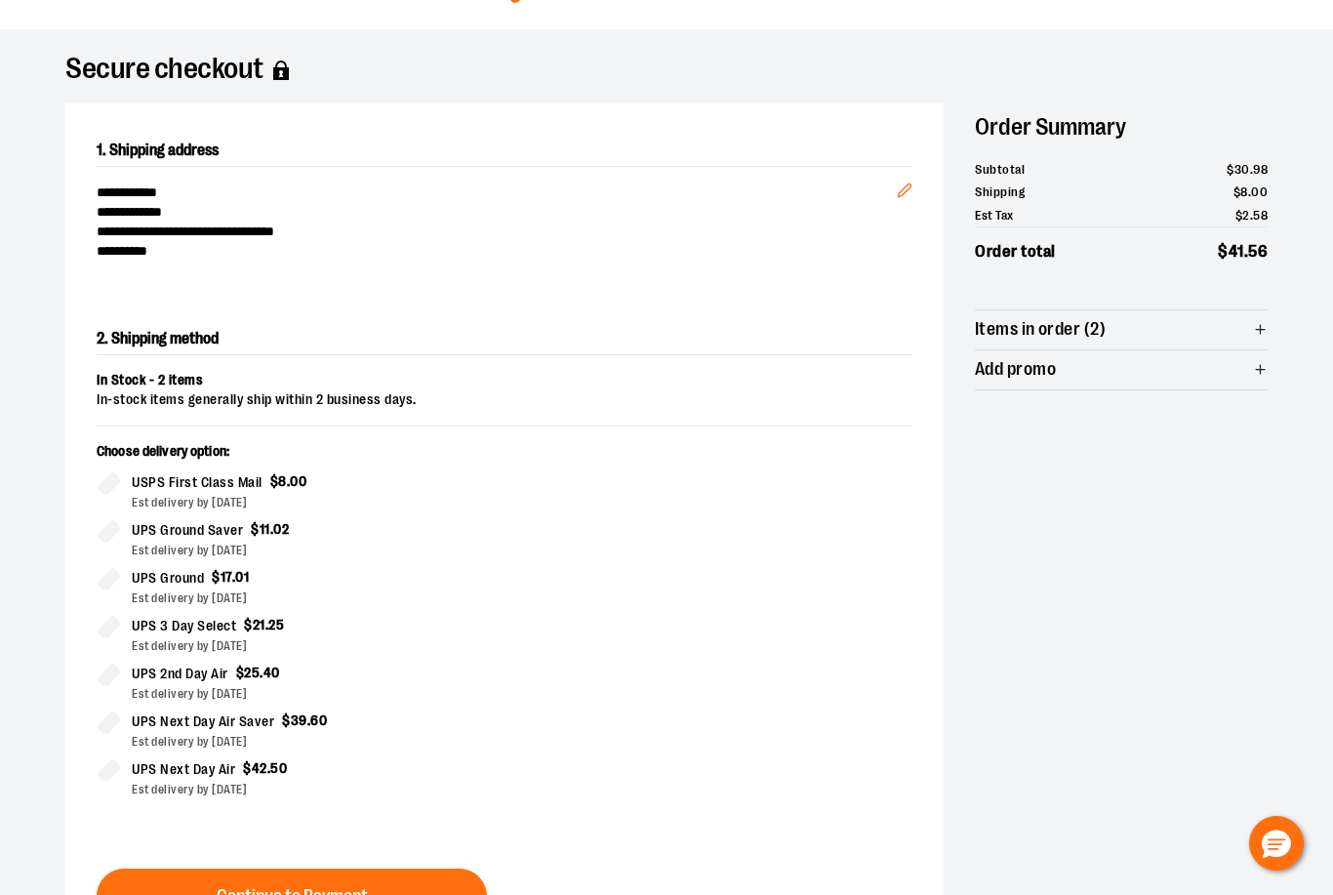
scroll to position [59, 0]
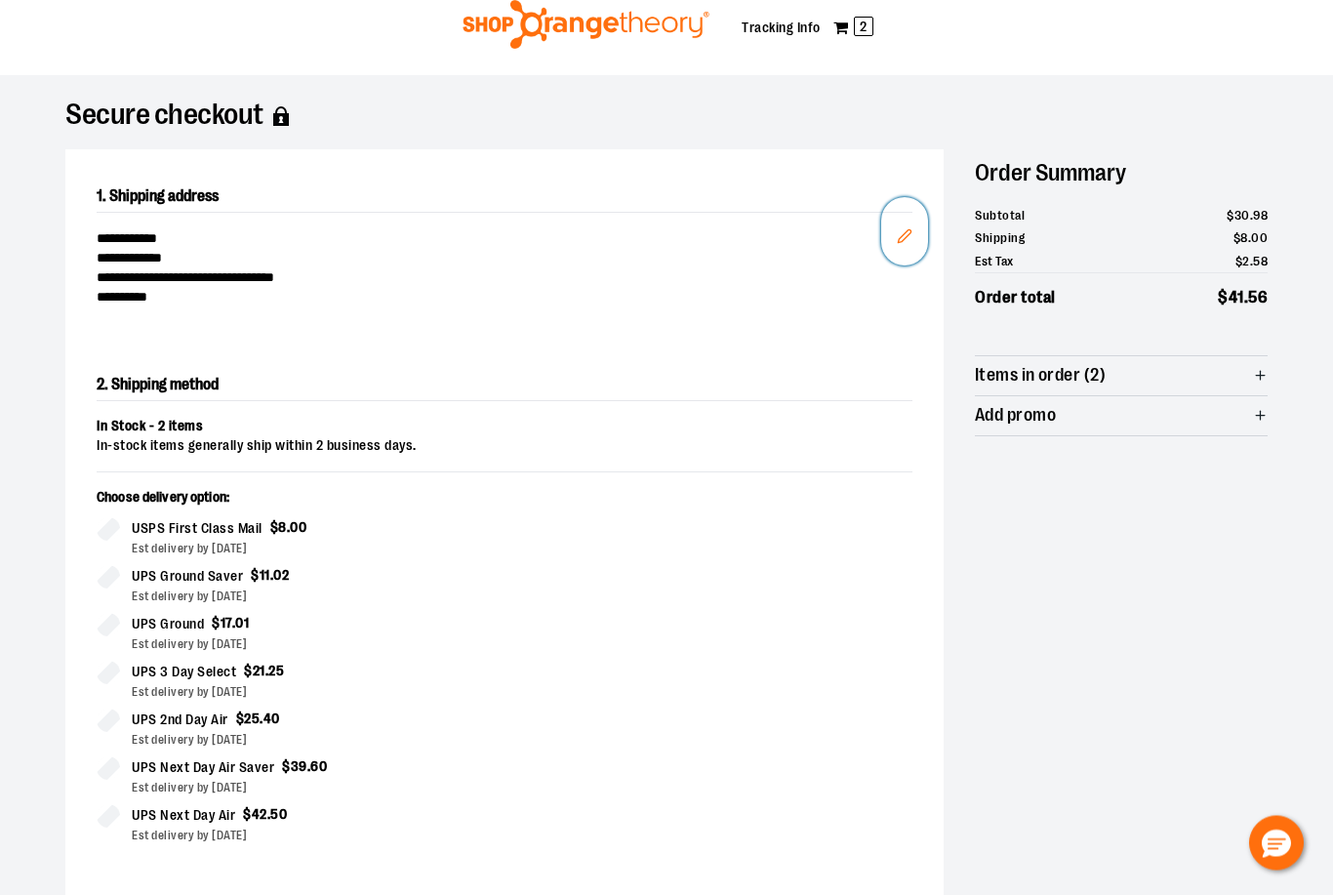
click at [898, 237] on icon "Edit" at bounding box center [905, 237] width 16 height 16
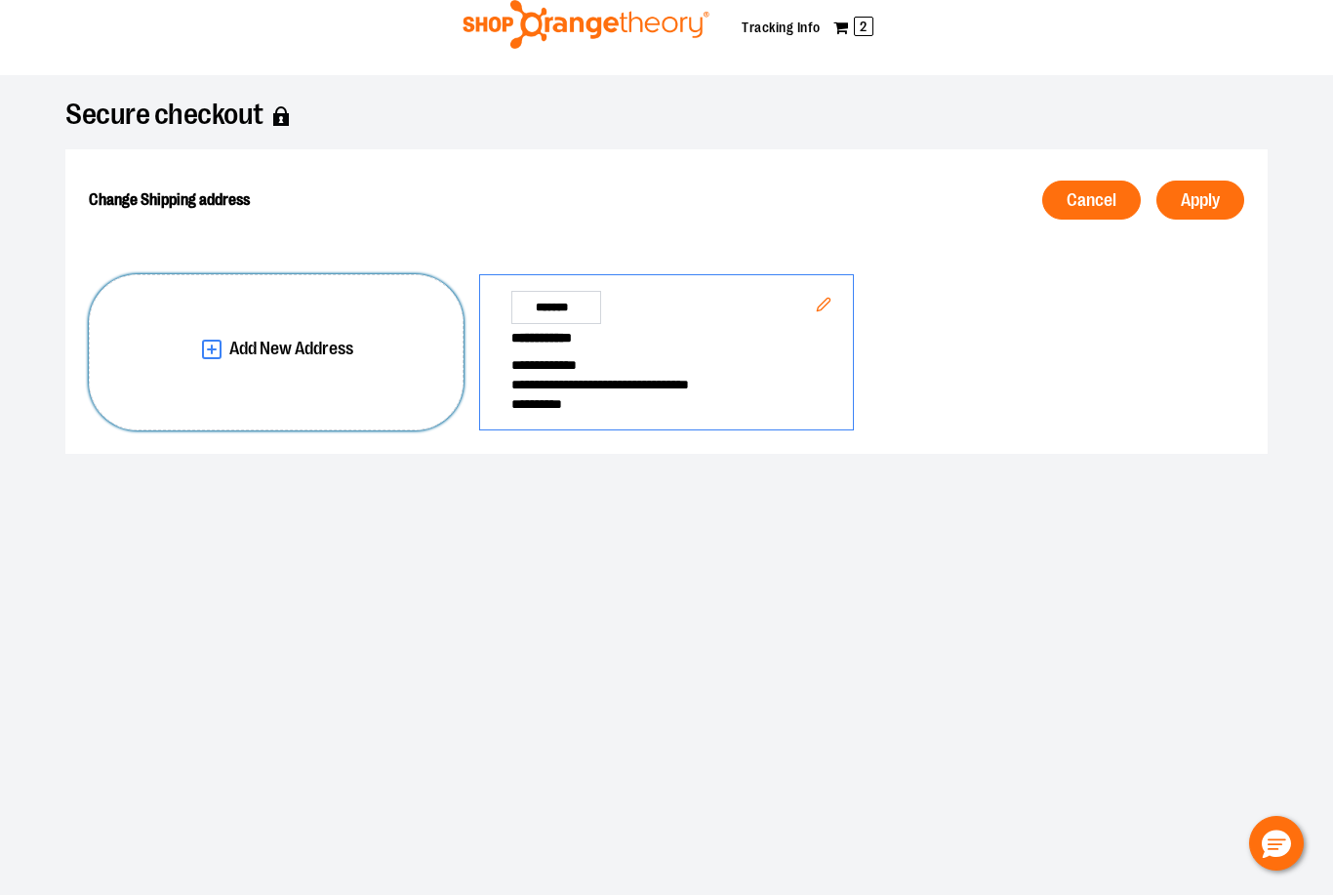
click at [344, 335] on button "Add New Address" at bounding box center [276, 352] width 375 height 156
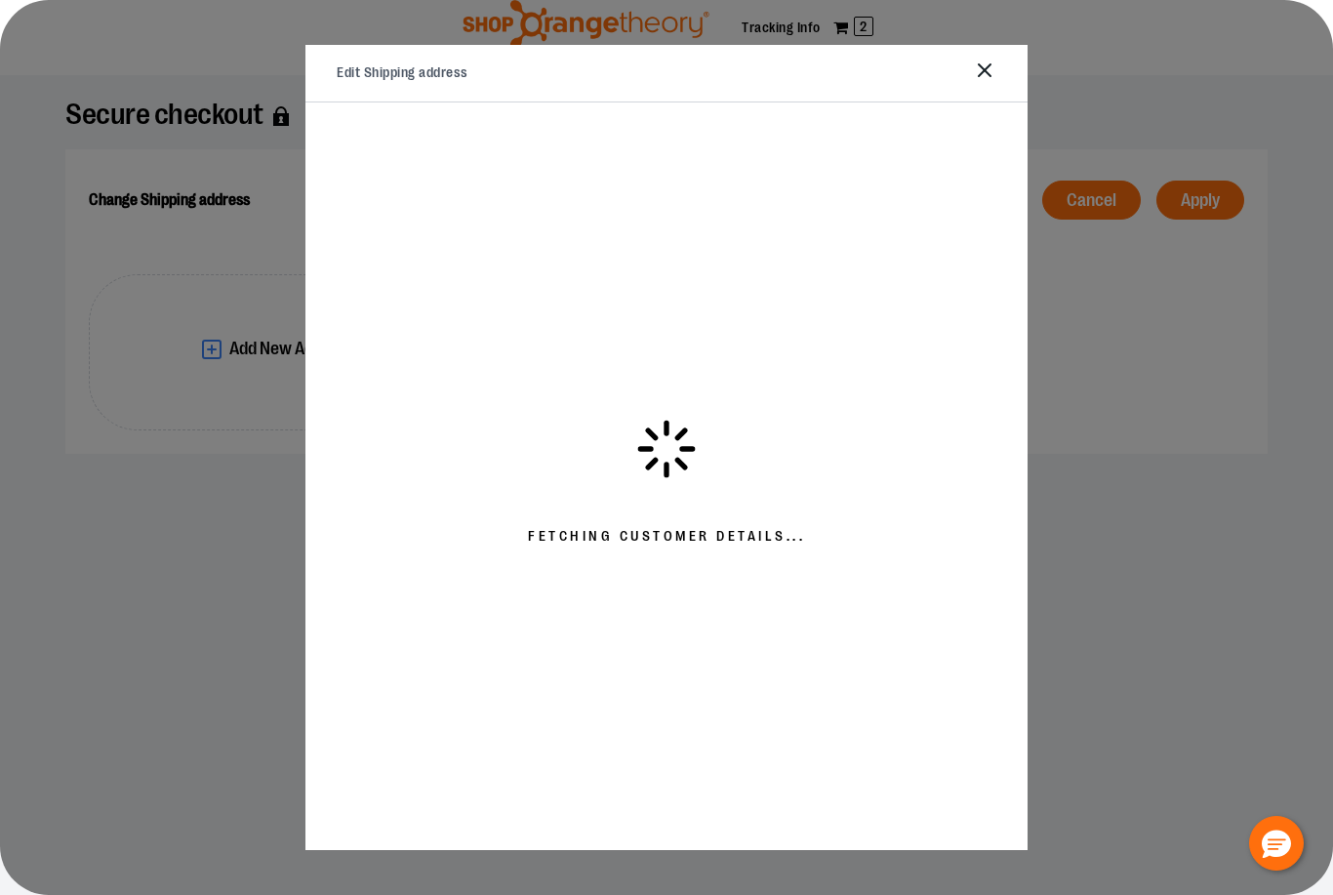
select select "**"
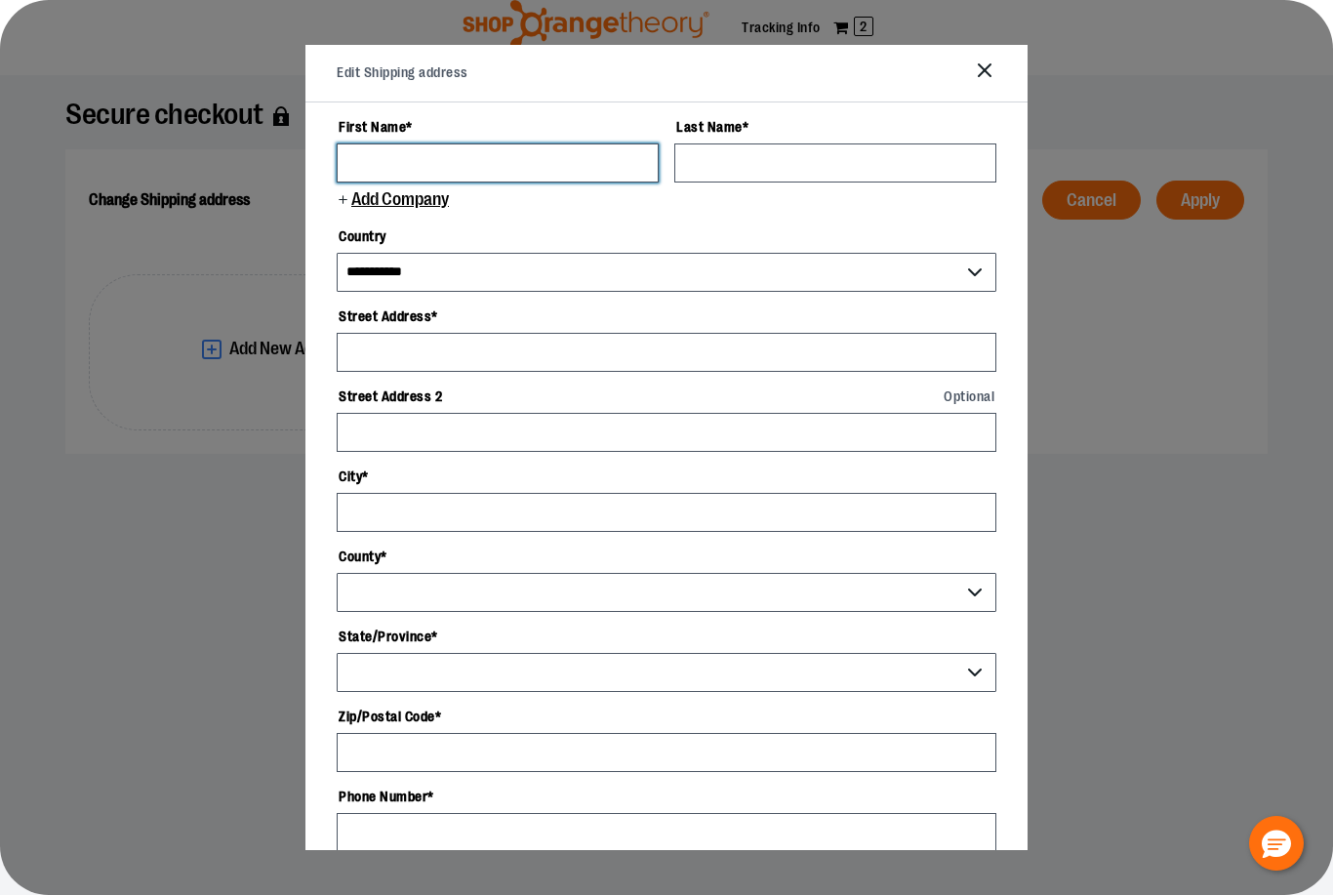
click at [581, 170] on input "First Name *" at bounding box center [498, 162] width 322 height 39
type input "****"
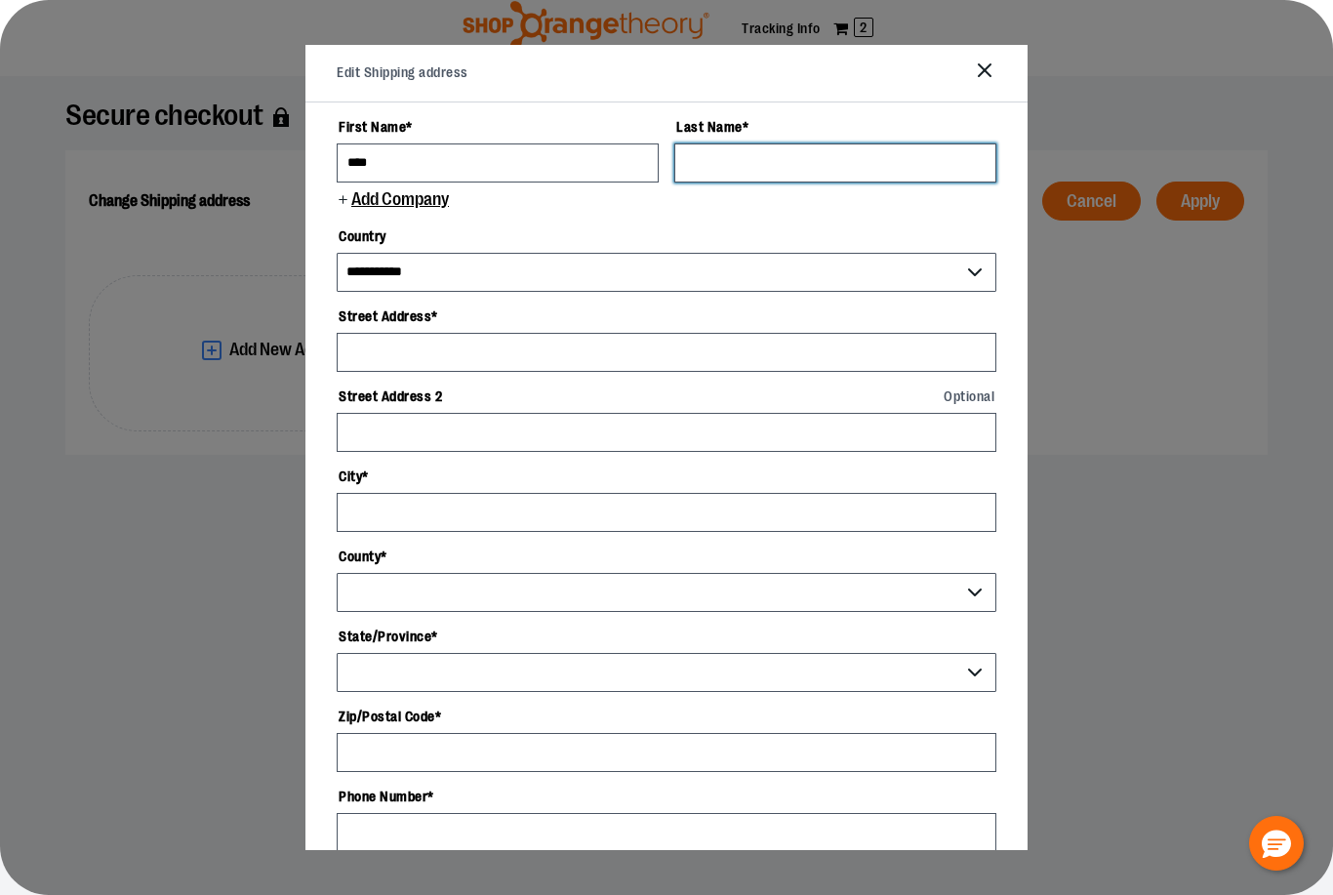
click at [843, 162] on input "Last Name *" at bounding box center [835, 162] width 322 height 39
type input "****"
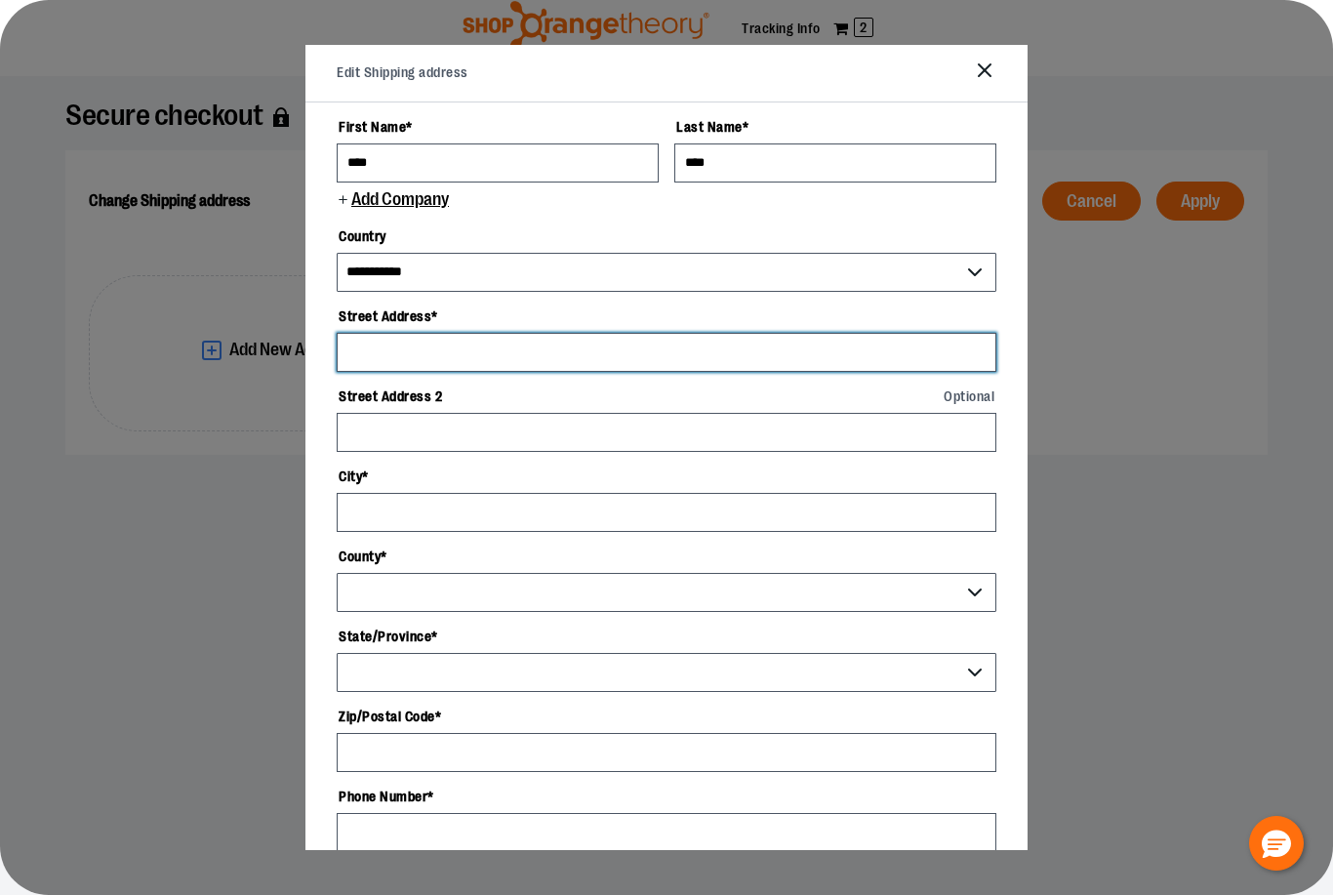
click at [631, 361] on input "Street Address *" at bounding box center [667, 352] width 660 height 39
type input "**********"
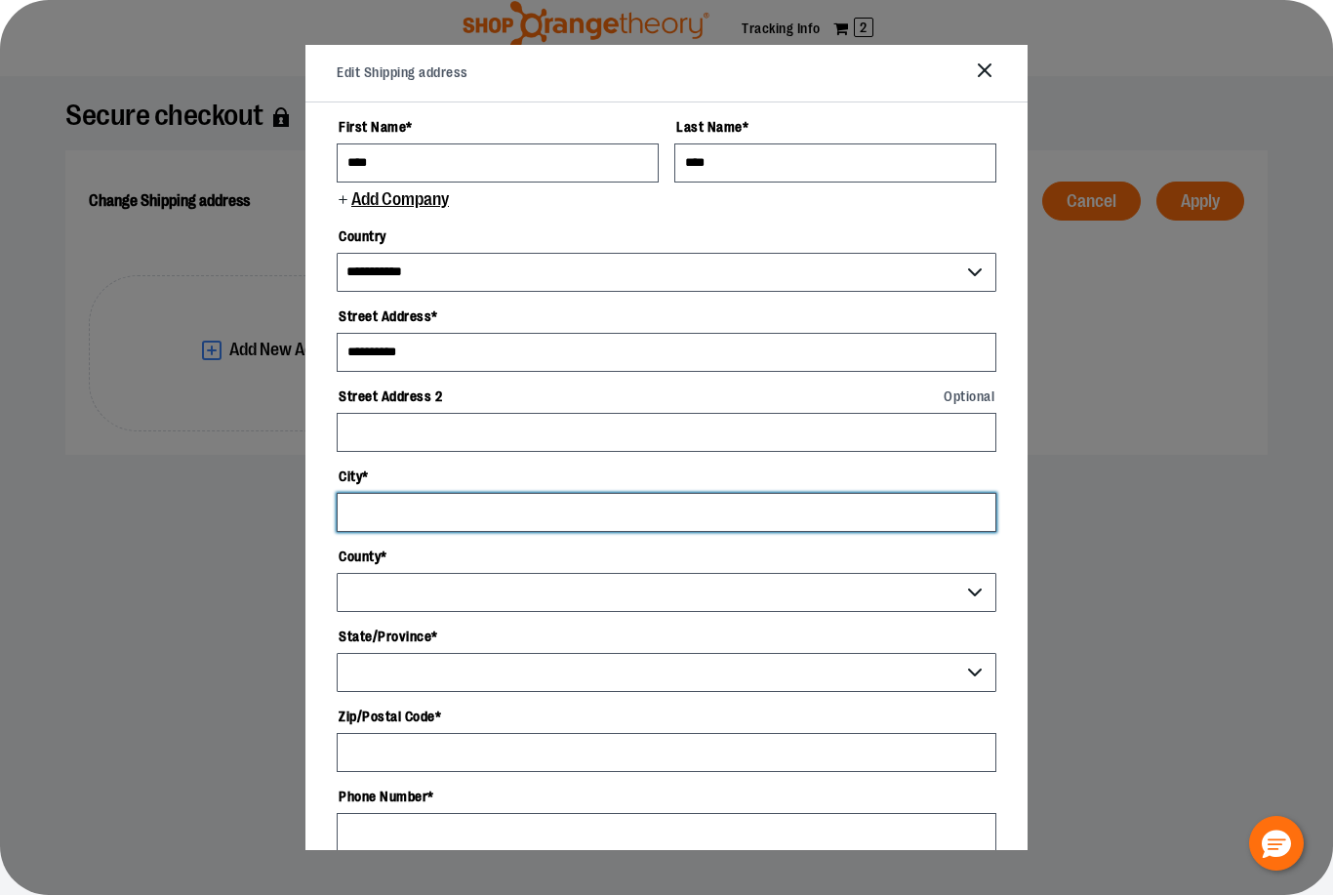
type input "*********"
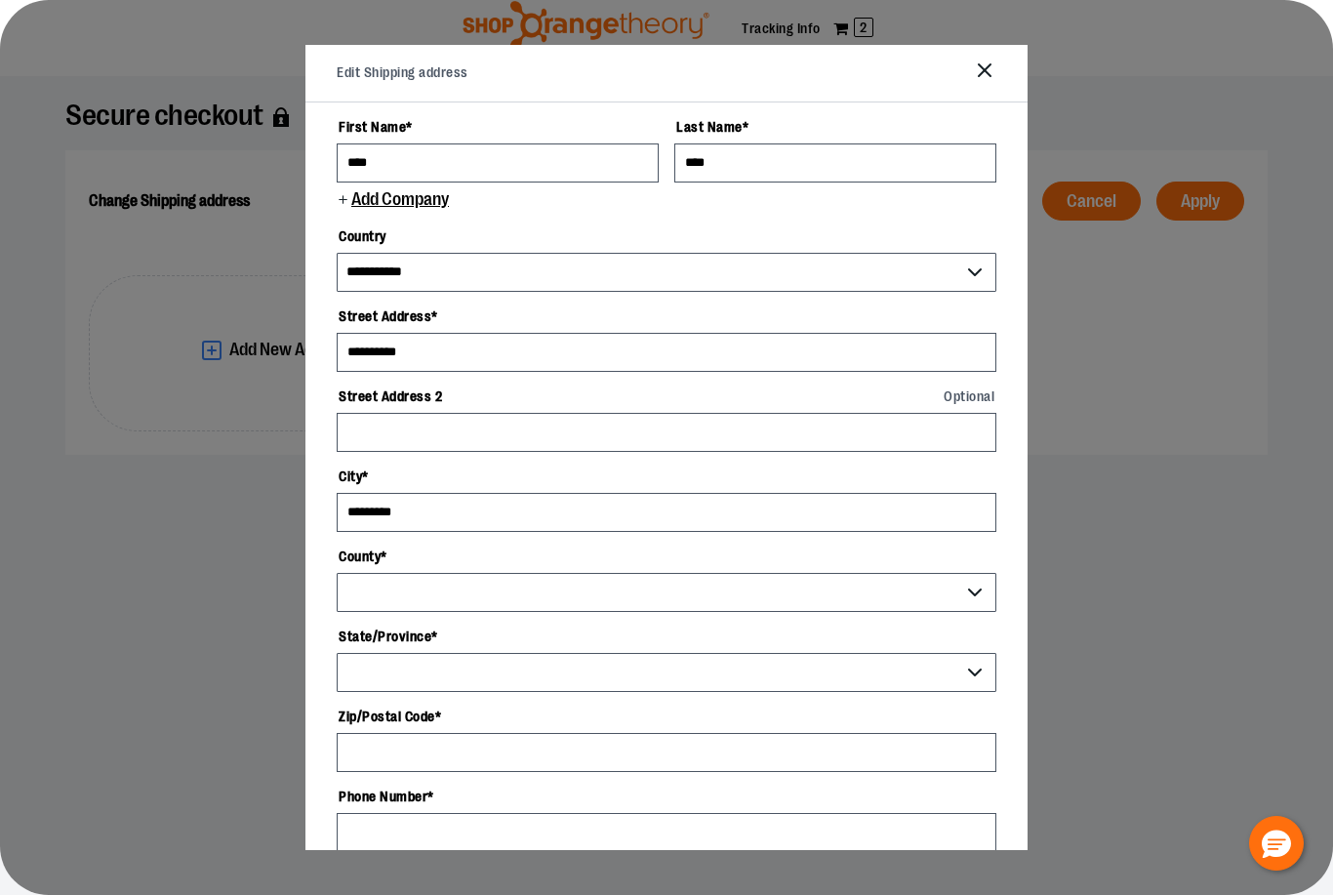
select select "**"
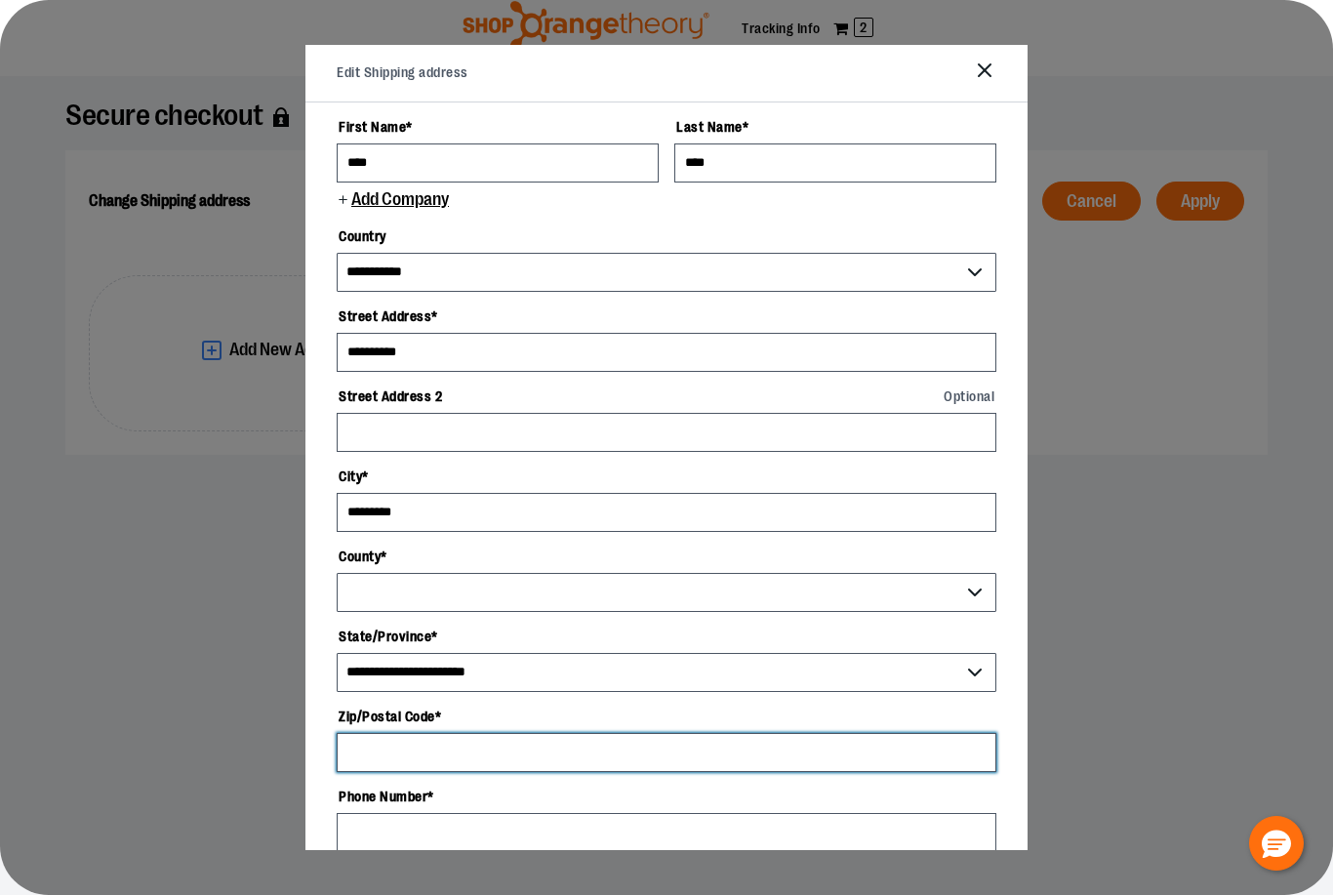
type input "*****"
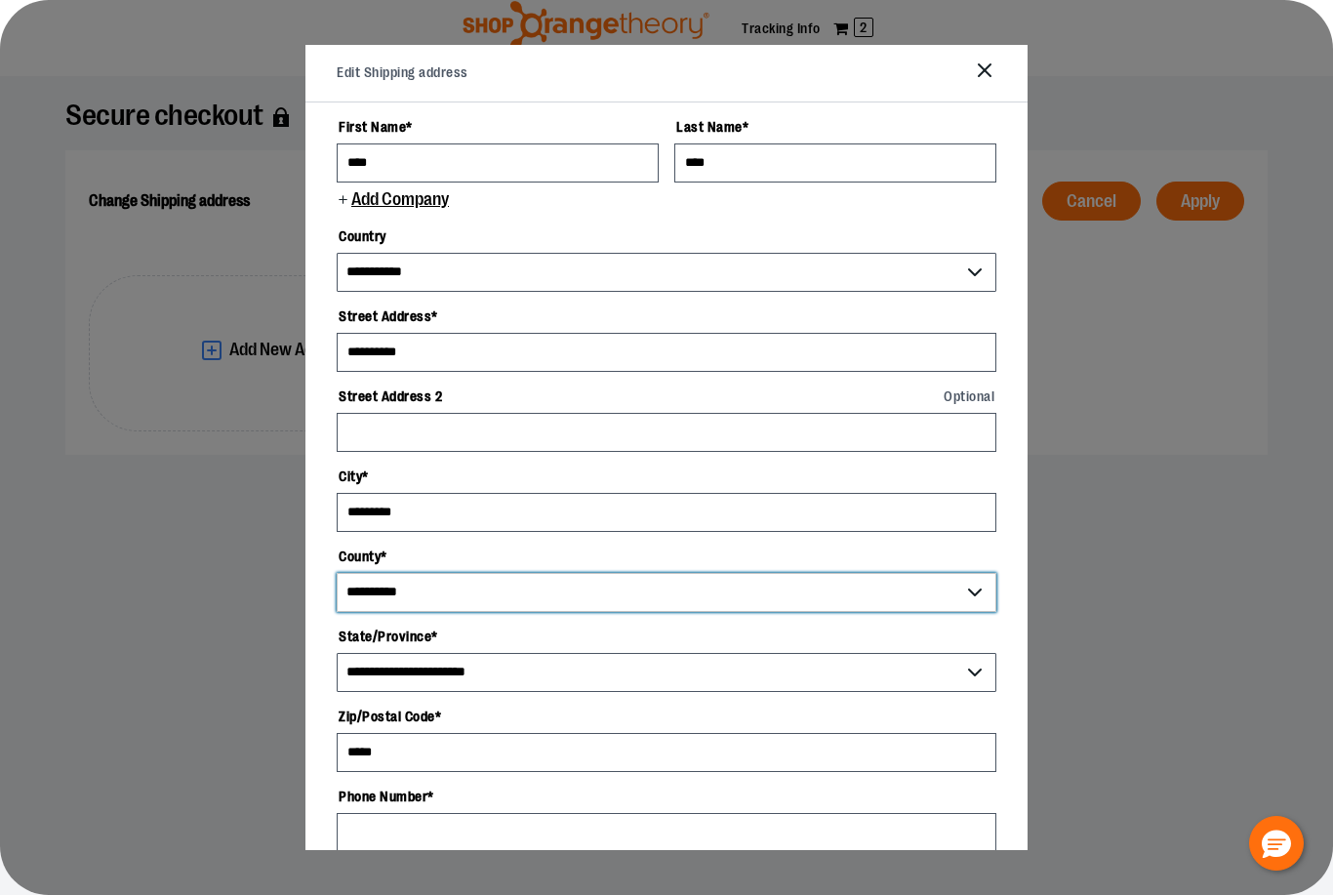
click at [723, 603] on select "**********" at bounding box center [667, 592] width 660 height 39
select select "********"
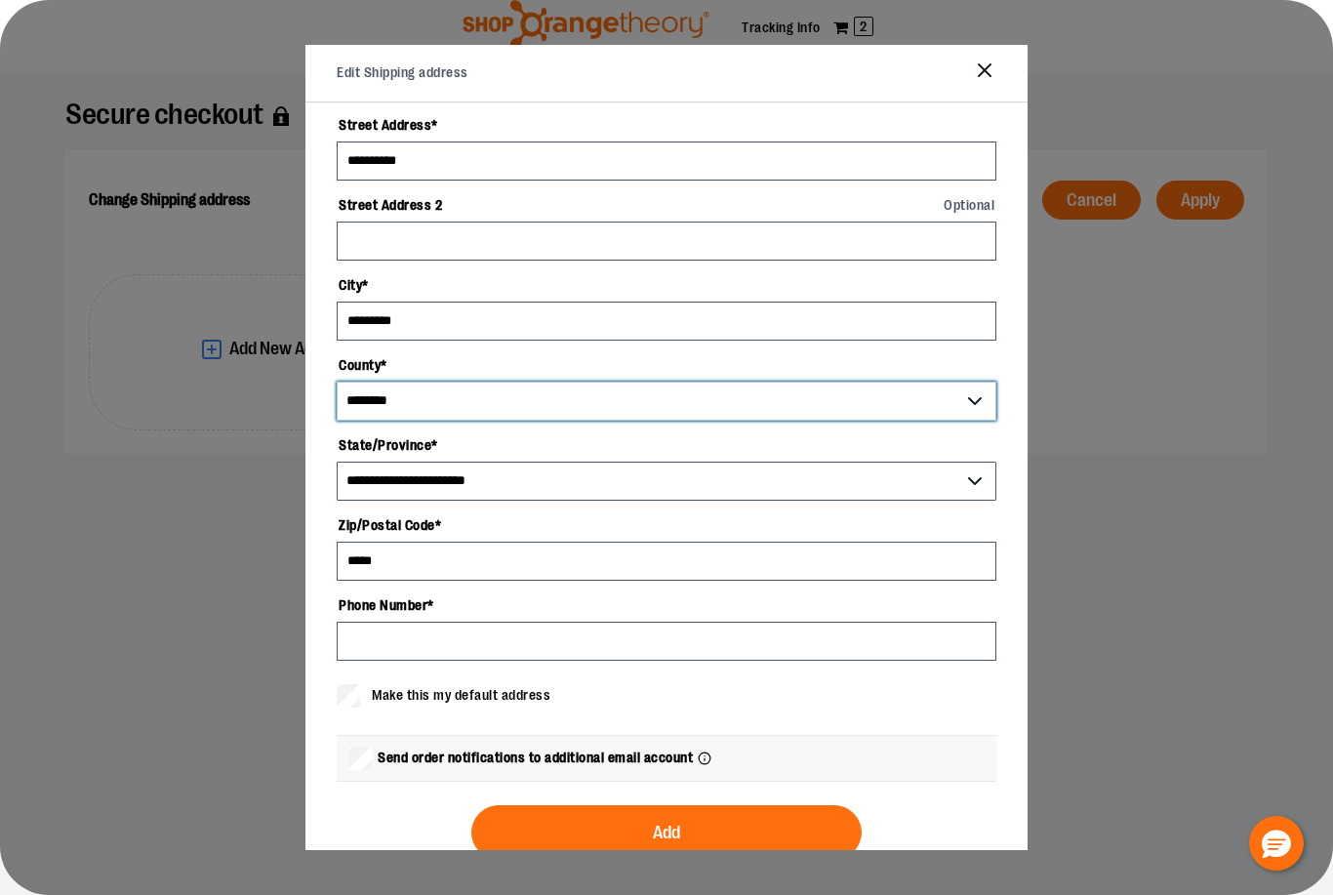
scroll to position [190, 0]
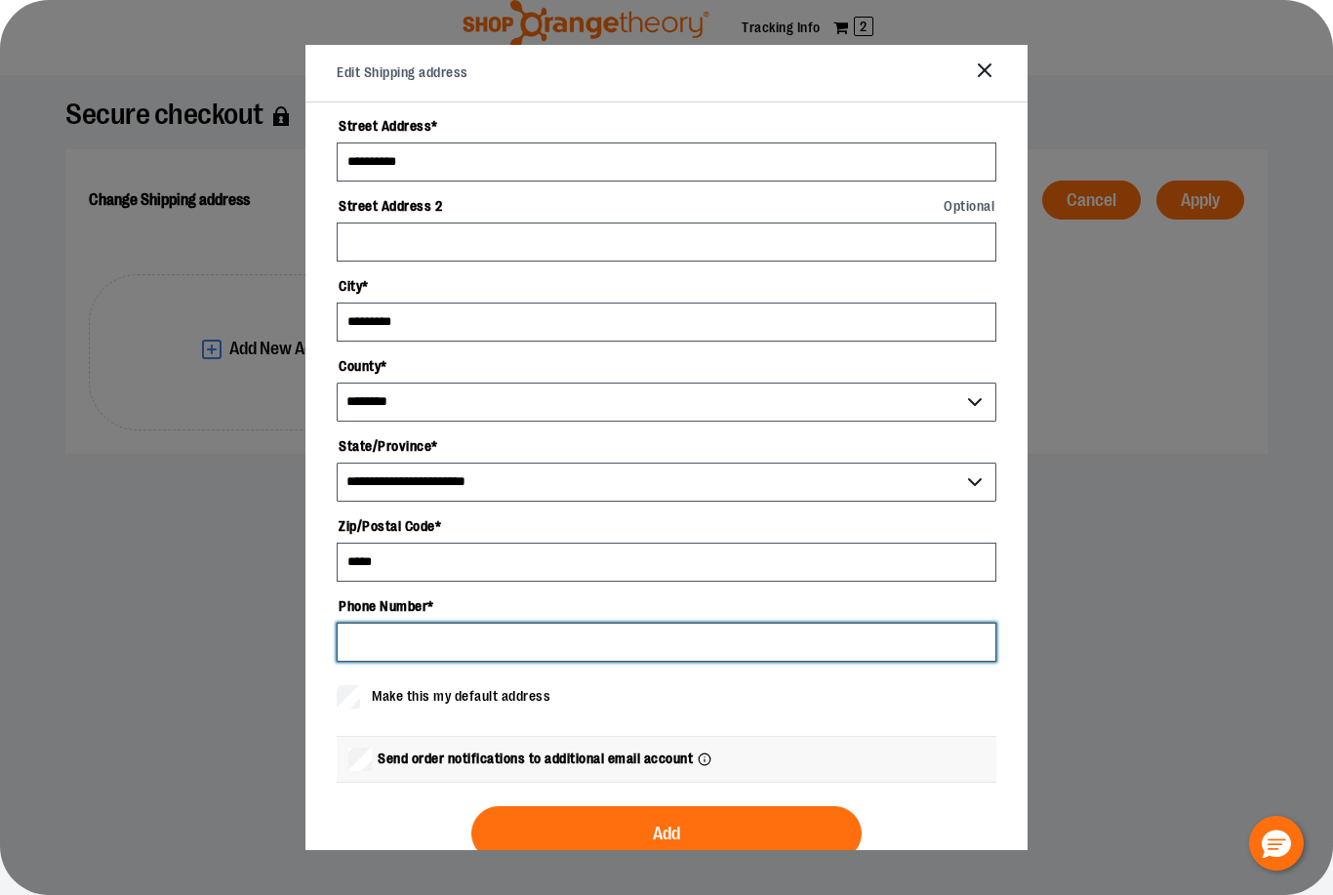
click at [728, 660] on input "Phone Number *" at bounding box center [667, 642] width 660 height 39
type input "**********"
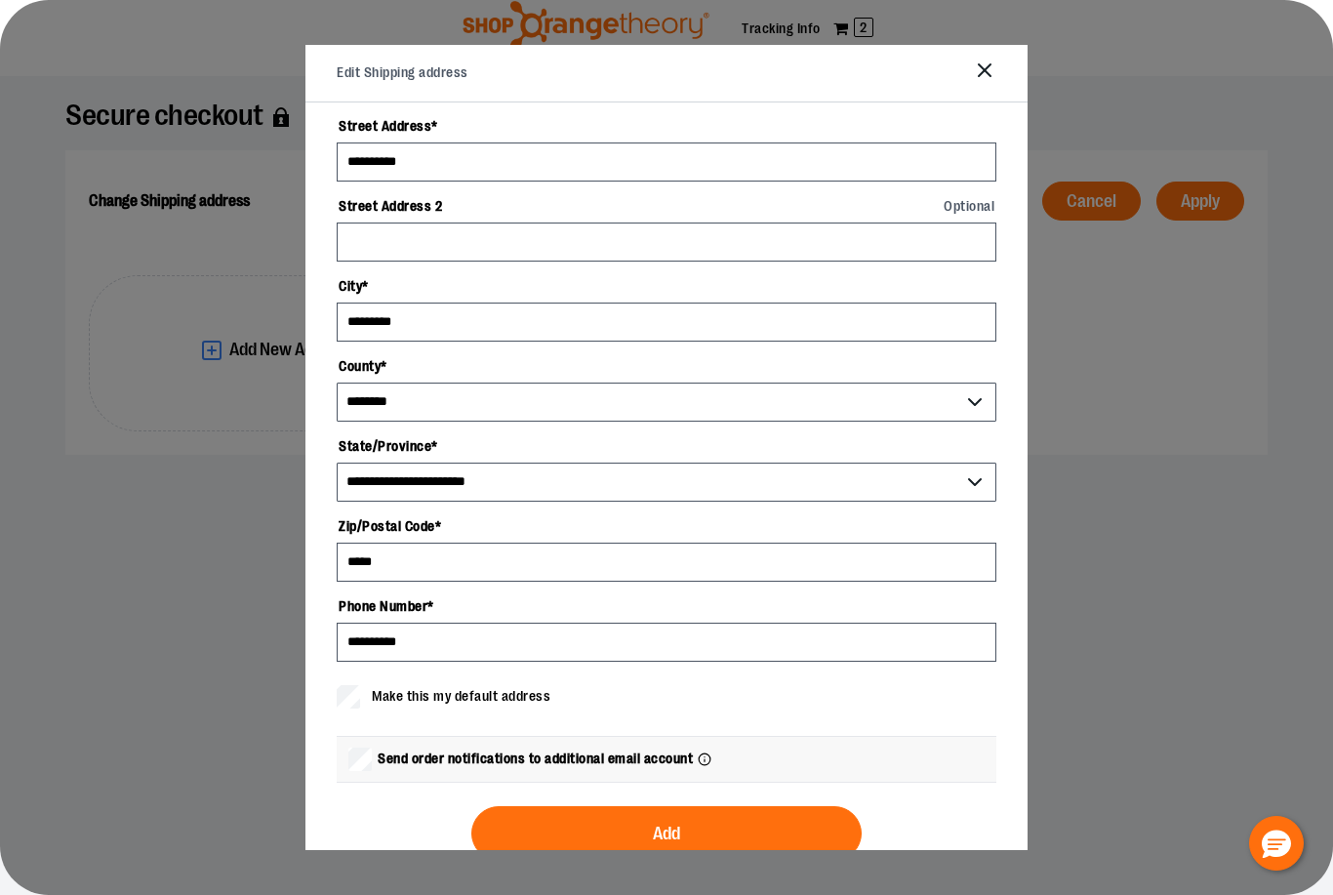
click at [376, 704] on span "Make this my default address" at bounding box center [461, 696] width 179 height 20
click at [690, 835] on button "Add" at bounding box center [666, 833] width 390 height 55
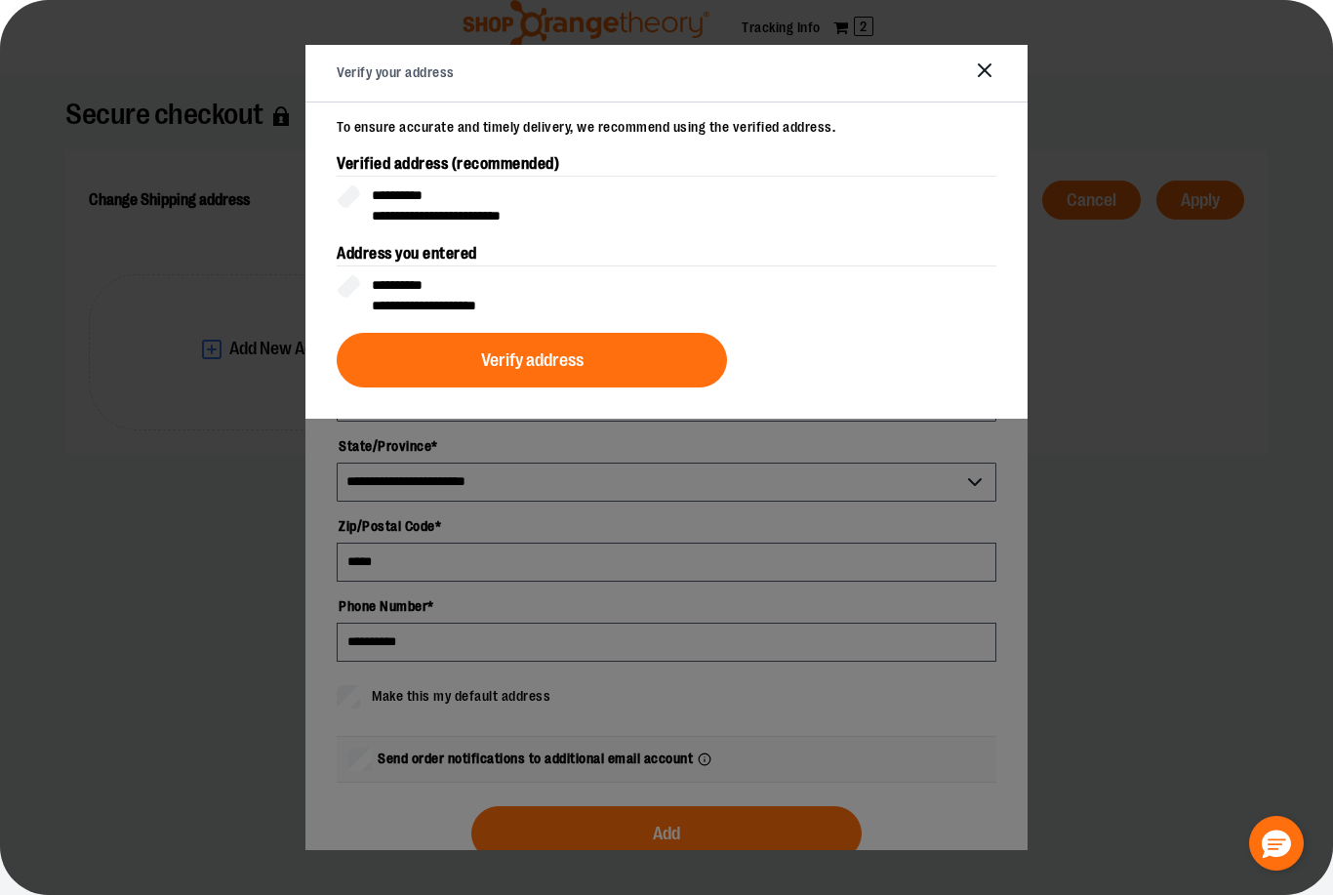
click at [590, 369] on button "Verify address" at bounding box center [532, 360] width 390 height 55
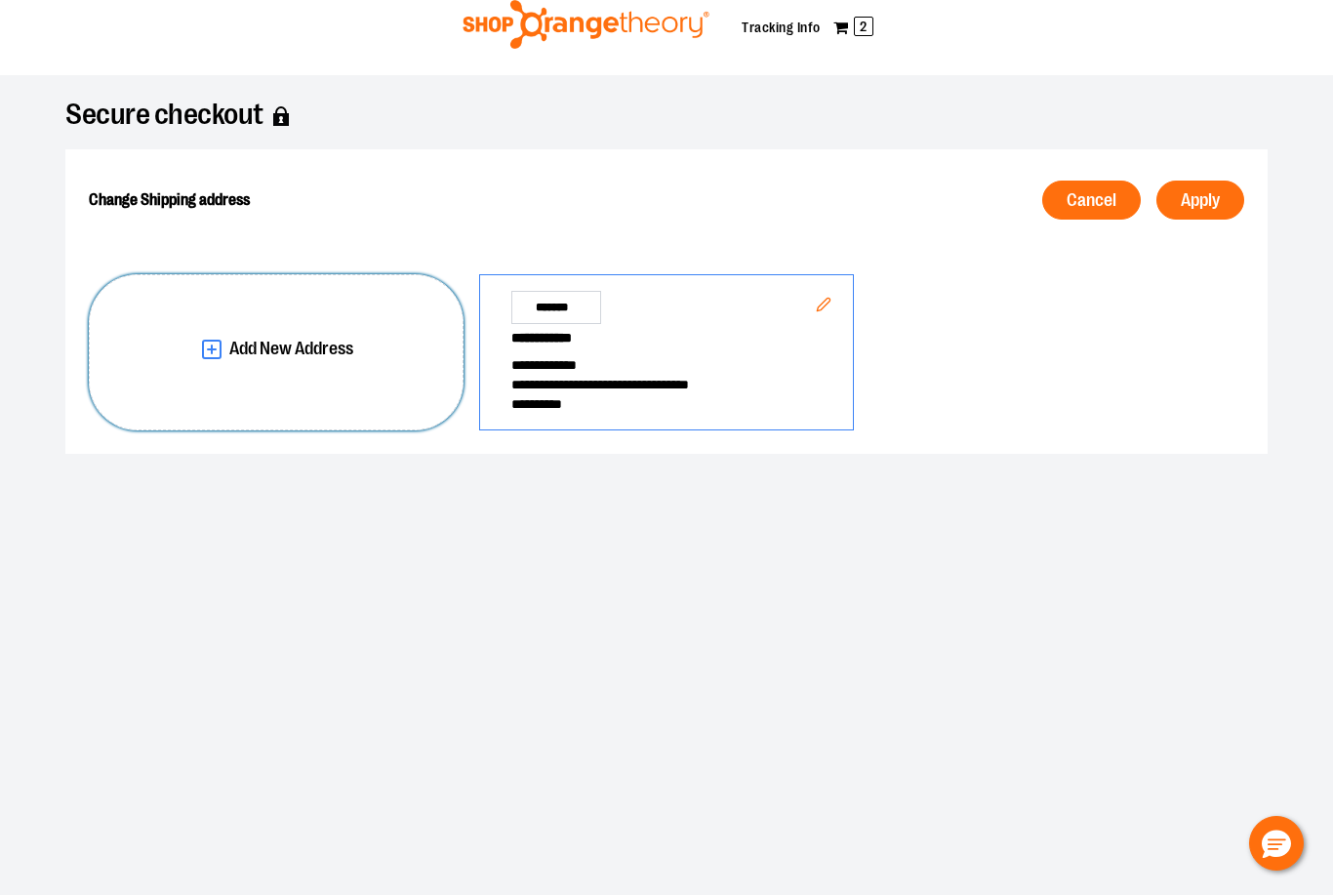
scroll to position [0, 0]
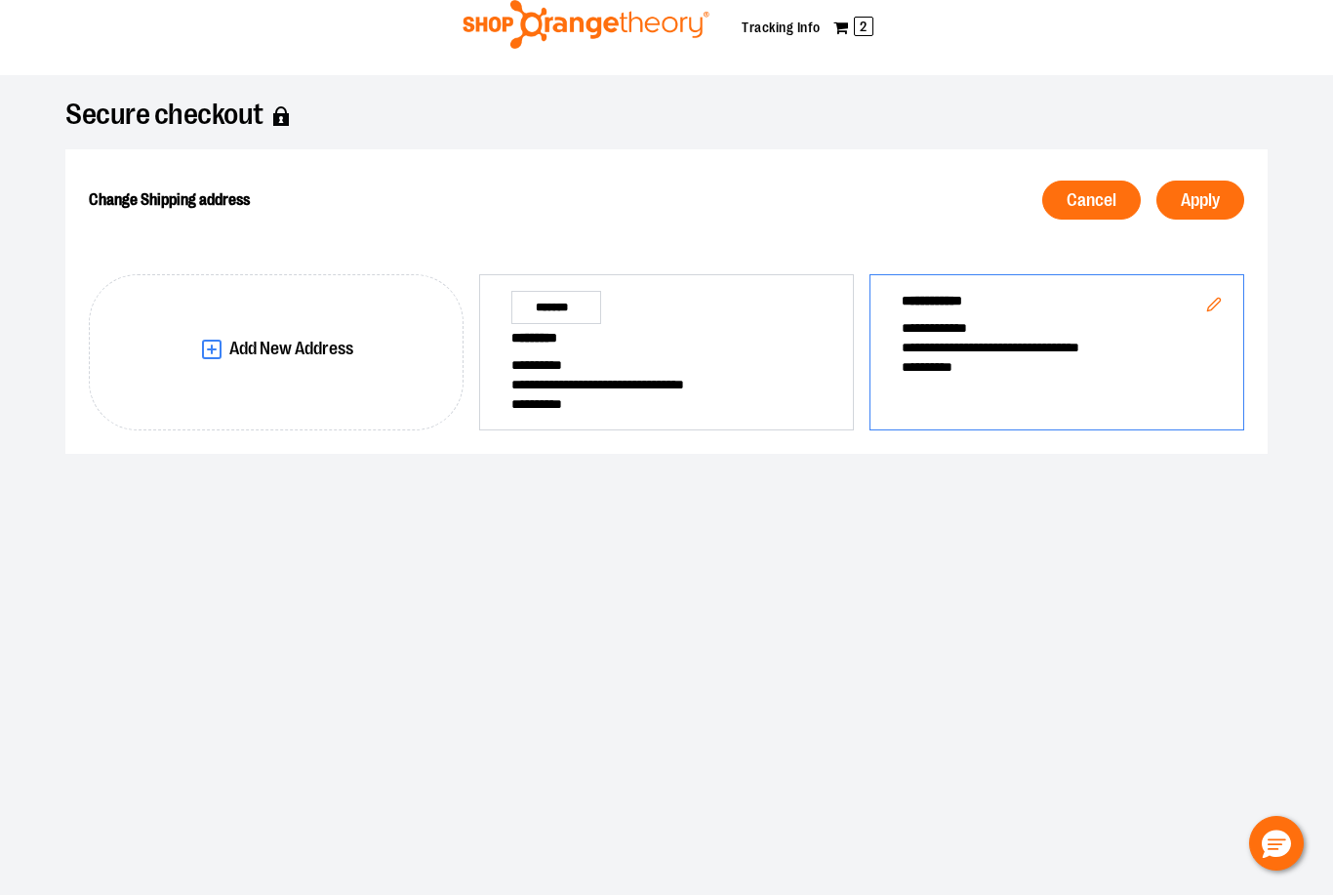
click at [1190, 197] on span "Apply" at bounding box center [1200, 200] width 39 height 19
